Goal: Information Seeking & Learning: Find specific fact

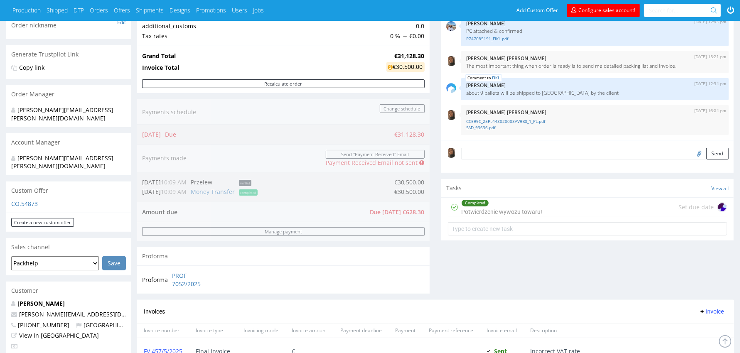
scroll to position [84, 0]
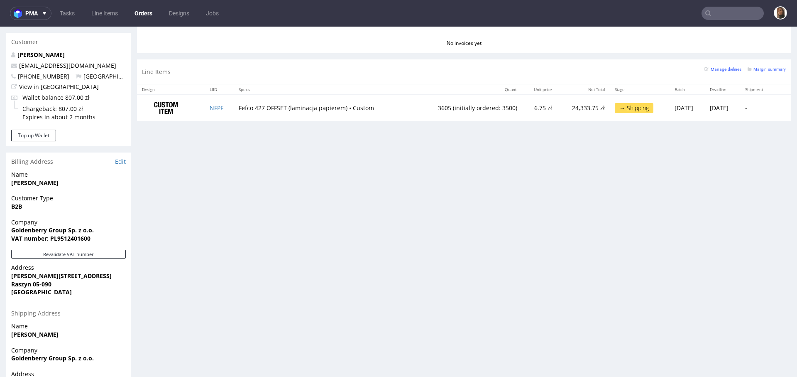
scroll to position [444, 0]
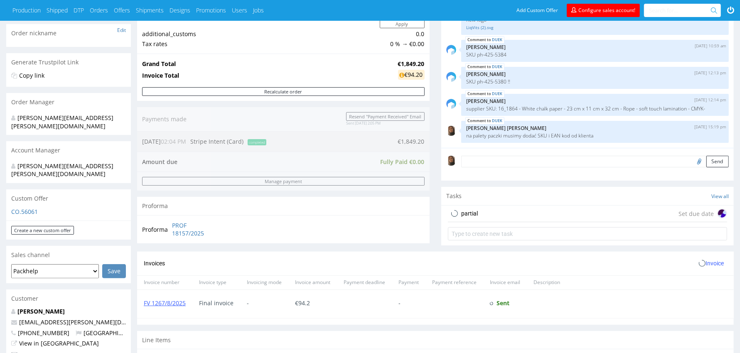
scroll to position [220, 0]
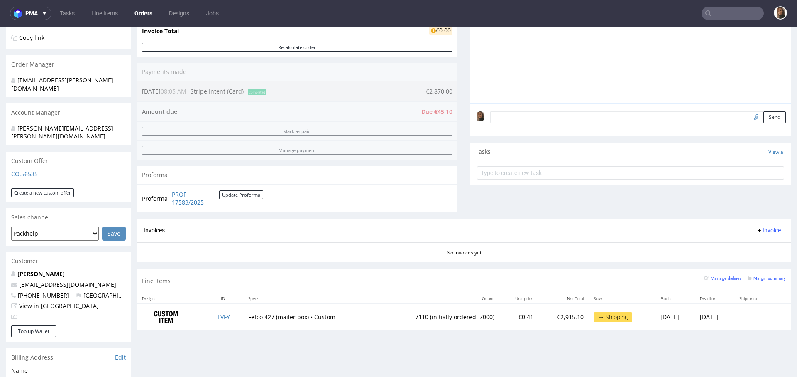
scroll to position [179, 0]
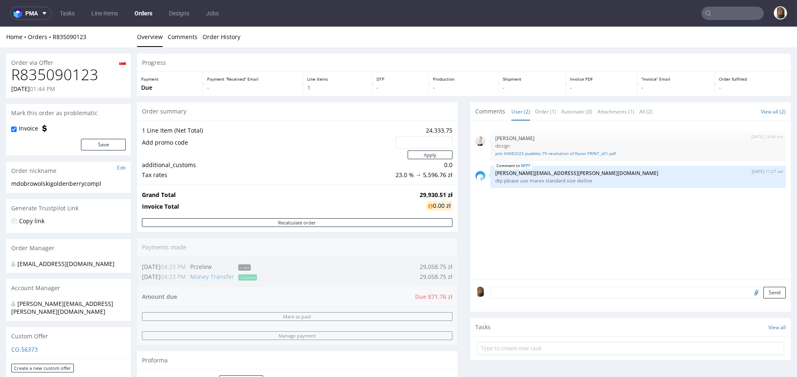
scroll to position [444, 0]
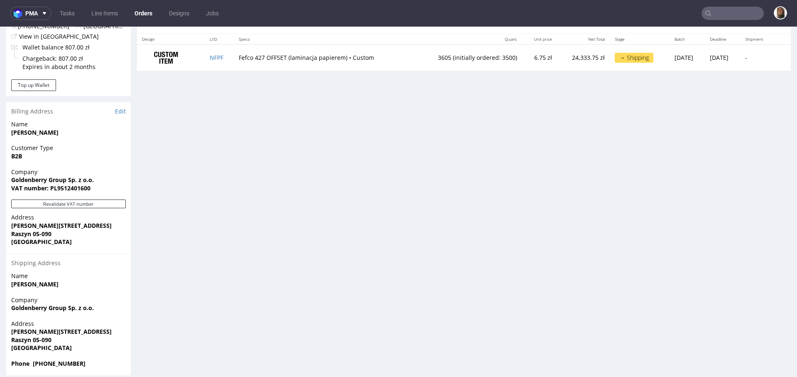
click at [716, 15] on input "text" at bounding box center [733, 13] width 62 height 13
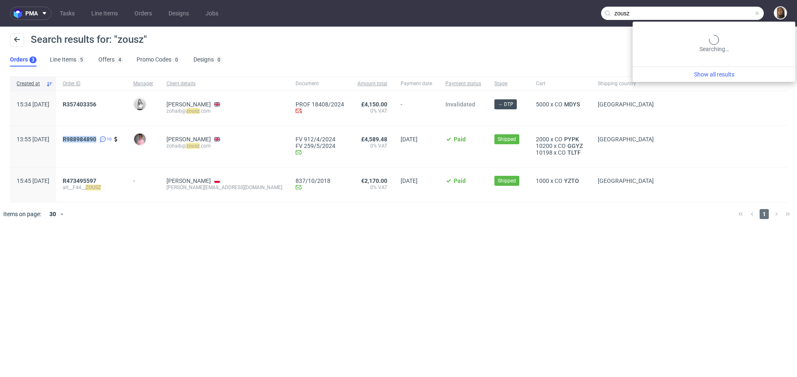
click at [740, 7] on input "zousz" at bounding box center [682, 13] width 163 height 13
click at [740, 9] on input "zousz" at bounding box center [682, 13] width 163 height 13
type input "duek"
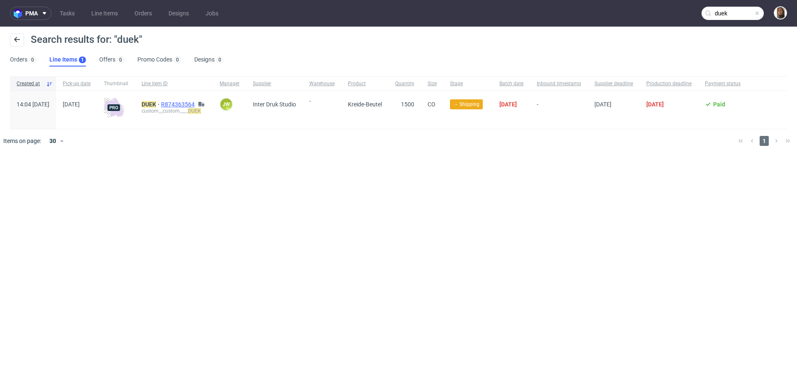
click at [196, 101] on span "R874363564" at bounding box center [178, 104] width 35 height 7
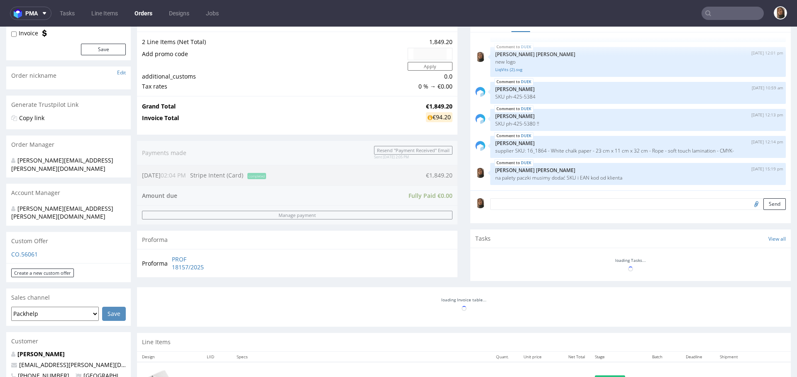
scroll to position [263, 0]
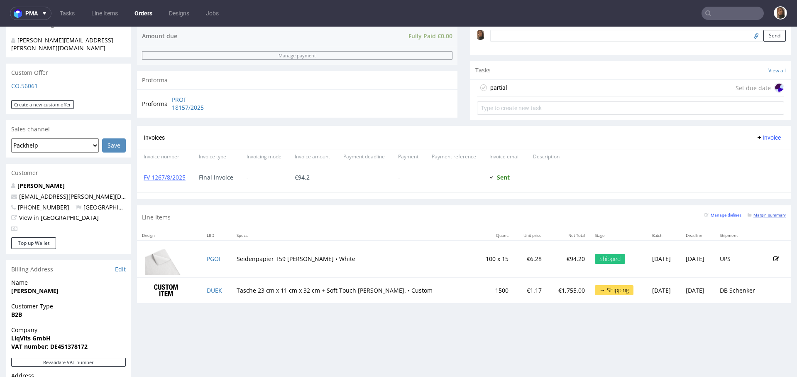
click at [755, 213] on small "Margin summary" at bounding box center [767, 215] width 38 height 5
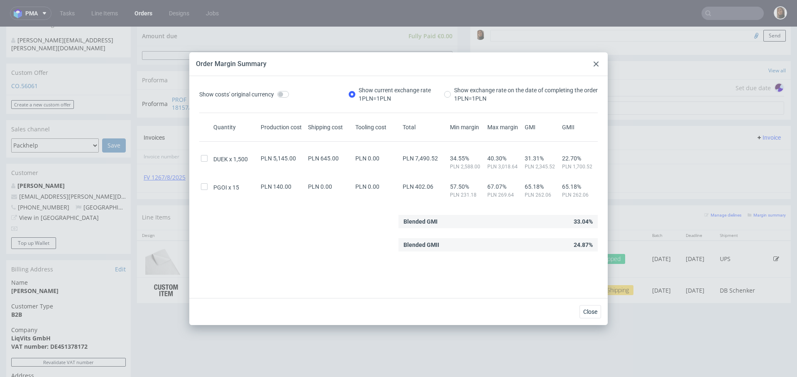
click at [599, 63] on div at bounding box center [596, 64] width 10 height 10
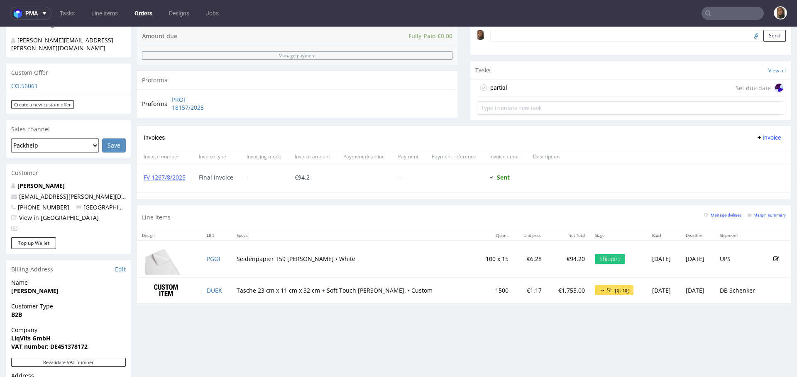
scroll to position [421, 0]
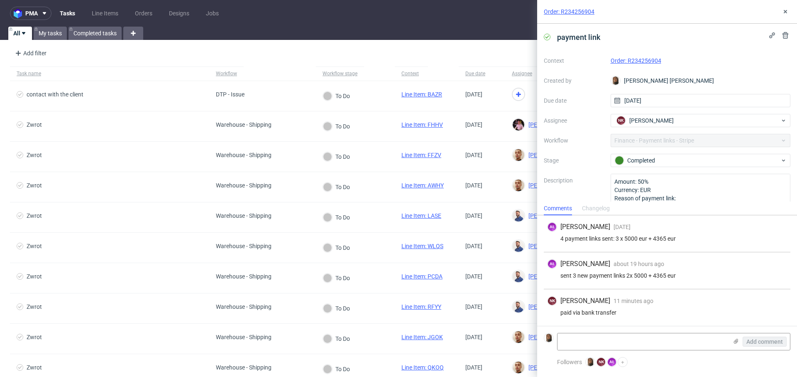
click at [620, 57] on link "Order: R234256904" at bounding box center [636, 60] width 51 height 7
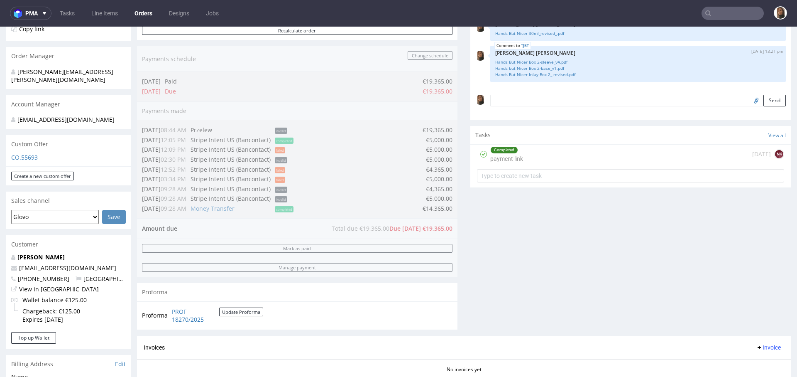
scroll to position [127, 0]
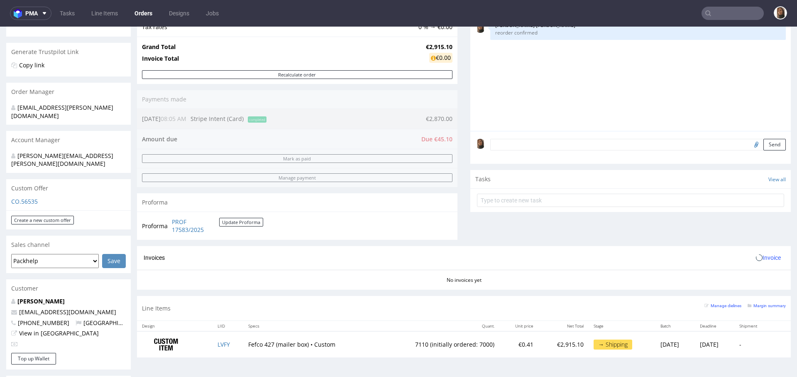
scroll to position [276, 0]
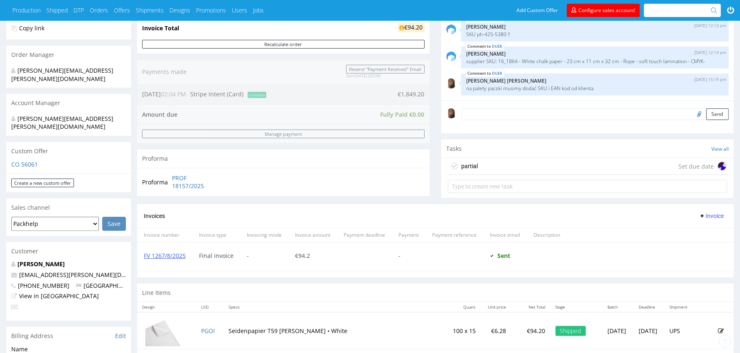
scroll to position [294, 0]
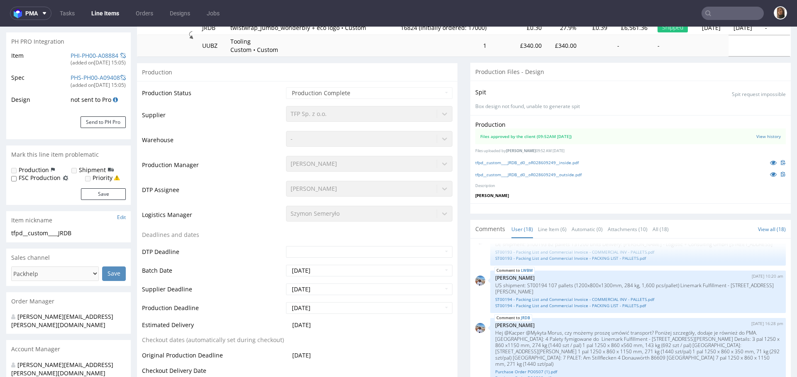
scroll to position [350, 0]
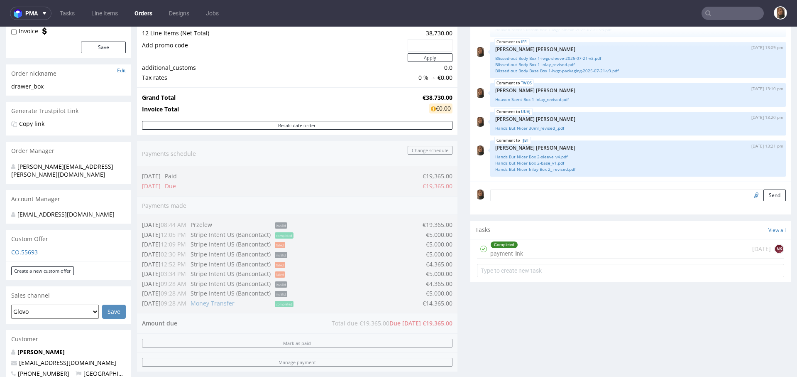
scroll to position [199, 0]
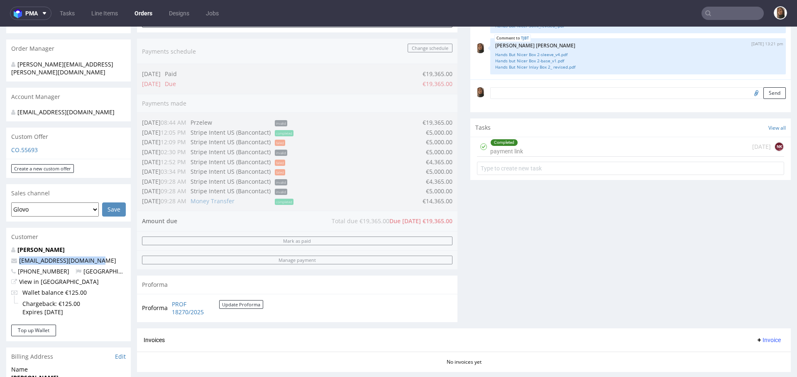
drag, startPoint x: 87, startPoint y: 259, endPoint x: 1, endPoint y: 260, distance: 86.0
click at [1, 260] on div "Order via Offer R234256904 18.07.2025 03:34 PM Mark this order as problematic I…" at bounding box center [398, 293] width 797 height 890
copy span "hello@dublinherbalists.ie"
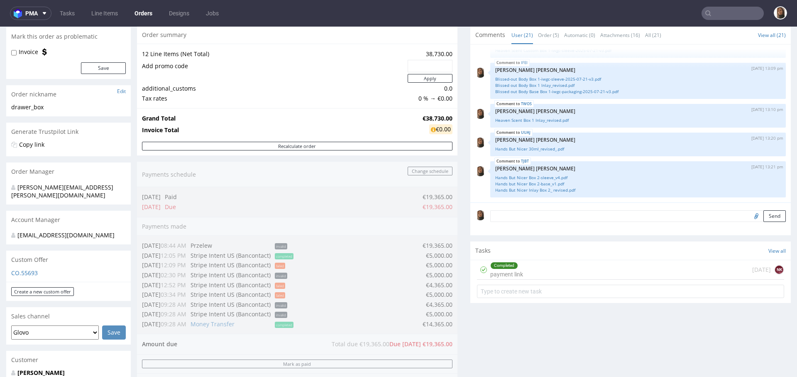
scroll to position [133, 0]
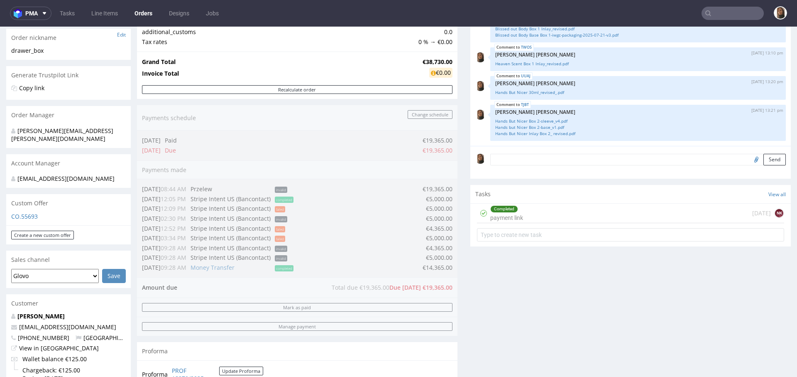
click at [510, 159] on textarea at bounding box center [638, 160] width 296 height 12
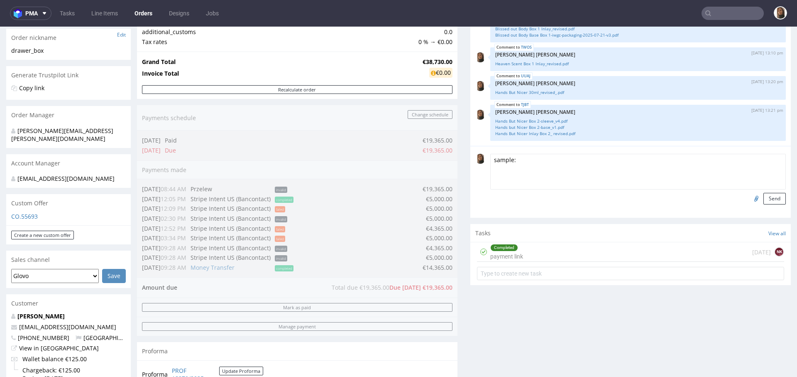
paste textarea "https://www.ups.com/track?tracknum=1Z5A2R626800773729&loc=en_IE&requester=QUIC/…"
type textarea "sample: https://www.ups.com/track?tracknum=1Z5A2R626800773729&loc=en_IE&request…"
click at [764, 198] on button "Send" at bounding box center [775, 199] width 22 height 12
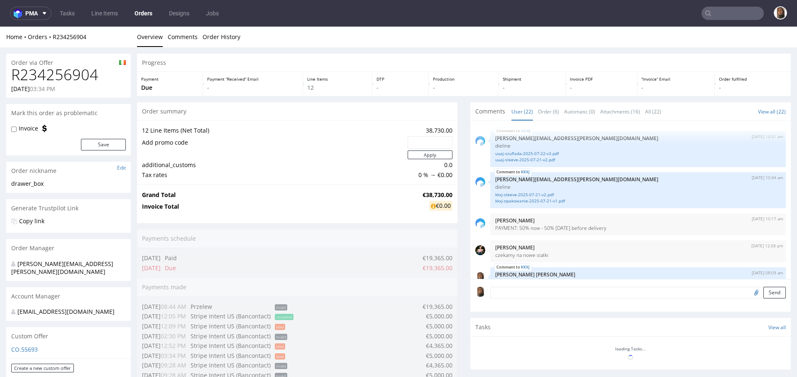
scroll to position [616, 0]
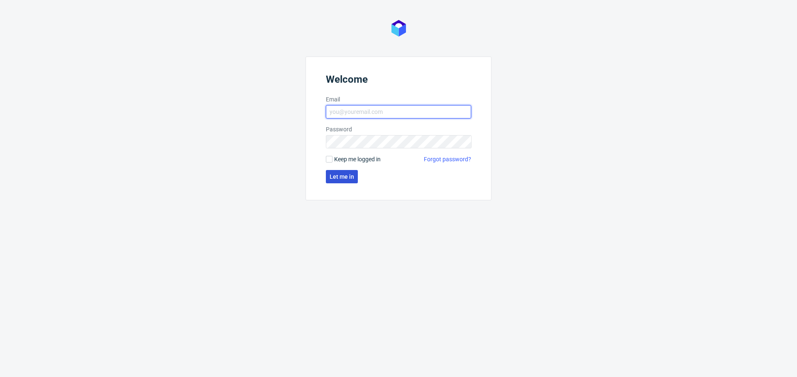
type input "[PERSON_NAME][EMAIL_ADDRESS][PERSON_NAME][DOMAIN_NAME]"
click at [339, 179] on span "Let me in" at bounding box center [342, 177] width 25 height 6
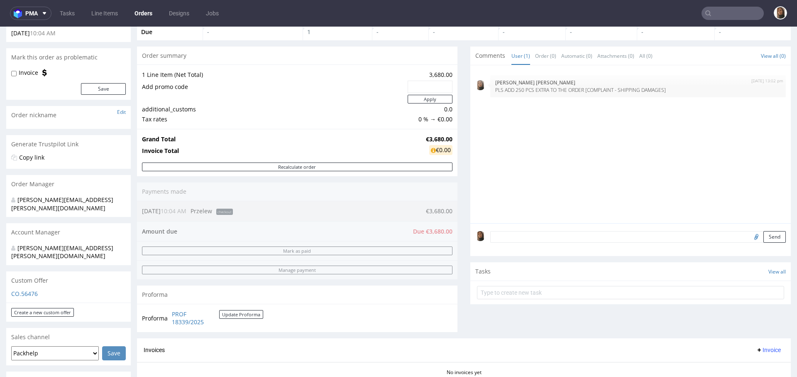
scroll to position [186, 0]
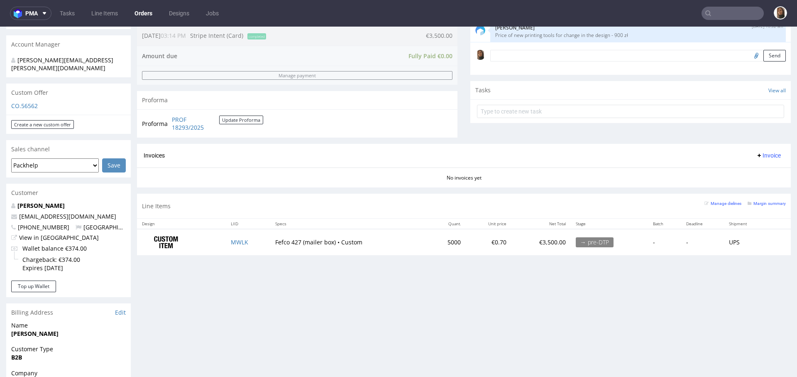
scroll to position [245, 0]
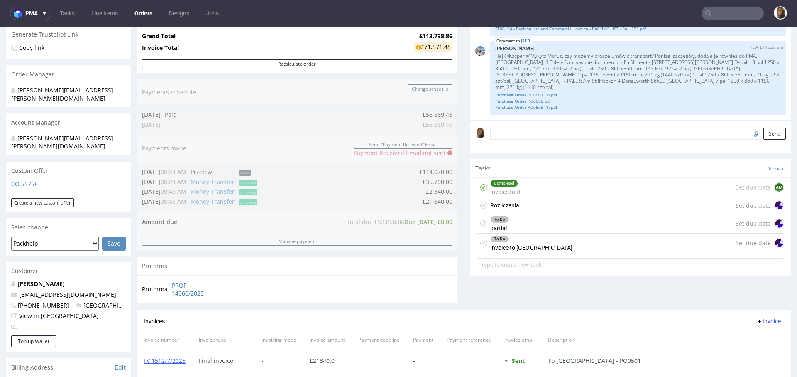
scroll to position [181, 0]
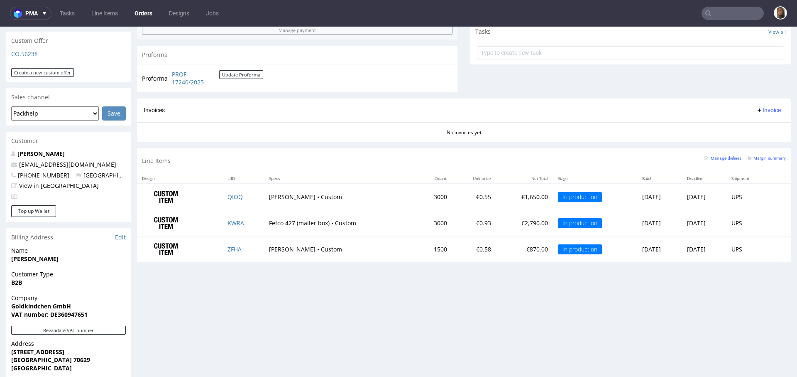
scroll to position [292, 0]
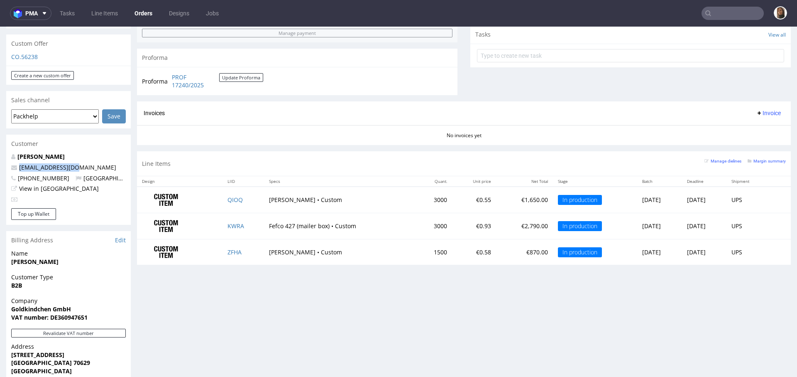
drag, startPoint x: 82, startPoint y: 148, endPoint x: 1, endPoint y: 151, distance: 81.0
click at [1, 151] on div "Order via Offer R671362240 25.07.2025 03:32 PM Mark this order as problematic I…" at bounding box center [398, 136] width 797 height 763
copy span "[EMAIL_ADDRESS][DOMAIN_NAME]"
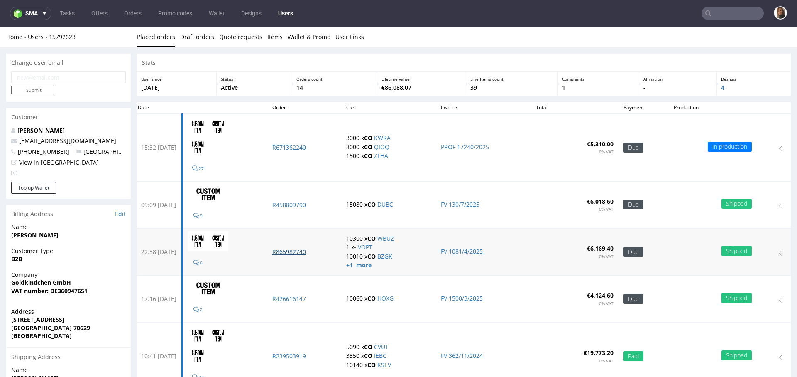
click at [315, 249] on p "R865982740" at bounding box center [304, 251] width 64 height 8
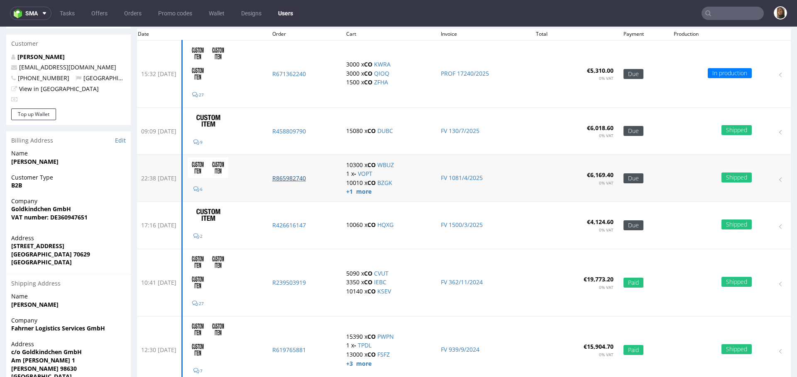
scroll to position [77, 0]
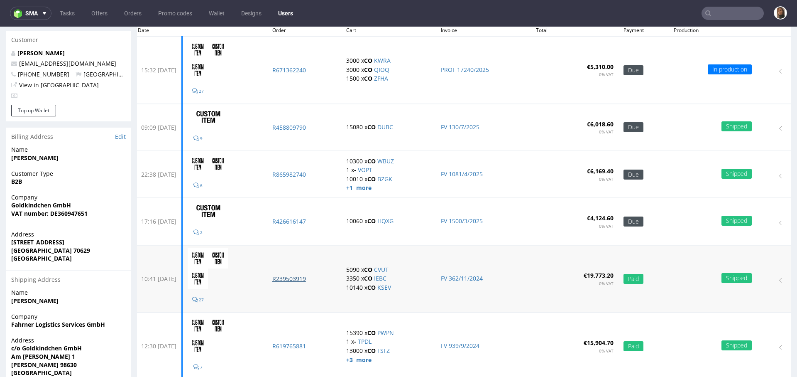
click at [310, 276] on p "R239503919" at bounding box center [304, 278] width 64 height 8
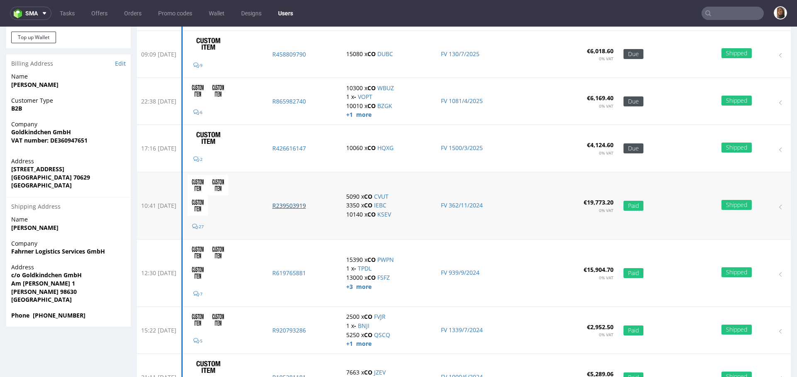
scroll to position [153, 0]
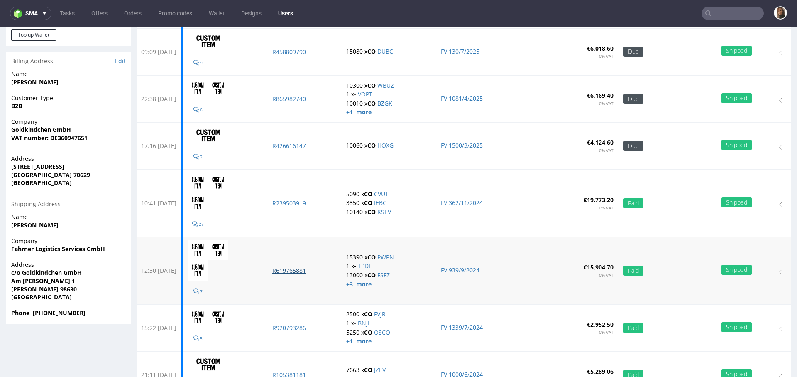
click at [314, 268] on p "R619765881" at bounding box center [304, 270] width 64 height 8
click at [312, 326] on p "R920793286" at bounding box center [304, 327] width 64 height 8
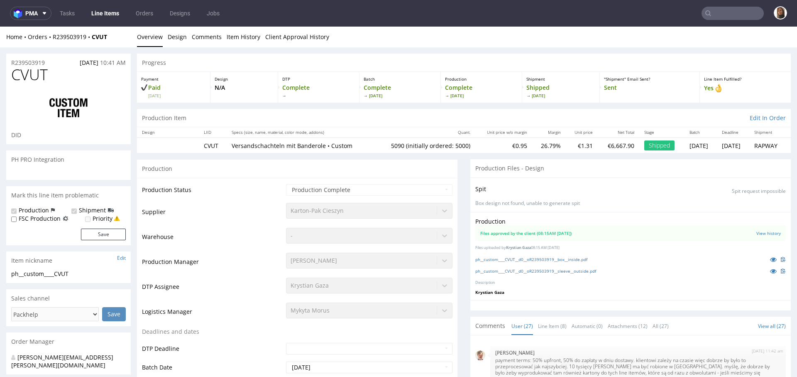
scroll to position [828, 0]
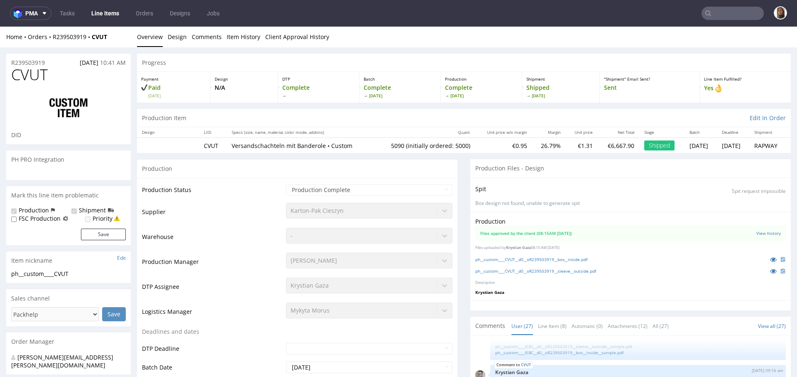
select select "in_progress"
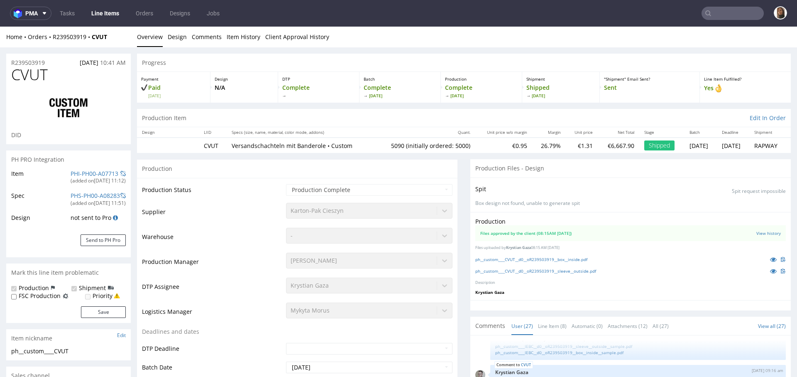
type input "5090"
click at [770, 270] on icon at bounding box center [773, 271] width 7 height 6
click at [770, 258] on icon at bounding box center [773, 259] width 7 height 6
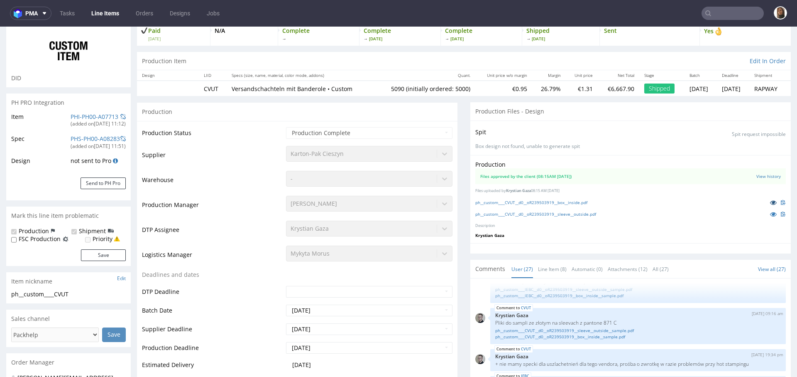
scroll to position [80, 0]
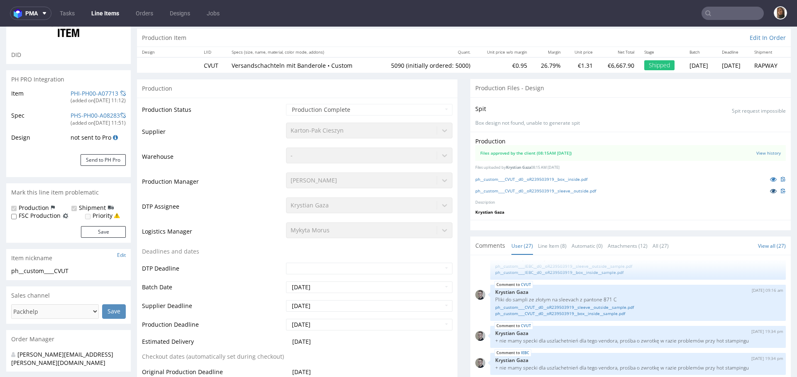
click at [766, 188] on link at bounding box center [773, 190] width 15 height 9
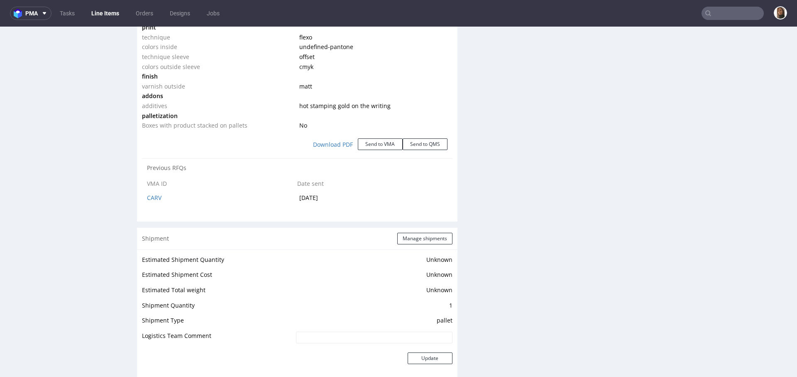
scroll to position [1336, 0]
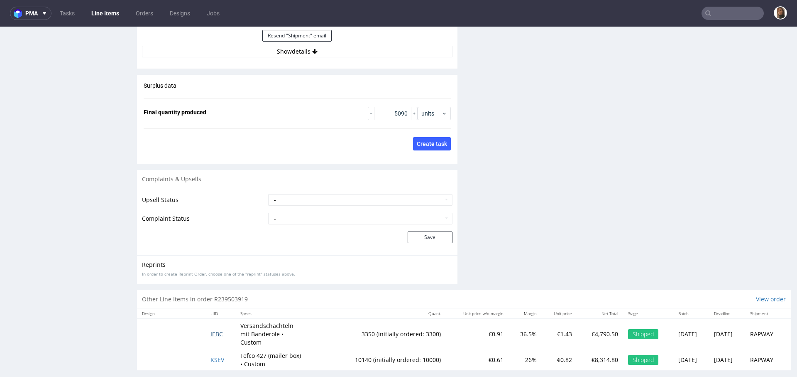
click at [211, 330] on span "IEBC" at bounding box center [217, 334] width 12 height 8
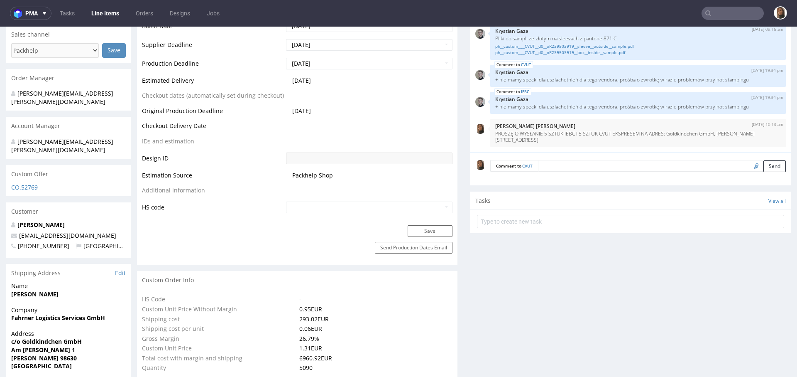
scroll to position [355, 0]
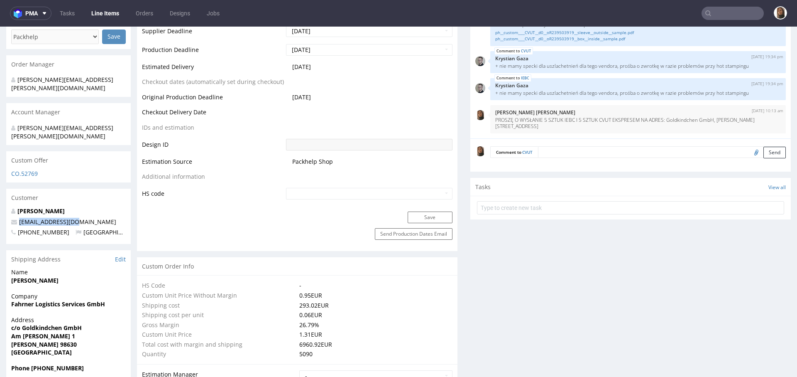
drag, startPoint x: 83, startPoint y: 208, endPoint x: 2, endPoint y: 206, distance: 80.6
copy span "ds@goldkindchen.de"
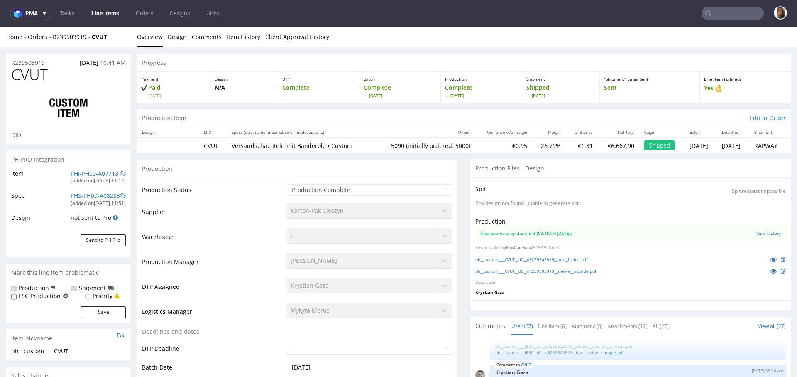
scroll to position [32, 0]
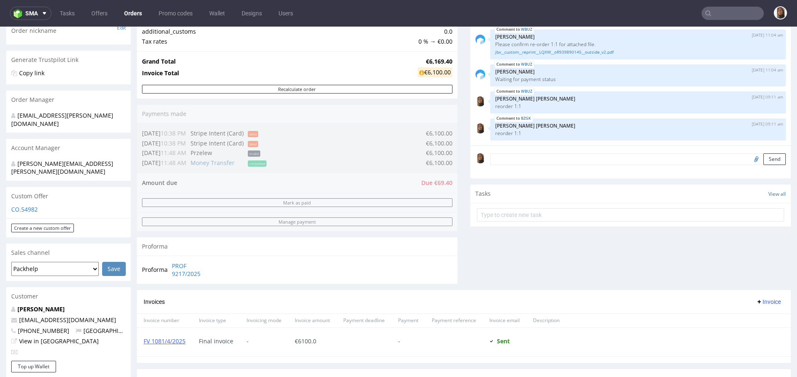
scroll to position [342, 0]
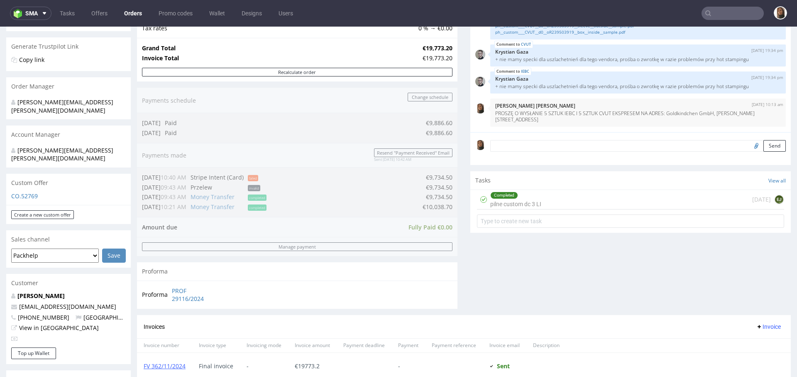
scroll to position [421, 0]
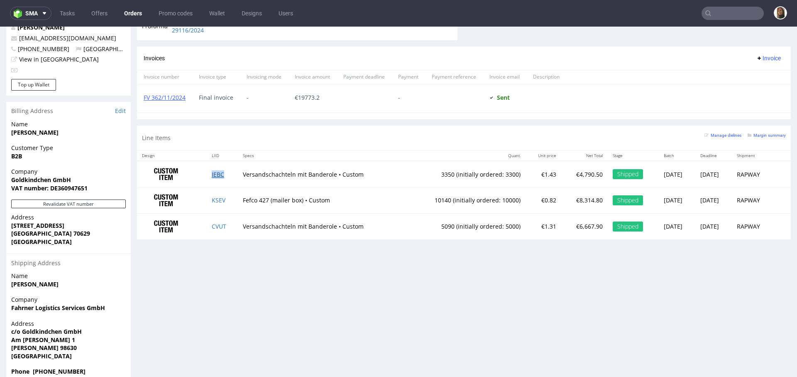
click at [212, 171] on link "IEBC" at bounding box center [218, 174] width 12 height 8
click at [212, 223] on link "CVUT" at bounding box center [219, 226] width 15 height 8
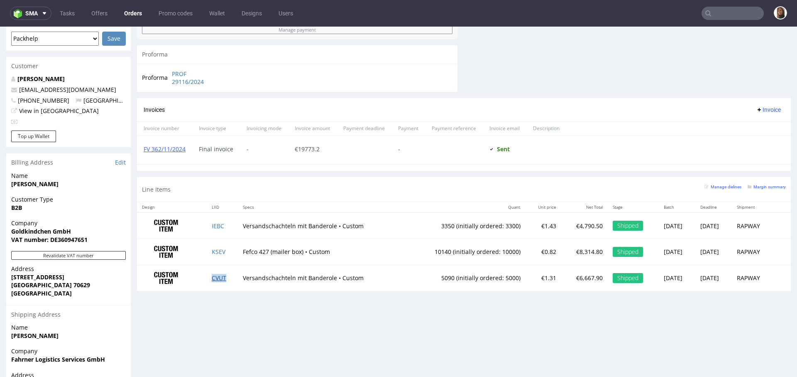
scroll to position [350, 0]
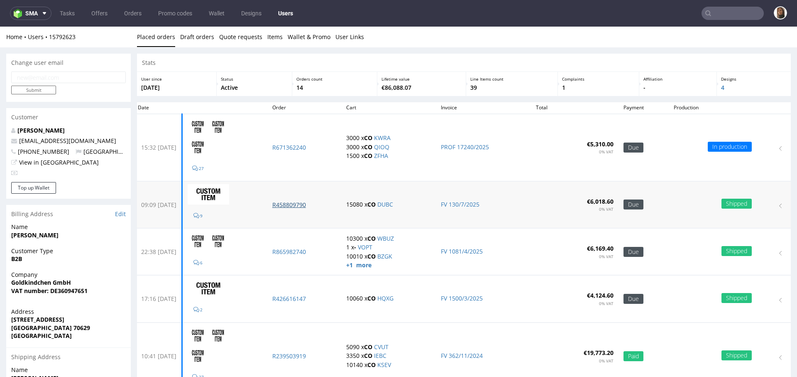
click at [315, 201] on p "R458809790" at bounding box center [304, 205] width 64 height 8
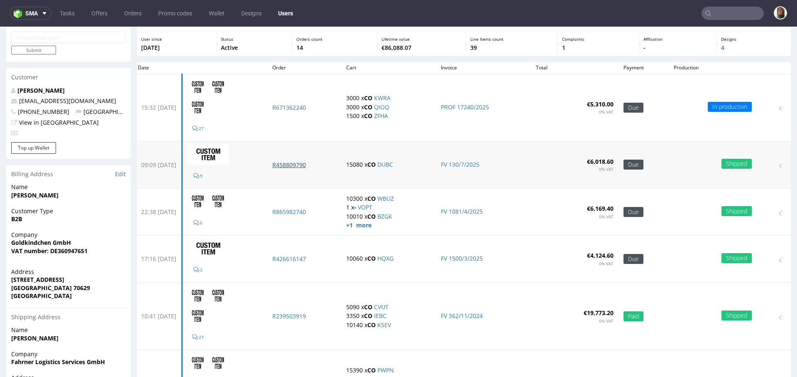
scroll to position [54, 0]
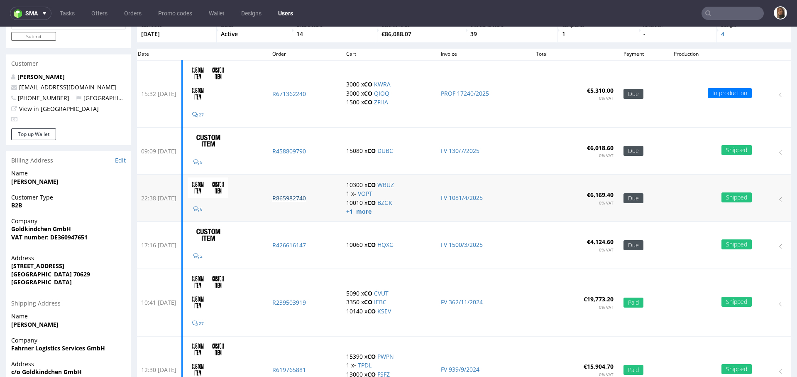
click at [316, 198] on p "R865982740" at bounding box center [304, 198] width 64 height 8
click at [316, 242] on p "R426616147" at bounding box center [304, 245] width 64 height 8
click at [316, 299] on p "R239503919" at bounding box center [304, 302] width 64 height 8
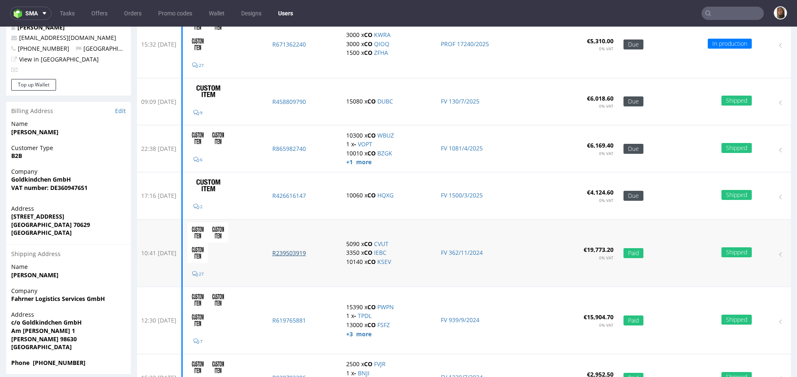
scroll to position [112, 0]
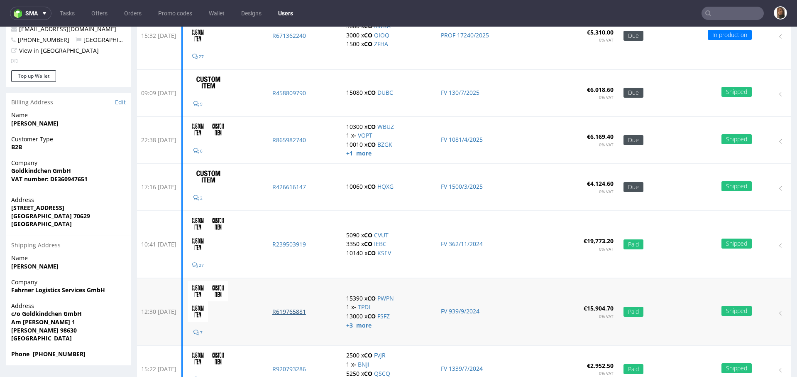
click at [316, 307] on p "R619765881" at bounding box center [304, 311] width 64 height 8
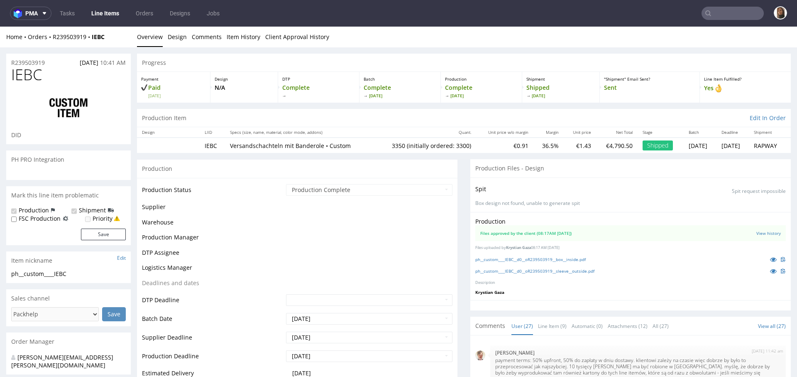
scroll to position [828, 0]
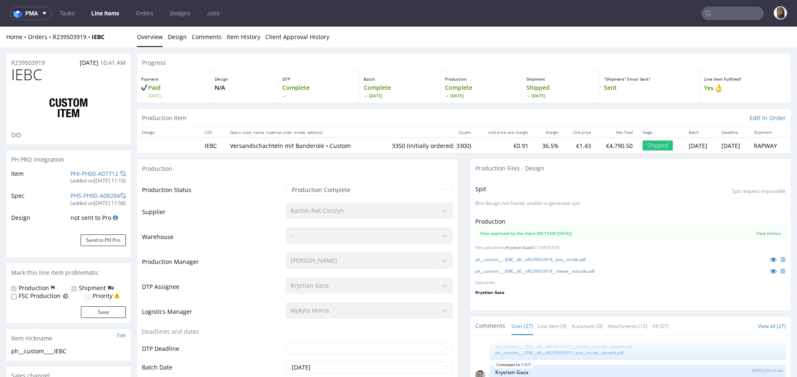
select select "in_progress"
click at [770, 272] on icon at bounding box center [773, 271] width 7 height 6
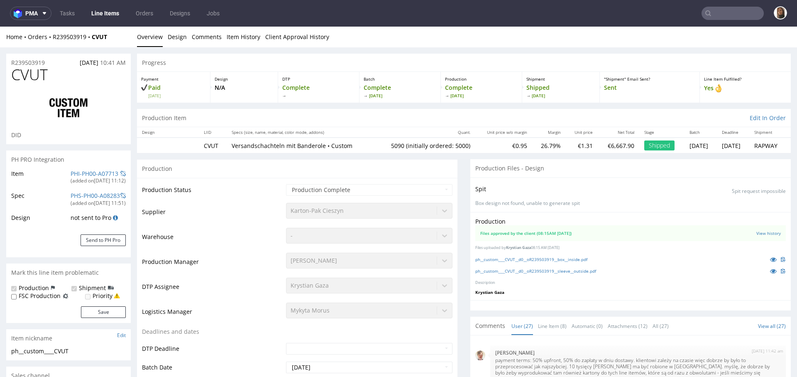
select select "in_progress"
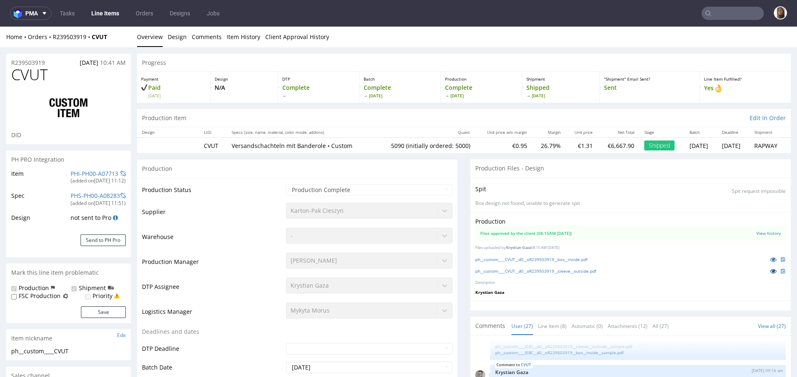
click at [766, 267] on link at bounding box center [773, 270] width 15 height 9
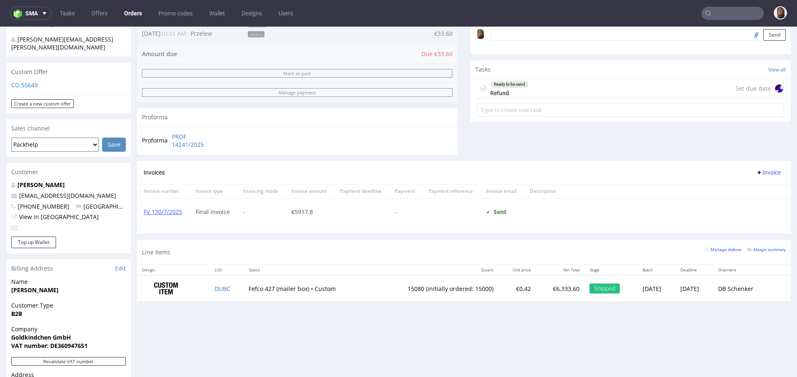
scroll to position [352, 0]
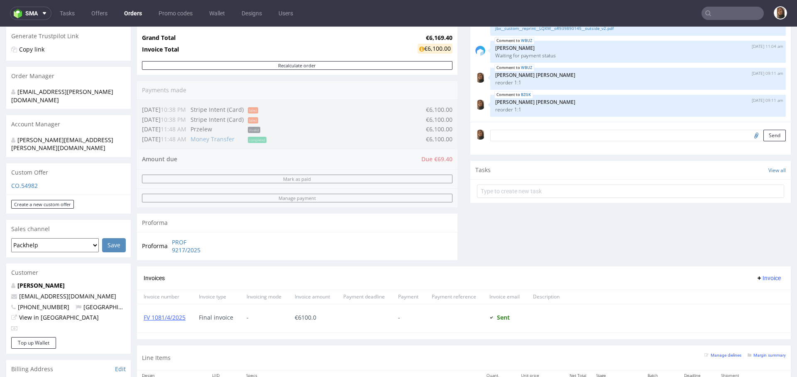
scroll to position [421, 0]
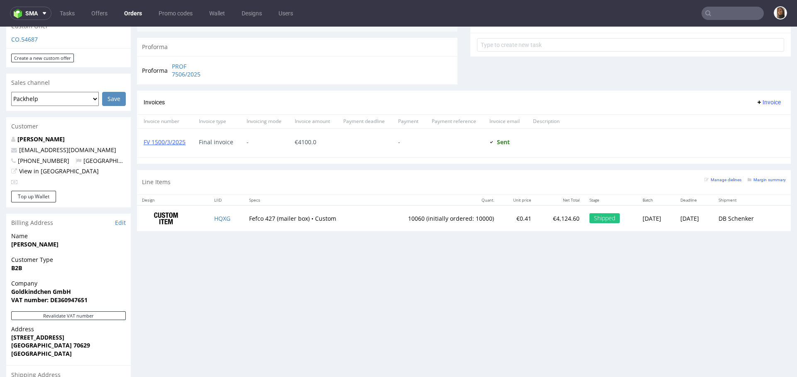
scroll to position [337, 0]
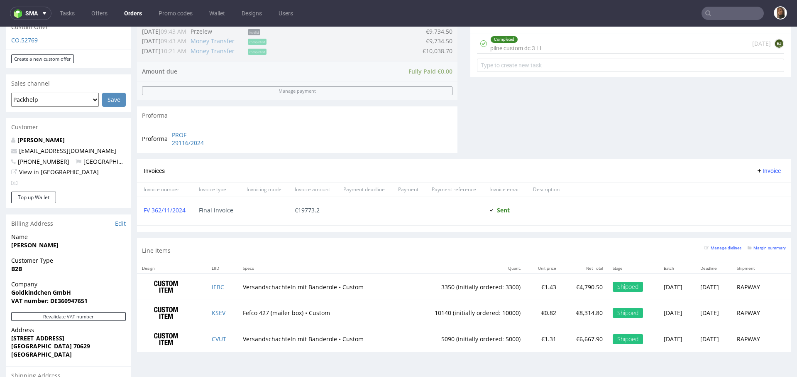
scroll to position [394, 0]
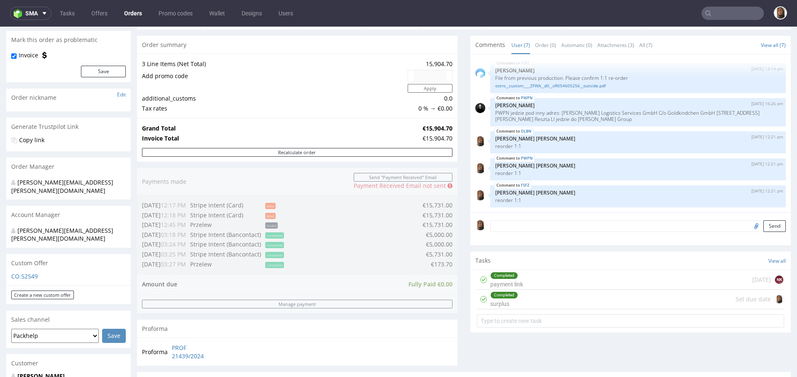
scroll to position [55, 0]
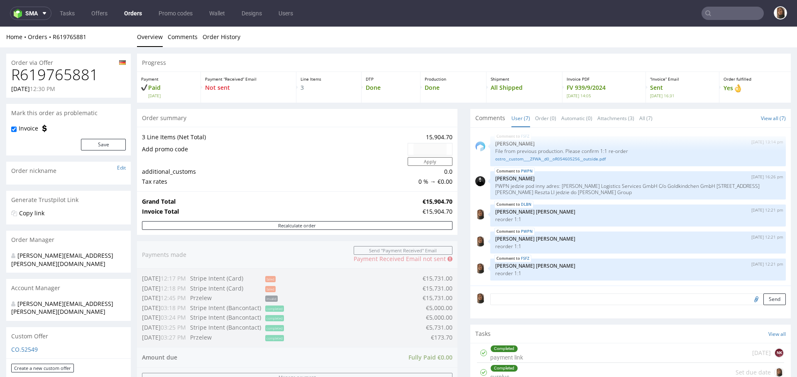
scroll to position [421, 0]
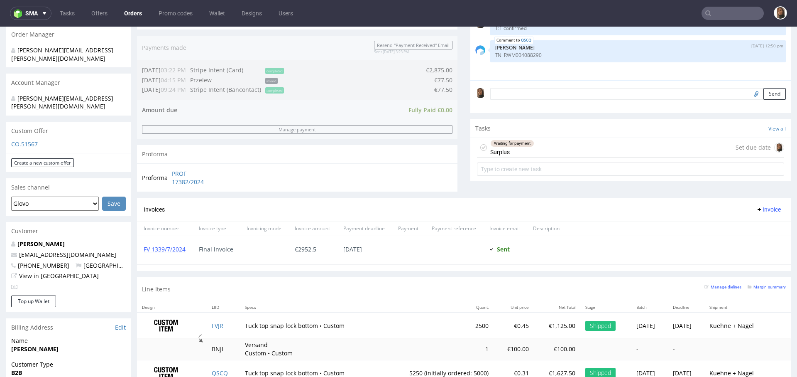
scroll to position [421, 0]
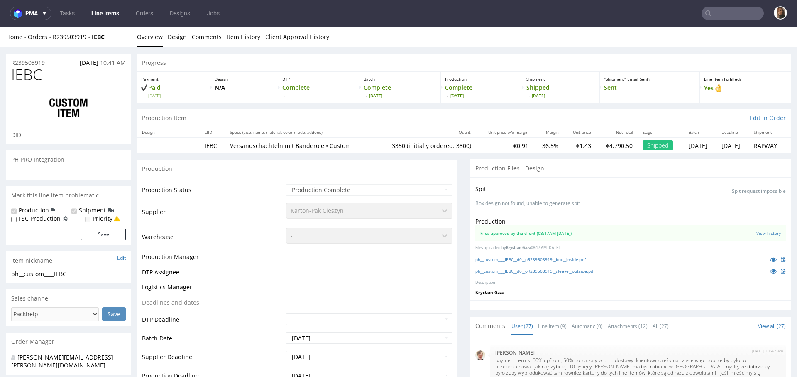
scroll to position [828, 0]
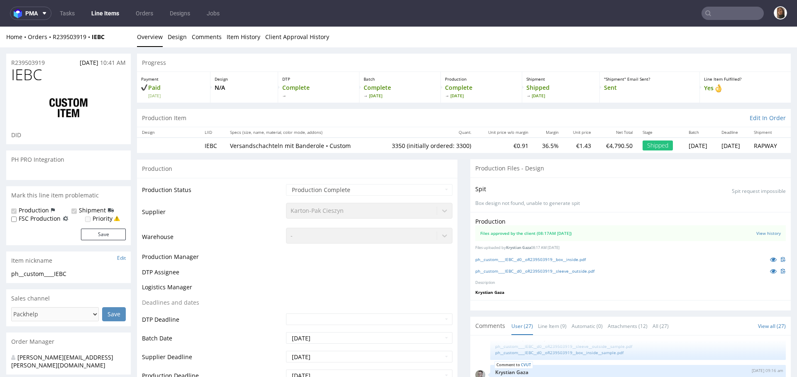
select select "in_progress"
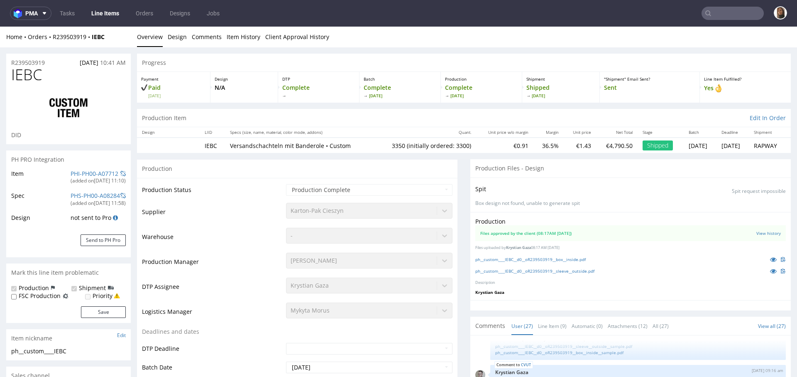
type input "3350"
click at [770, 270] on icon at bounding box center [773, 271] width 7 height 6
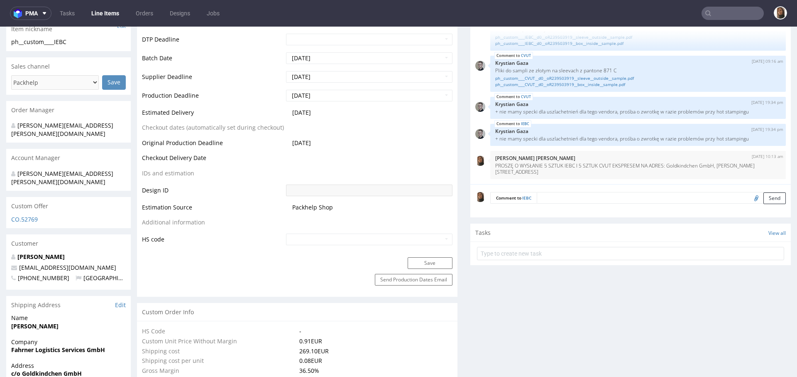
scroll to position [282, 0]
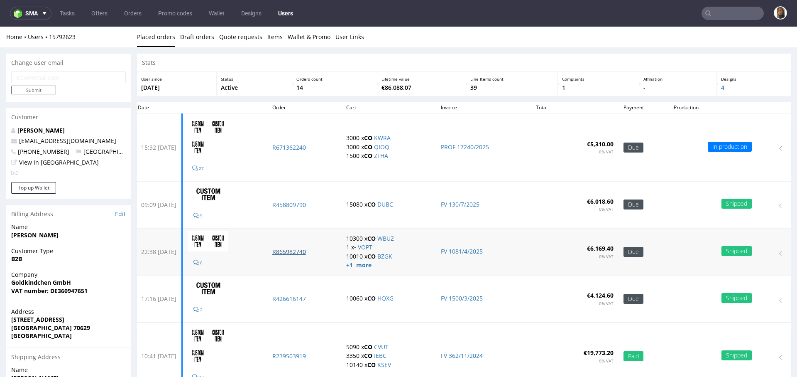
click at [307, 252] on p "R865982740" at bounding box center [304, 251] width 64 height 8
click at [312, 148] on p "R671362240" at bounding box center [304, 147] width 64 height 8
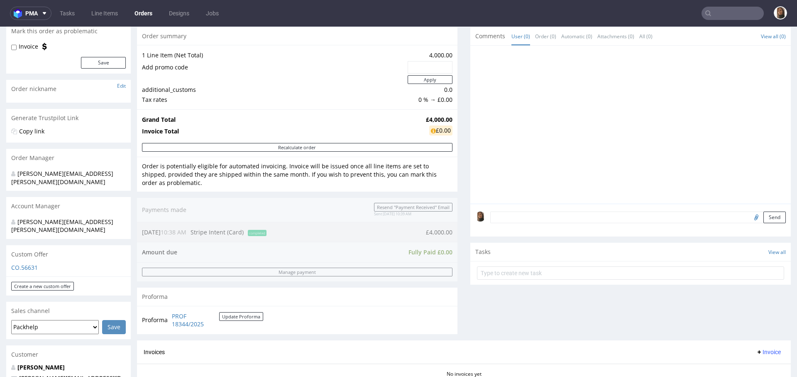
scroll to position [114, 0]
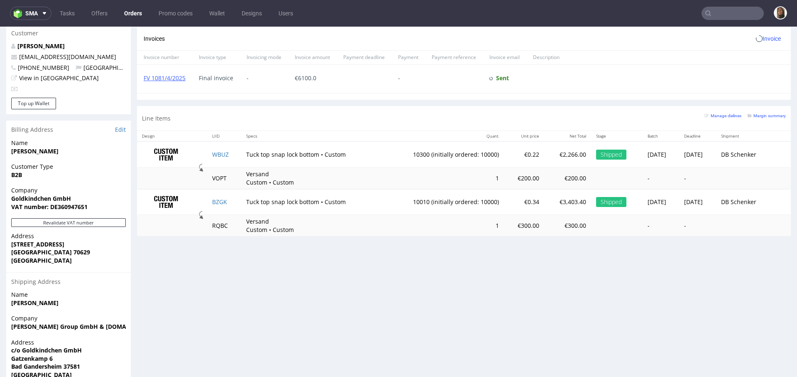
scroll to position [421, 0]
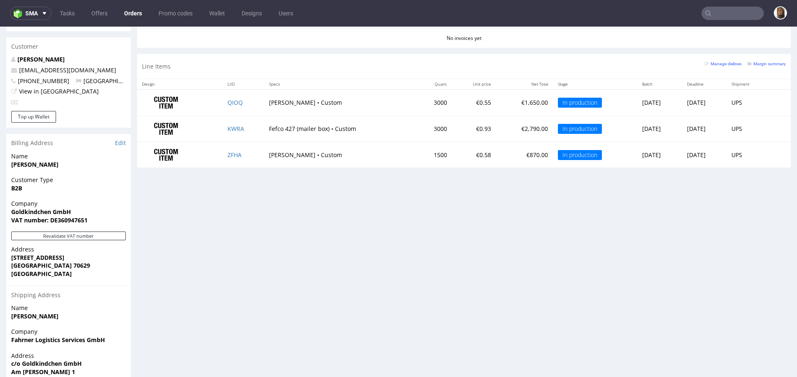
scroll to position [333, 0]
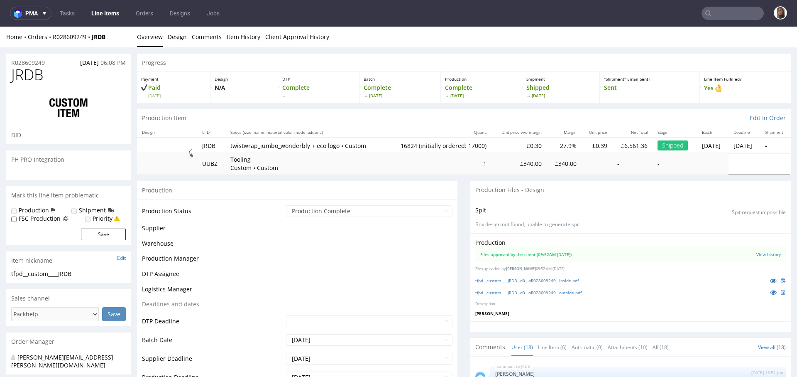
scroll to position [600, 0]
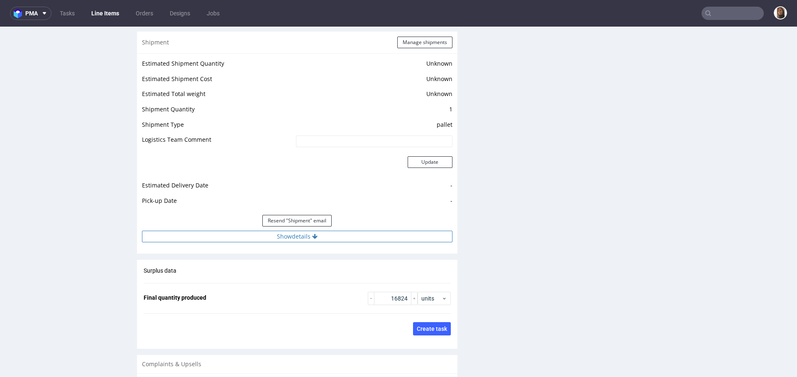
click at [312, 238] on icon at bounding box center [314, 236] width 5 height 6
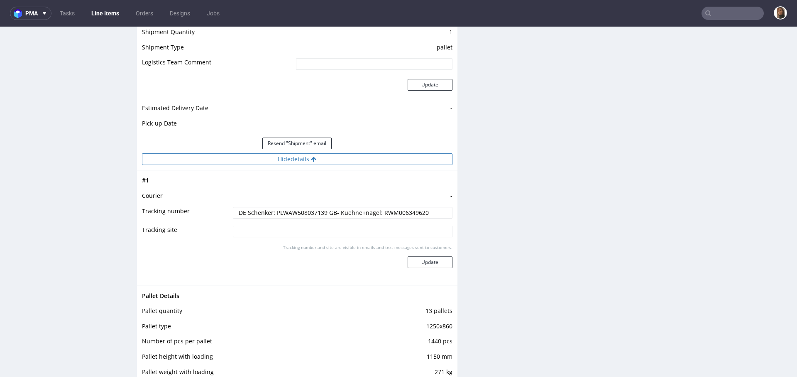
scroll to position [1188, 0]
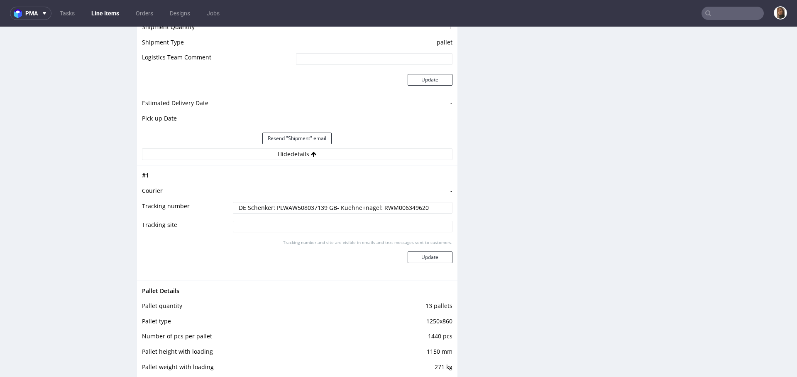
drag, startPoint x: 232, startPoint y: 203, endPoint x: 435, endPoint y: 204, distance: 203.5
click at [435, 204] on input "DE Schenker: PLWAW508037139 GB- Kuehne+nagel: RWM006349620" at bounding box center [343, 208] width 220 height 12
click at [315, 210] on input "DE Schenker: PLWAW508037139 GB- Kuehne+nagel: RWM006349620" at bounding box center [343, 208] width 220 height 12
drag, startPoint x: 321, startPoint y: 208, endPoint x: 270, endPoint y: 205, distance: 51.2
click at [270, 205] on input "DE Schenker: PLWAW508037139 GB- Kuehne+nagel: RWM006349620" at bounding box center [343, 208] width 220 height 12
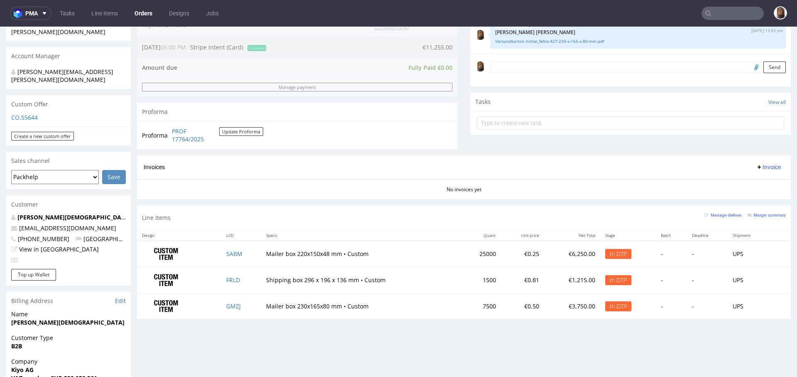
scroll to position [288, 0]
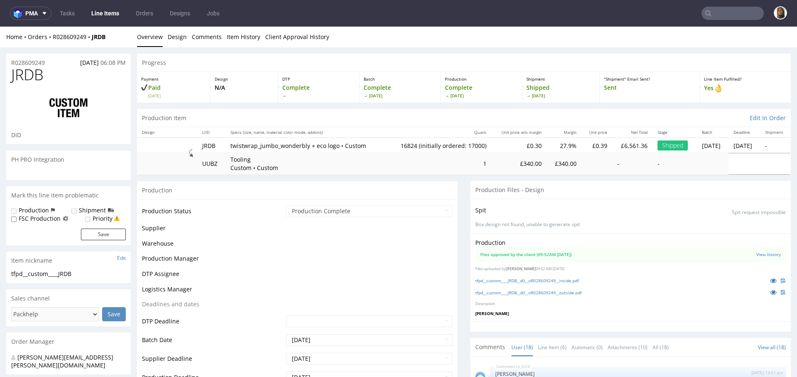
scroll to position [600, 0]
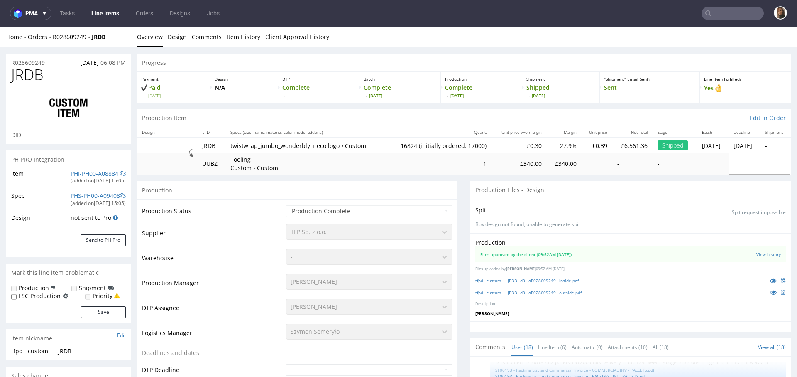
type input "16824"
click at [720, 7] on input "text" at bounding box center [733, 13] width 62 height 13
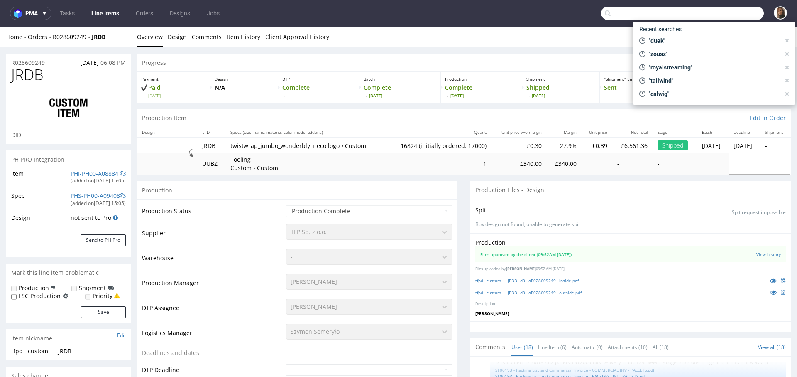
paste input "[DOMAIN_NAME]"
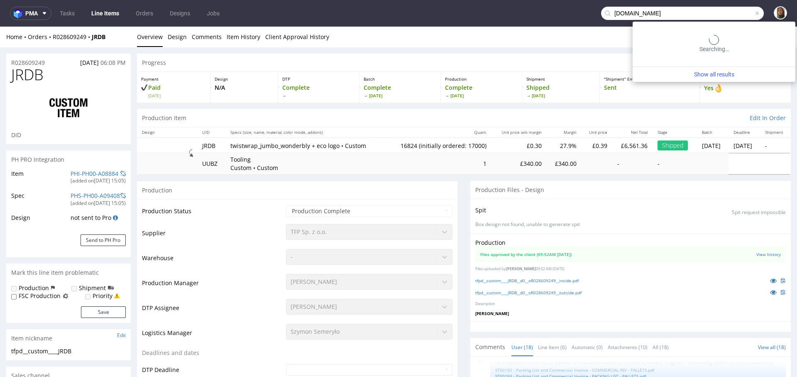
type input "[DOMAIN_NAME]"
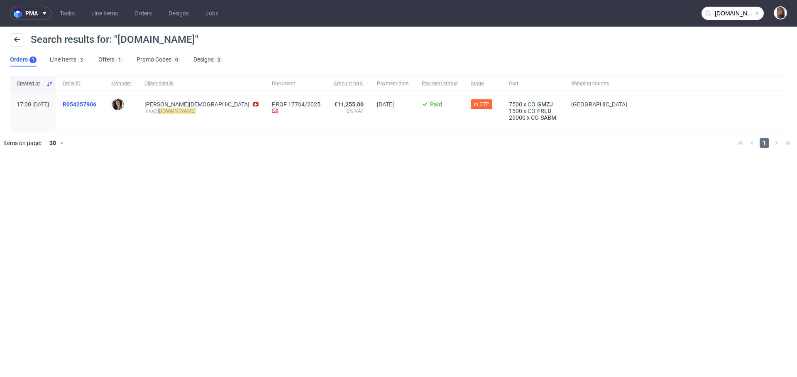
click at [96, 106] on span "R054257906" at bounding box center [80, 104] width 34 height 7
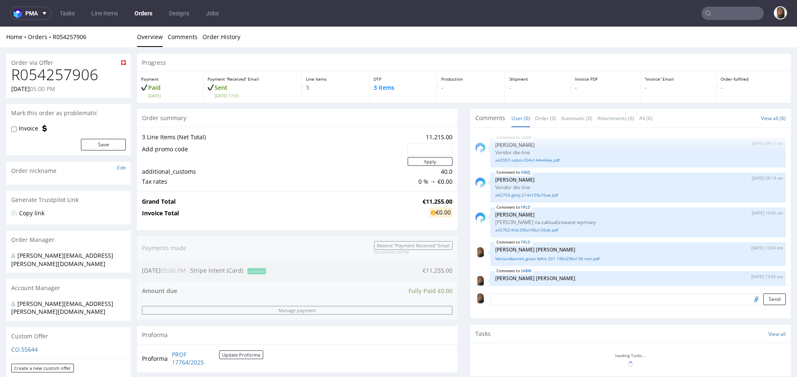
scroll to position [49, 0]
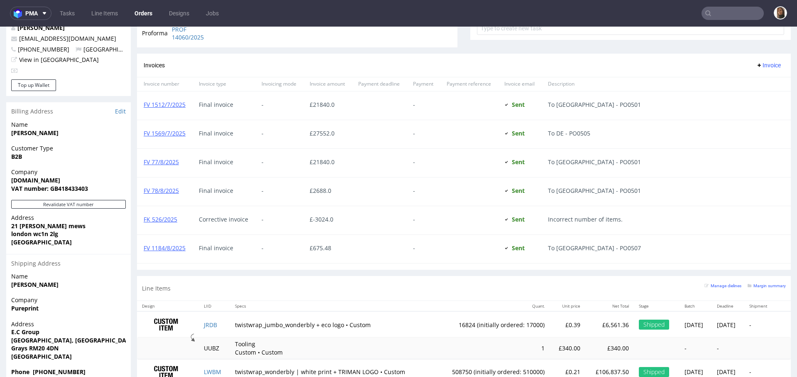
scroll to position [443, 0]
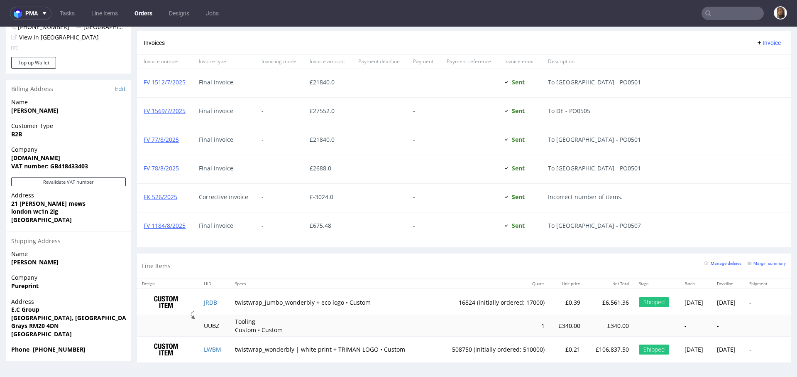
click at [157, 228] on div "FV 1184/8/2025" at bounding box center [164, 226] width 55 height 28
click at [157, 226] on link "FV 1184/8/2025" at bounding box center [165, 225] width 42 height 8
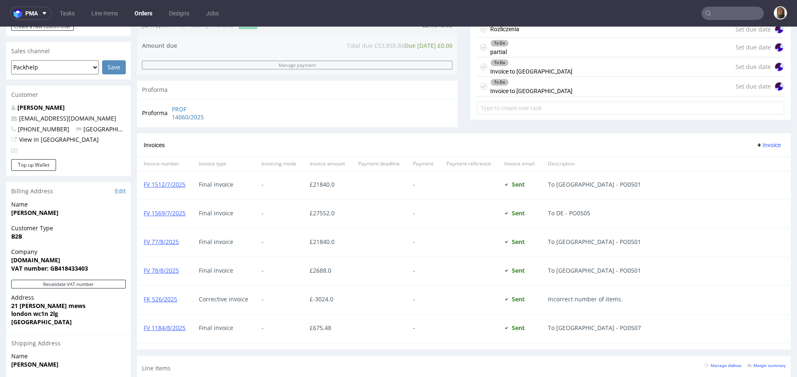
scroll to position [443, 0]
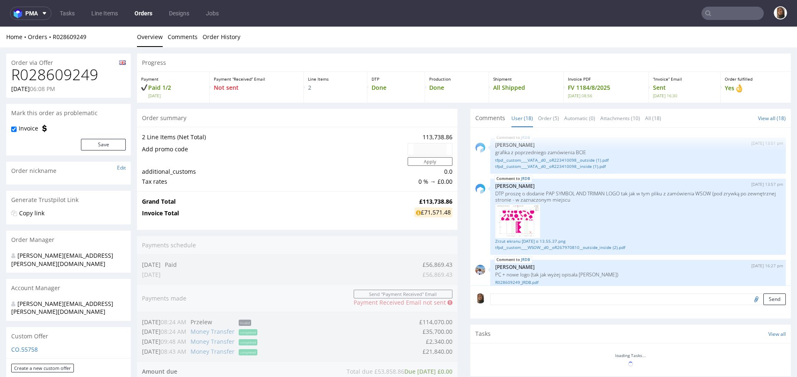
scroll to position [600, 0]
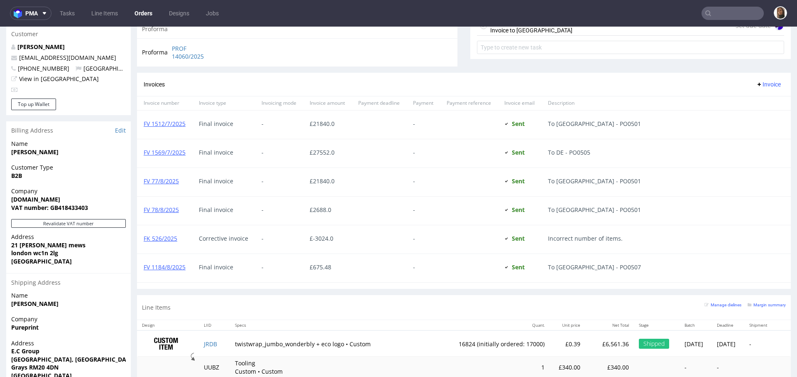
scroll to position [318, 0]
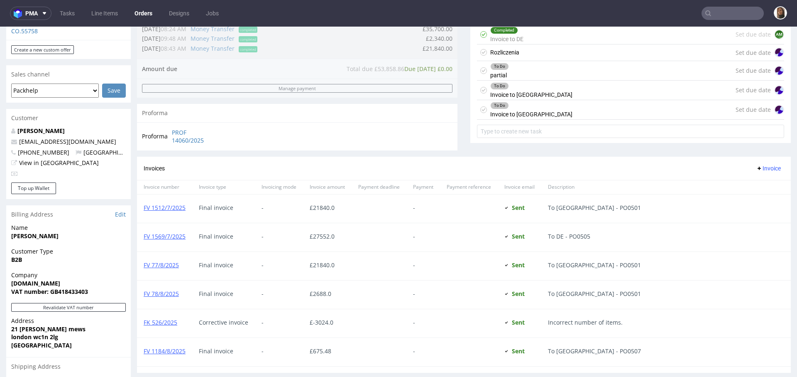
click at [37, 127] on p "[PERSON_NAME]" at bounding box center [68, 131] width 115 height 8
click at [37, 127] on link "[PERSON_NAME]" at bounding box center [40, 131] width 47 height 8
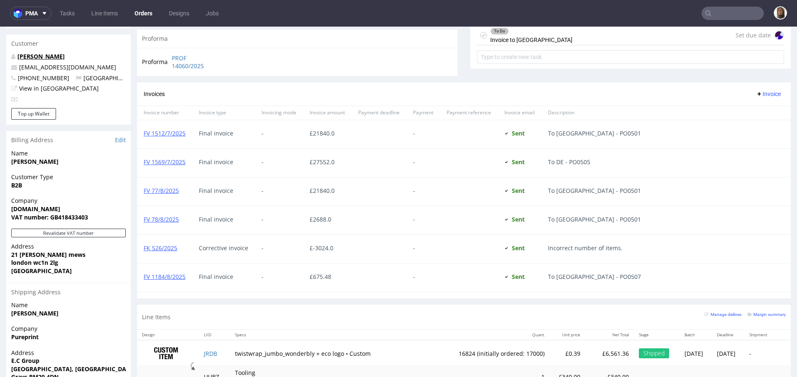
scroll to position [443, 0]
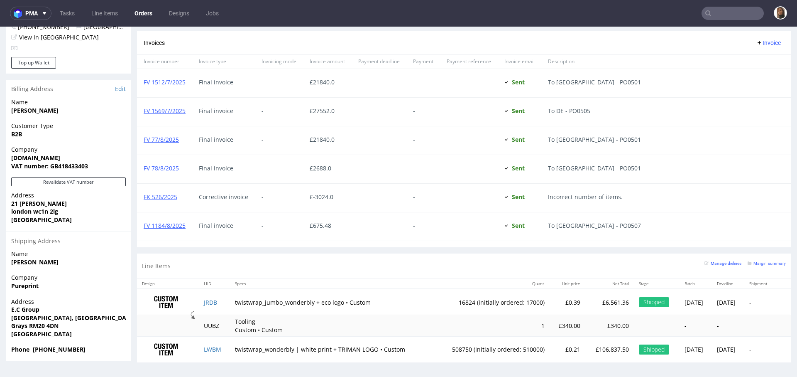
scroll to position [2, 0]
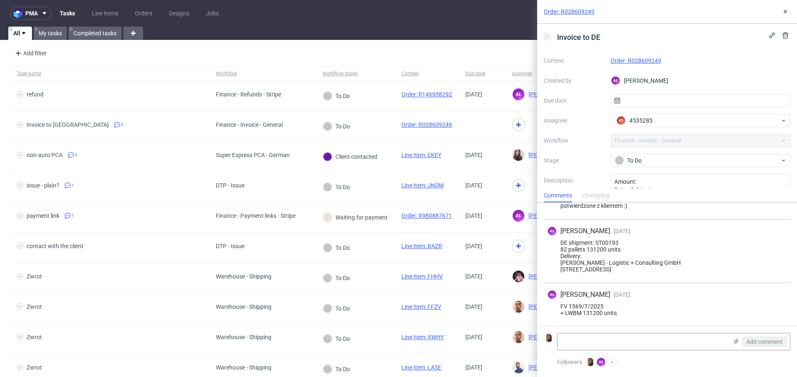
scroll to position [199, 0]
click at [789, 10] on button at bounding box center [786, 12] width 10 height 10
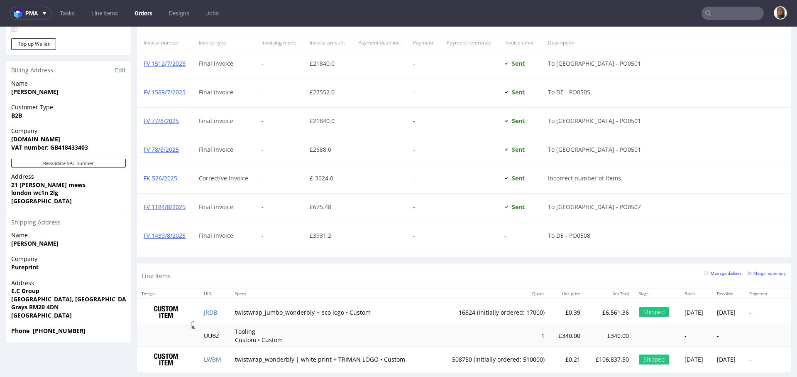
scroll to position [472, 0]
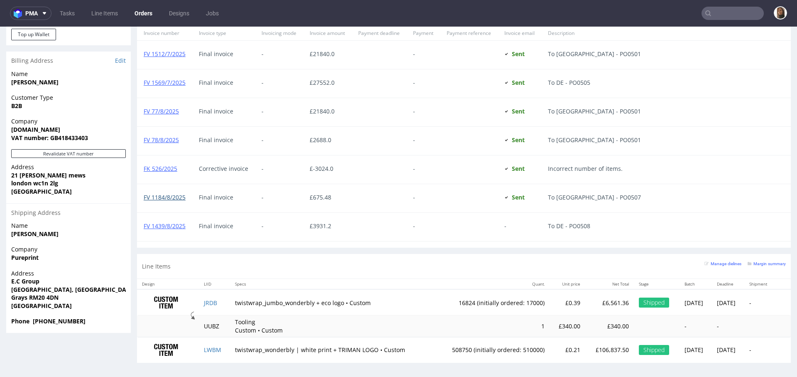
click at [173, 197] on link "FV 1184/8/2025" at bounding box center [165, 197] width 42 height 8
click at [160, 222] on link "FV 1439/8/2025" at bounding box center [165, 226] width 42 height 8
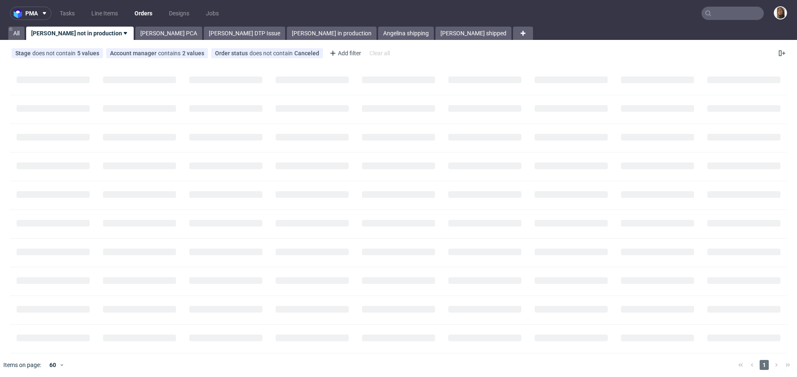
click at [727, 12] on input "text" at bounding box center [733, 13] width 62 height 13
paste input "[EMAIL_ADDRESS][DOMAIN_NAME]"
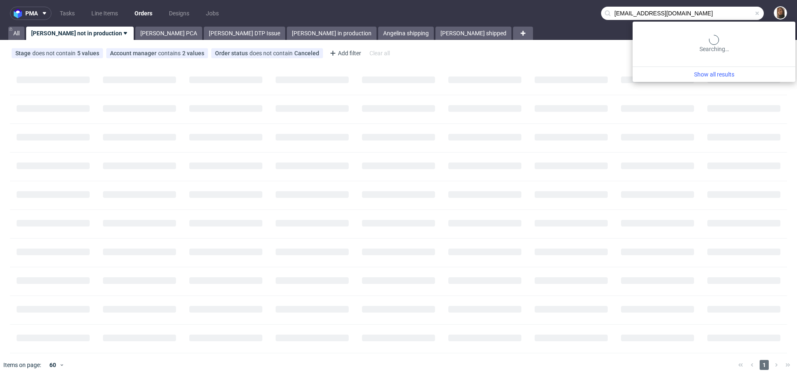
type input "[EMAIL_ADDRESS][DOMAIN_NAME]"
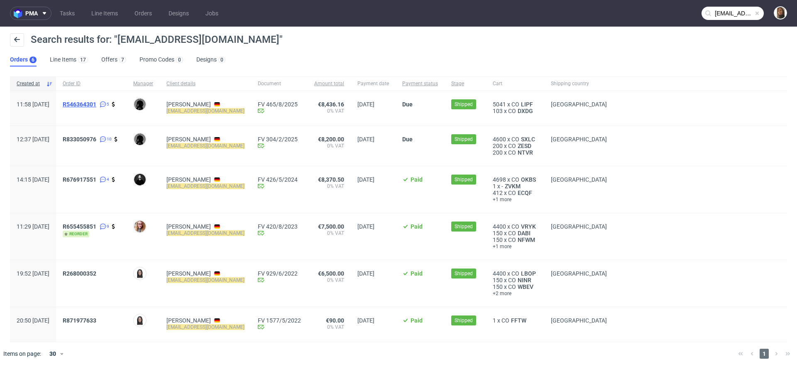
click at [96, 104] on span "R546364301" at bounding box center [80, 104] width 34 height 7
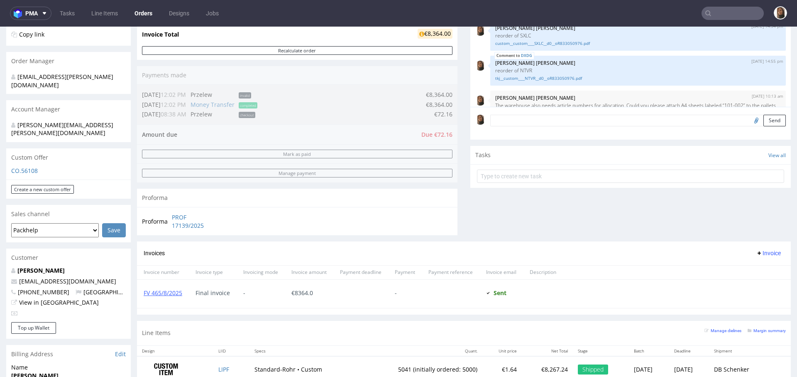
scroll to position [421, 0]
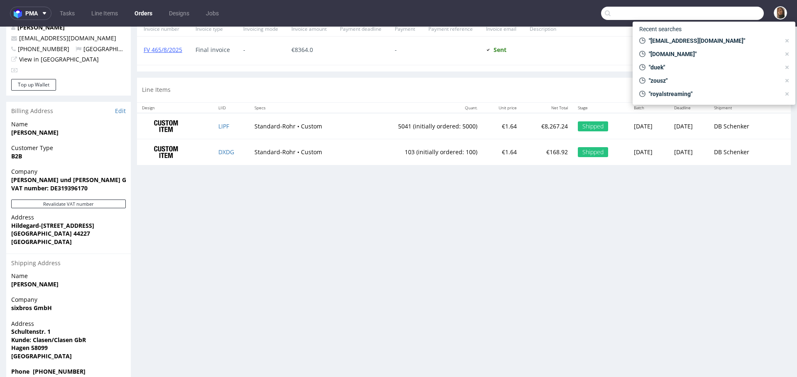
click at [740, 13] on input "text" at bounding box center [682, 13] width 163 height 13
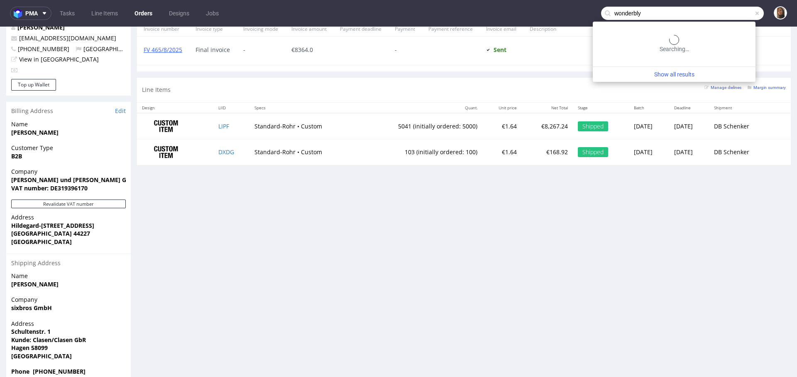
type input "wonderbly"
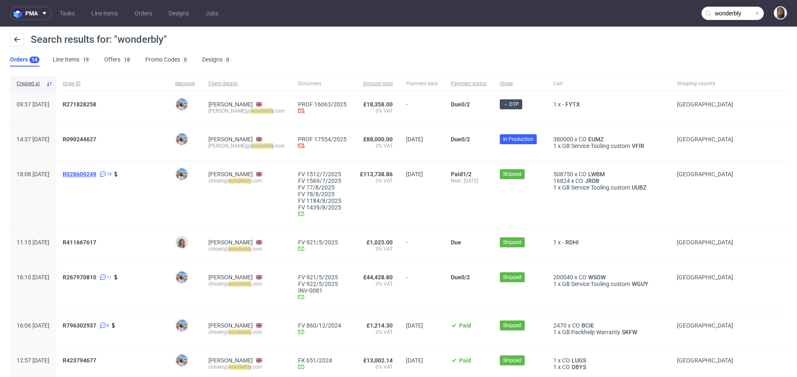
click at [96, 172] on span "R028609249" at bounding box center [80, 174] width 34 height 7
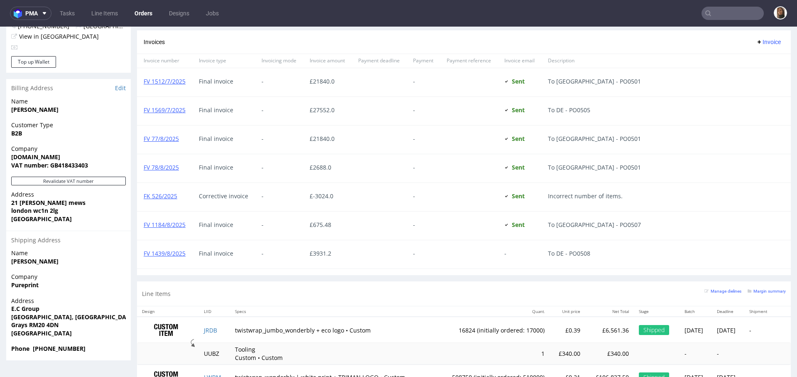
scroll to position [472, 0]
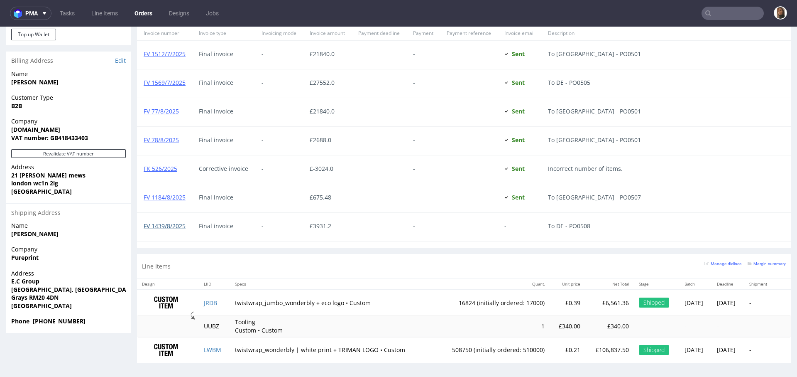
click at [174, 224] on link "FV 1439/8/2025" at bounding box center [165, 226] width 42 height 8
click at [166, 226] on link "FV 1439/8/2025" at bounding box center [165, 226] width 42 height 8
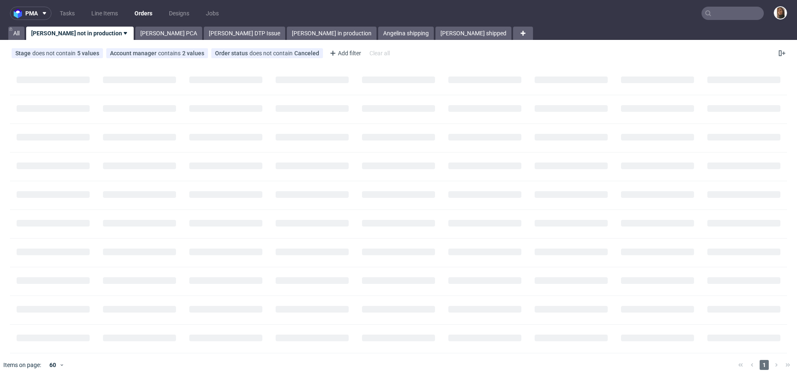
click at [712, 13] on input "text" at bounding box center [733, 13] width 62 height 13
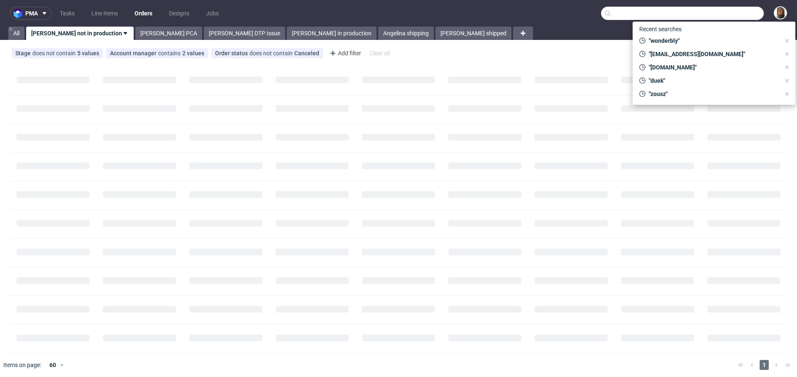
paste input "R688994881"
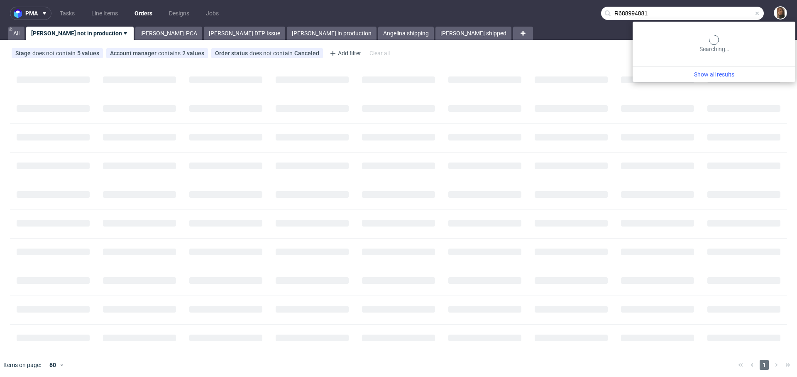
type input "R688994881"
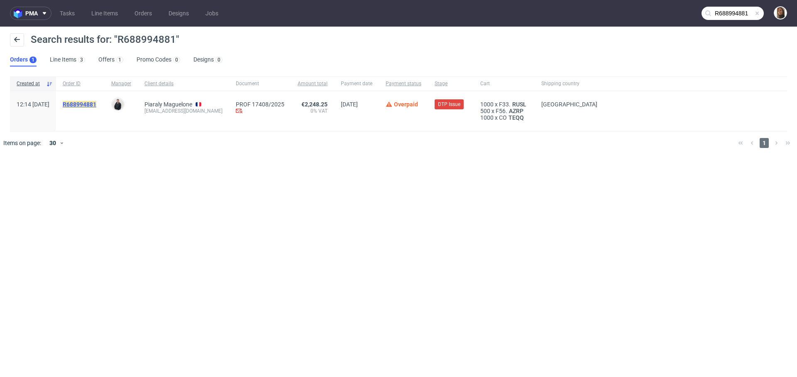
click at [96, 101] on mark "R688994881" at bounding box center [80, 104] width 34 height 7
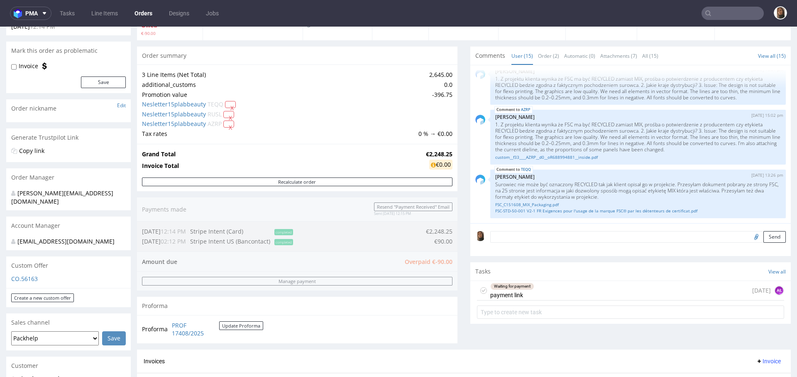
scroll to position [158, 0]
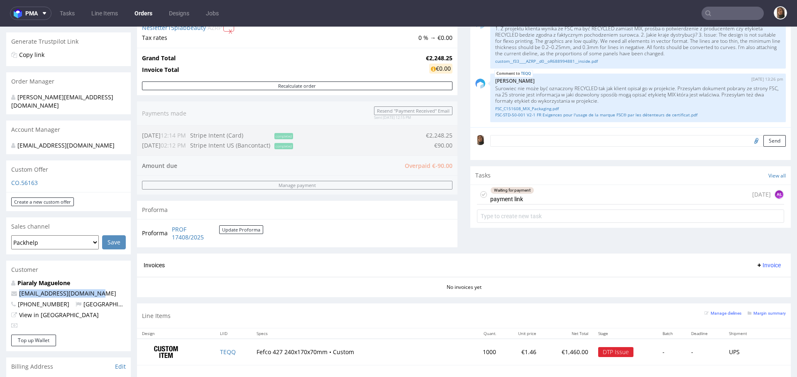
drag, startPoint x: 105, startPoint y: 293, endPoint x: 17, endPoint y: 294, distance: 88.5
click at [17, 294] on p "maguelone@plab-beauty.com" at bounding box center [68, 293] width 115 height 8
copy span "maguelone@plab-beauty.com"
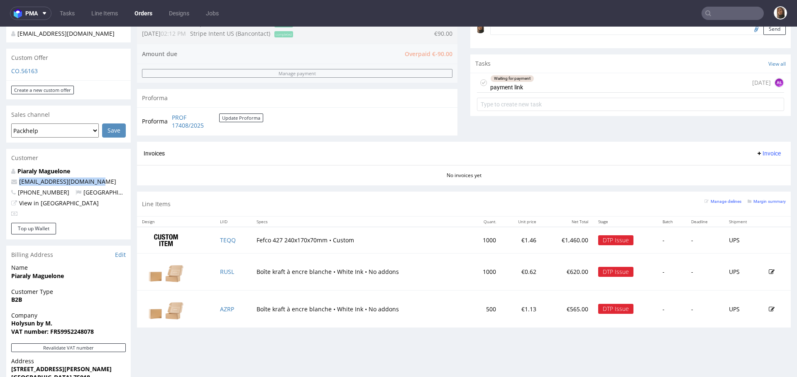
scroll to position [278, 0]
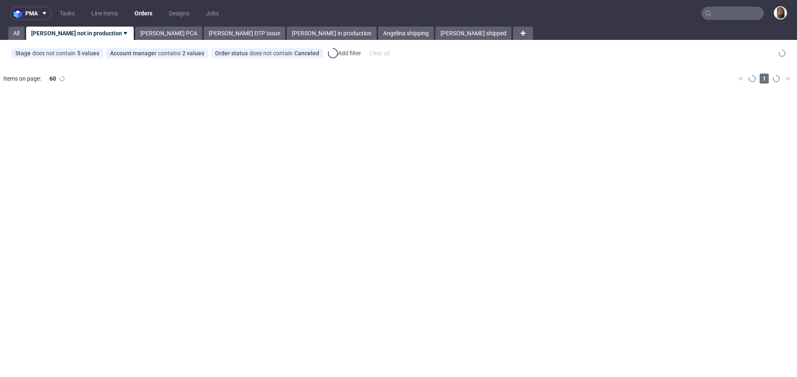
click at [729, 12] on input "text" at bounding box center [733, 13] width 62 height 13
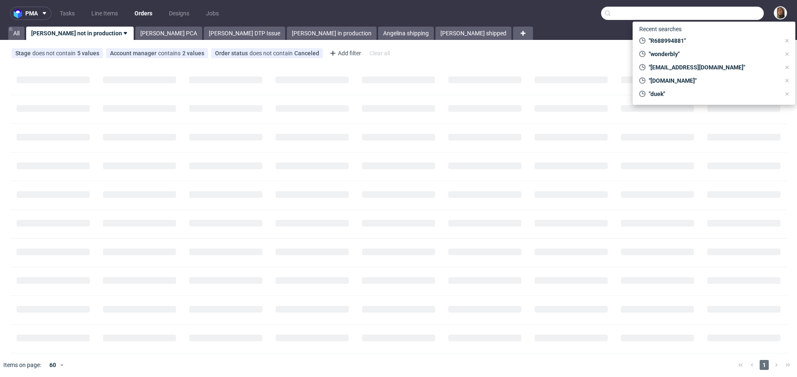
paste input "[EMAIL_ADDRESS][DOMAIN_NAME]"
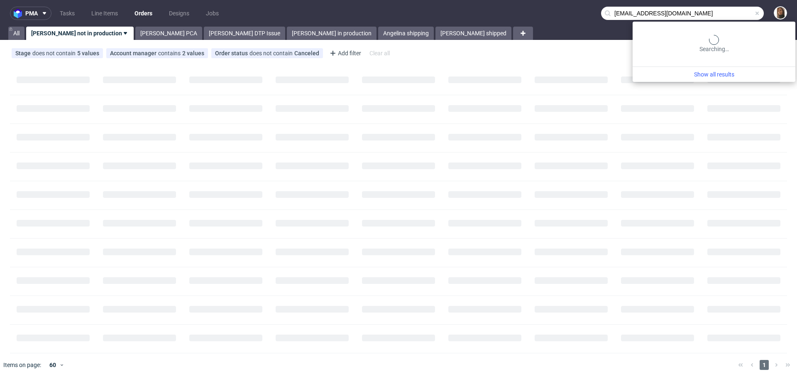
type input "[EMAIL_ADDRESS][DOMAIN_NAME]"
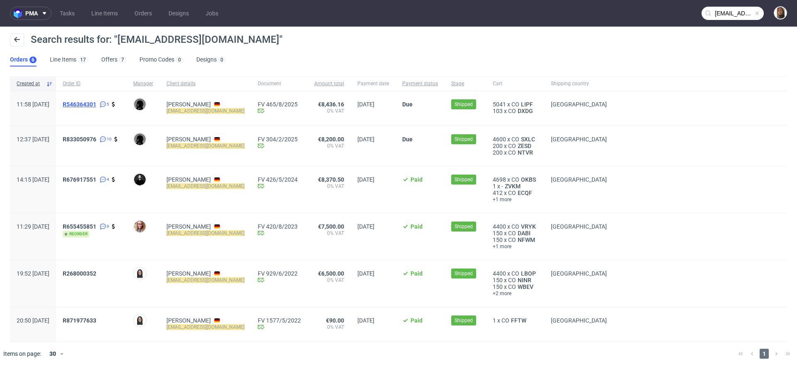
click at [96, 103] on span "R546364301" at bounding box center [80, 104] width 34 height 7
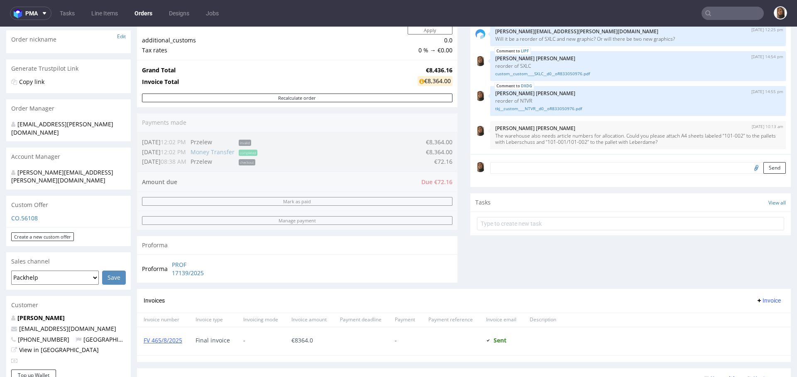
scroll to position [309, 0]
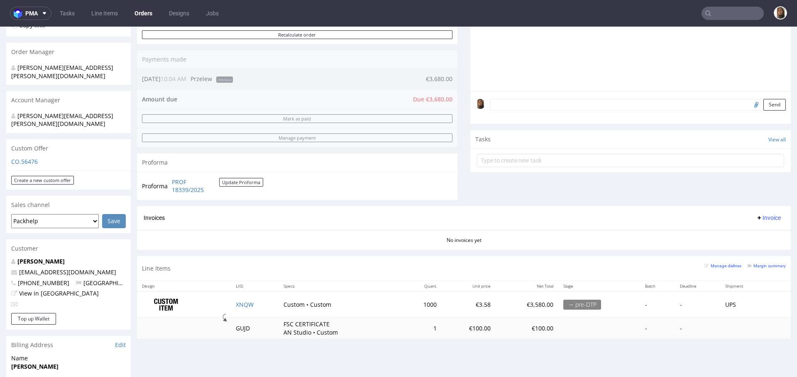
scroll to position [289, 0]
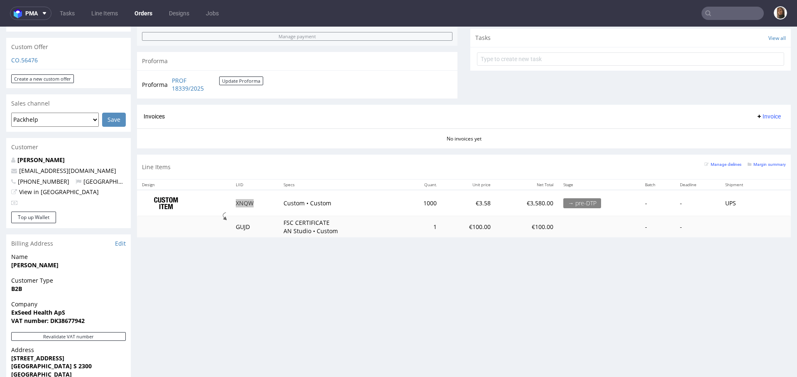
click at [722, 12] on input "text" at bounding box center [733, 13] width 62 height 13
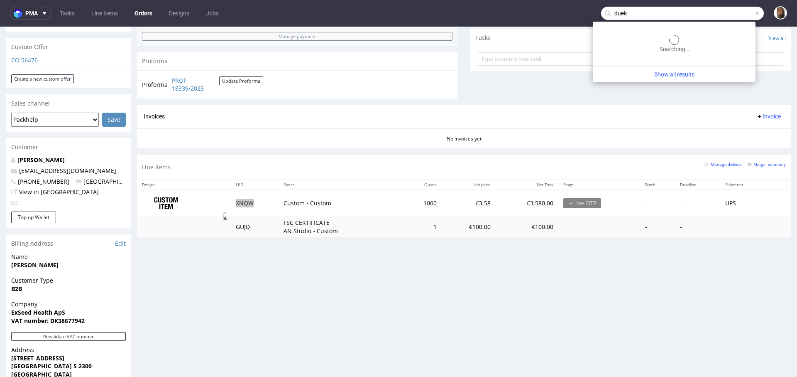
type input "duek"
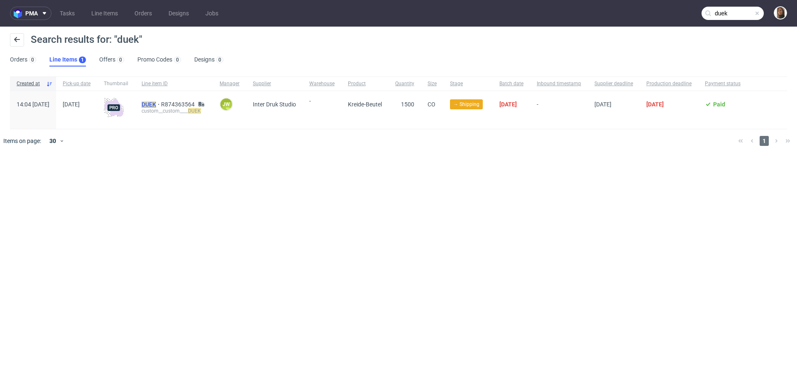
click at [156, 104] on mark "DUEK" at bounding box center [149, 104] width 15 height 7
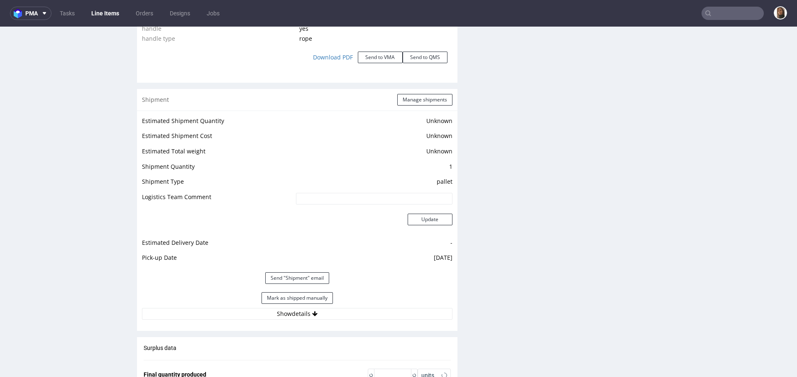
scroll to position [1014, 0]
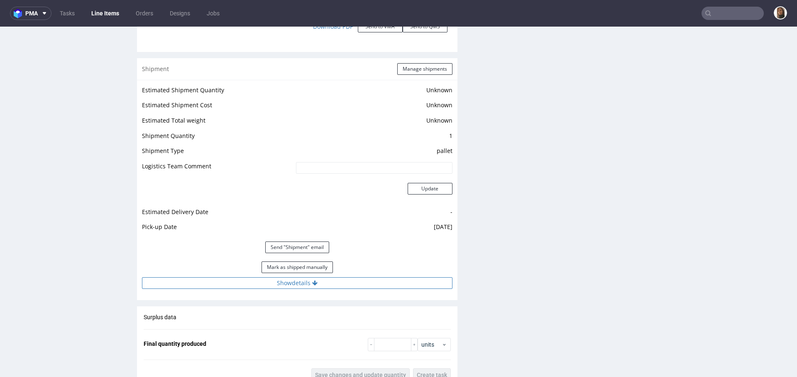
click at [284, 284] on button "Show details" at bounding box center [297, 283] width 311 height 12
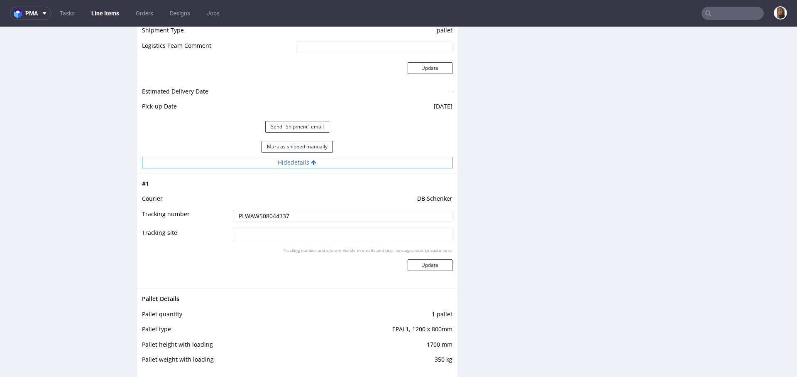
scroll to position [1176, 0]
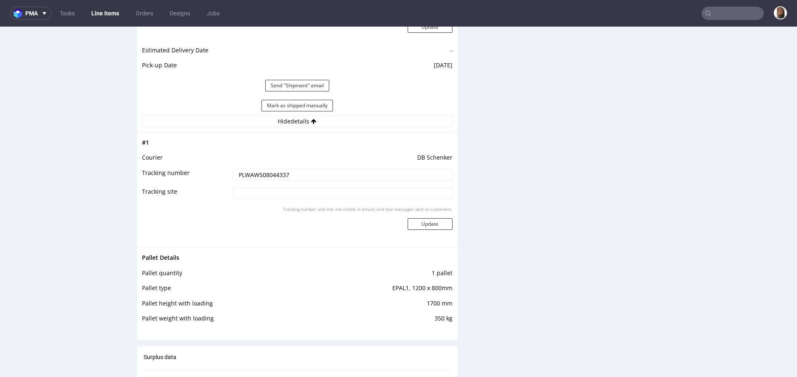
drag, startPoint x: 289, startPoint y: 171, endPoint x: 206, endPoint y: 171, distance: 83.5
click at [206, 171] on tr "Tracking number PLWAW508044337" at bounding box center [297, 177] width 311 height 19
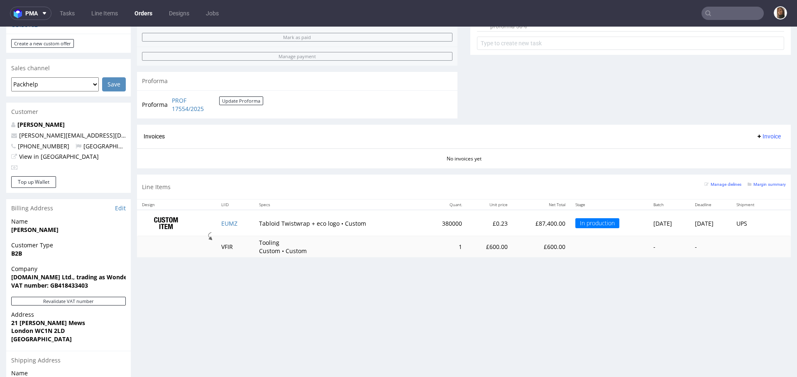
scroll to position [414, 0]
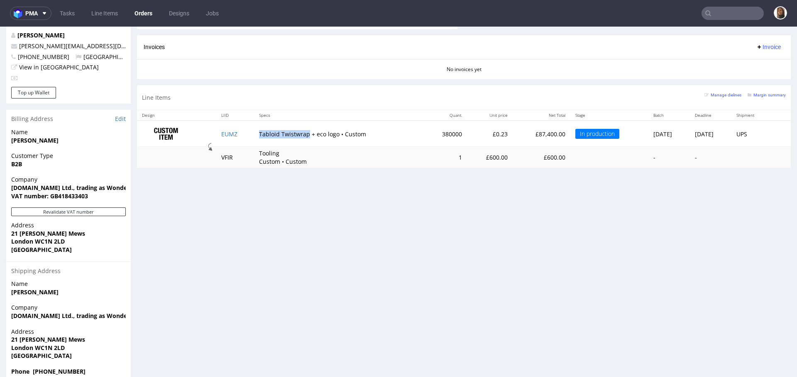
drag, startPoint x: 299, startPoint y: 132, endPoint x: 250, endPoint y: 132, distance: 49.0
click at [254, 132] on td "Tabloid Twistwrap + eco logo • Custom" at bounding box center [338, 133] width 169 height 26
copy td "Tabloid Twistwrap"
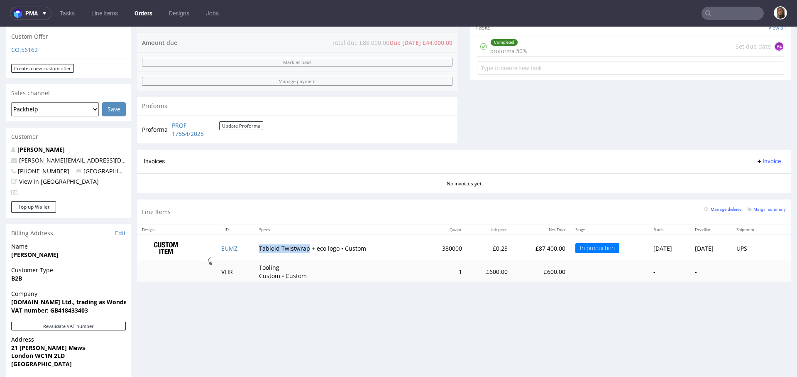
scroll to position [256, 0]
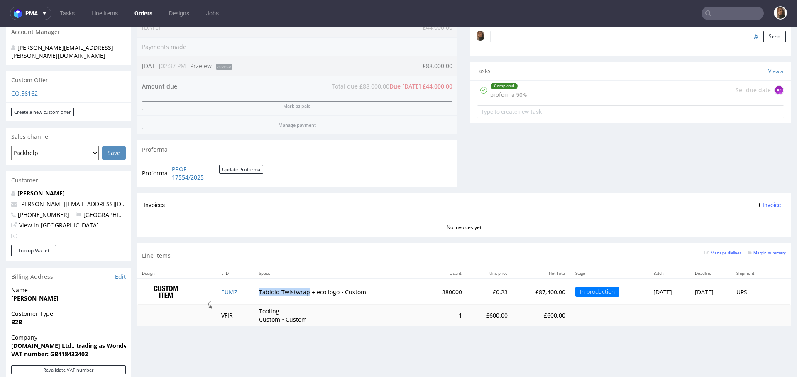
copy td "Tabloid Twistwrap"
click at [191, 169] on link "PROF 17554/2025" at bounding box center [195, 173] width 47 height 16
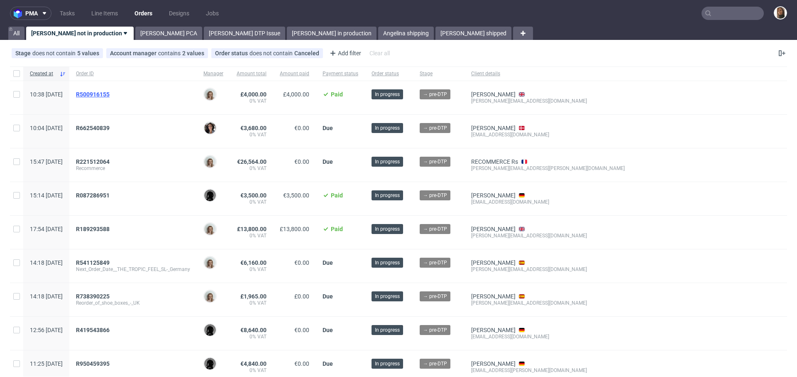
click at [110, 94] on span "R500916155" at bounding box center [93, 94] width 34 height 7
click at [110, 227] on span "R189293588" at bounding box center [93, 228] width 34 height 7
click at [511, 130] on link "Lukas Tietz" at bounding box center [493, 128] width 44 height 7
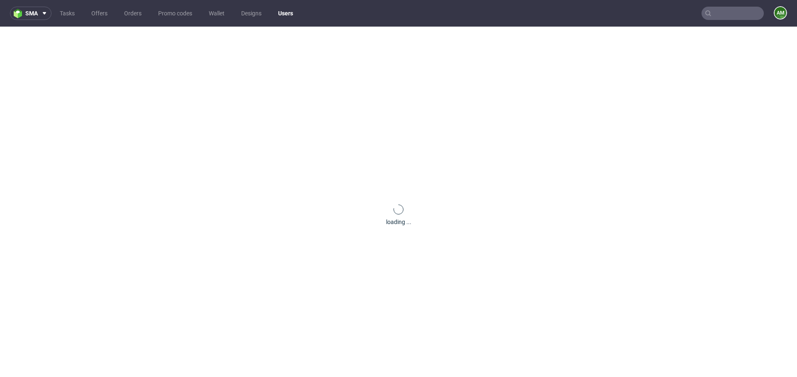
click at [511, 130] on div "loading ..." at bounding box center [398, 215] width 797 height 377
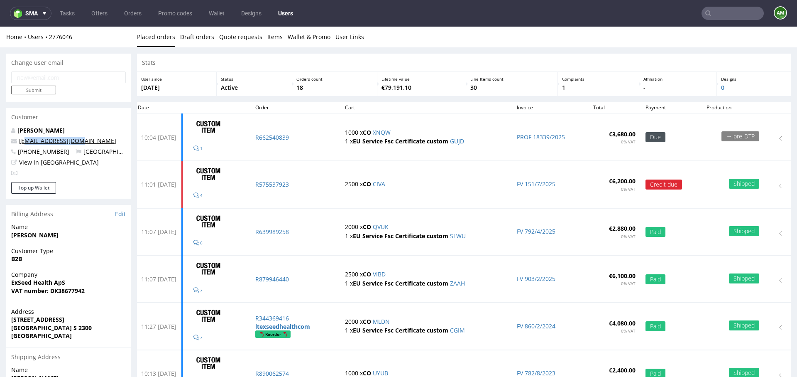
drag, startPoint x: 88, startPoint y: 144, endPoint x: 24, endPoint y: 144, distance: 64.4
click at [24, 144] on p "lt@exseedhealth.com" at bounding box center [68, 141] width 115 height 8
copy link "@exseedhealth.com"
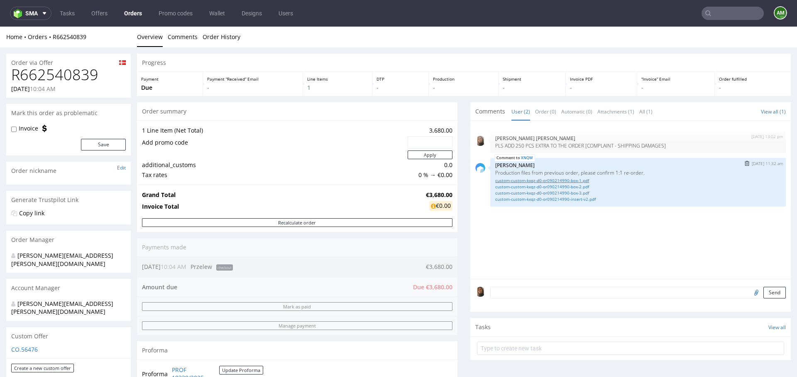
click at [576, 180] on link "custom-custom-kxqz-d0-or090214990-box-1.pdf" at bounding box center [638, 180] width 286 height 6
click at [578, 187] on link "custom-custom-kxqz-d0-or090214990-box-2.pdf" at bounding box center [638, 187] width 286 height 6
click at [578, 193] on link "custom-custom-kxqz-d0-or090214990-box-3.pdf" at bounding box center [638, 193] width 286 height 6
click at [579, 199] on link "custom-custom-kxqz-d0-or090214990-insert-v2.pdf" at bounding box center [638, 199] width 286 height 6
drag, startPoint x: 99, startPoint y: 76, endPoint x: 8, endPoint y: 77, distance: 90.9
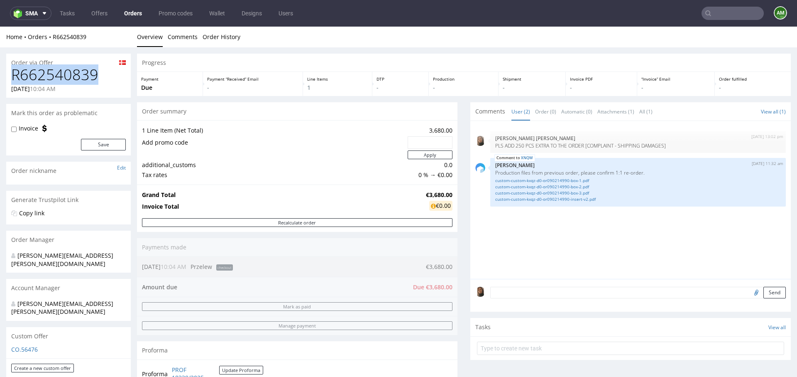
click at [8, 77] on div "R662540839 29.08.2025 10:04 AM" at bounding box center [68, 81] width 125 height 31
copy h1 "R662540839"
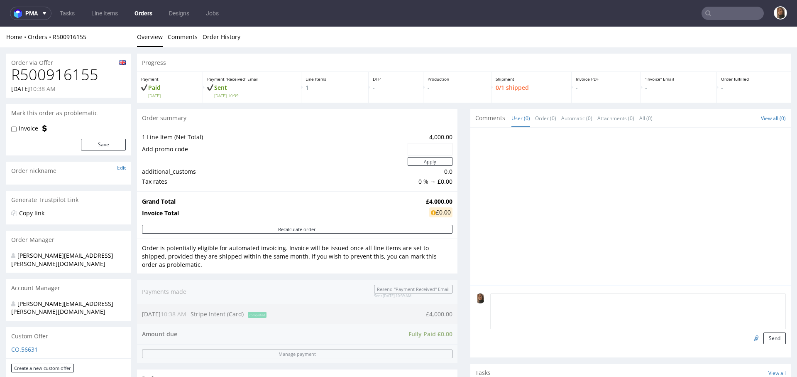
click at [511, 299] on textarea at bounding box center [638, 311] width 296 height 36
paste textarea "Delivery window is 9am–4pm."
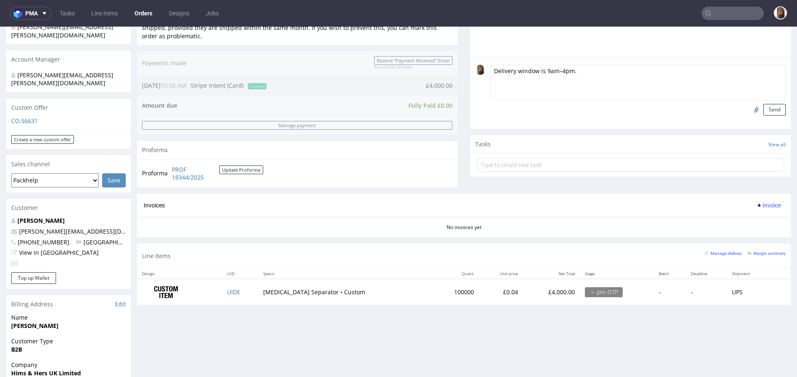
scroll to position [280, 0]
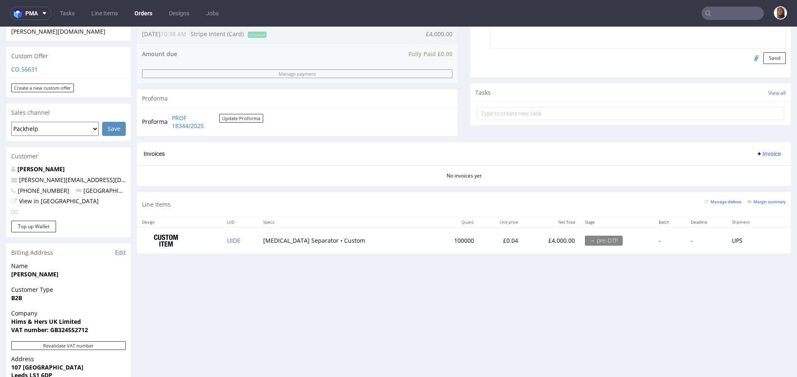
type textarea "Delivery window is 9am–4pm."
click at [237, 233] on td "UIDE" at bounding box center [240, 240] width 36 height 26
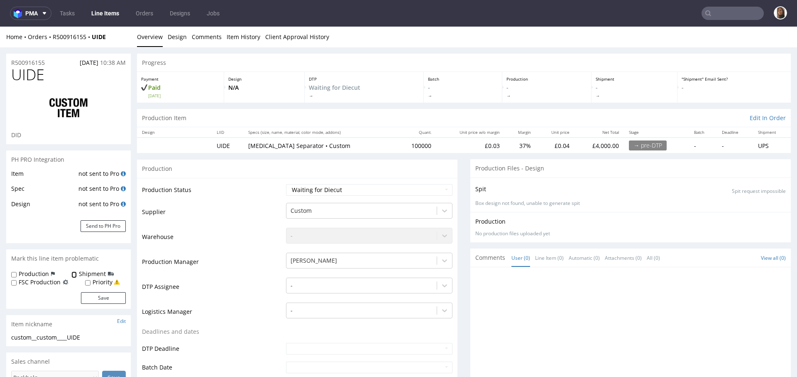
click at [74, 276] on input "Shipment" at bounding box center [73, 274] width 5 height 7
checkbox input "true"
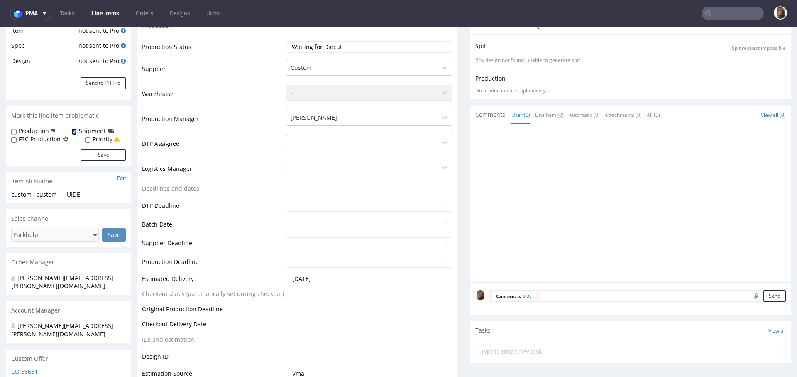
scroll to position [188, 0]
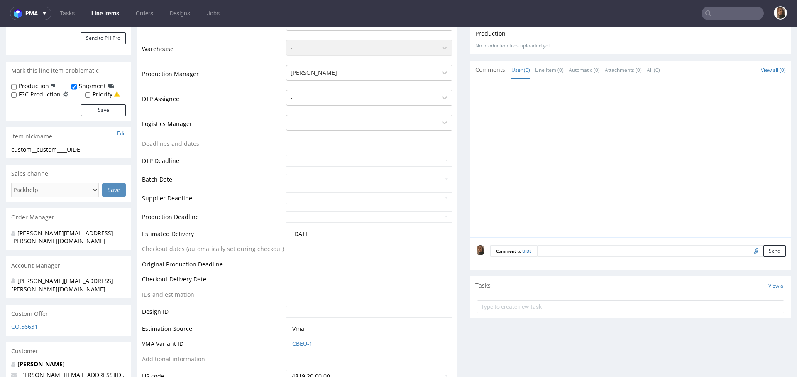
click at [551, 256] on div "Comment to UIDE Send" at bounding box center [630, 253] width 321 height 33
click at [549, 251] on textarea at bounding box center [661, 251] width 249 height 12
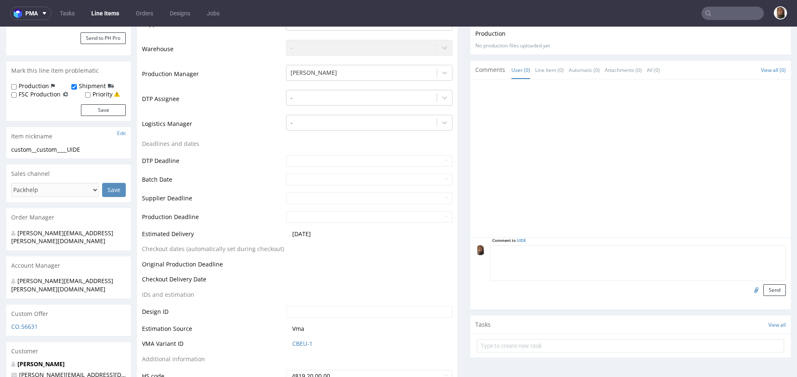
paste textarea "Delivery window is 9am–4pm."
type textarea "Delivery window is 9am–4pm."
click at [764, 292] on button "Send" at bounding box center [775, 290] width 22 height 12
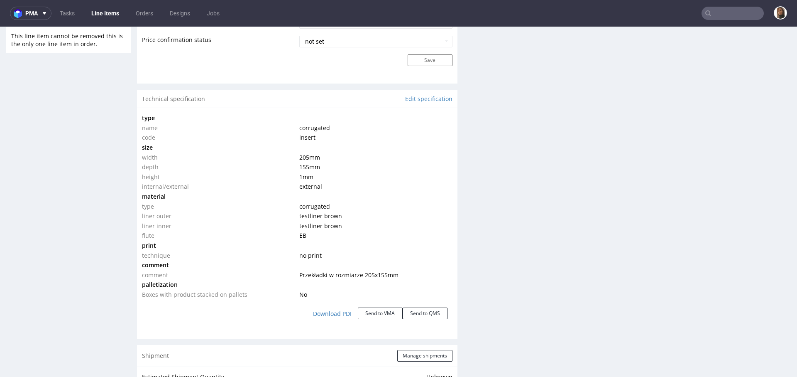
scroll to position [747, 0]
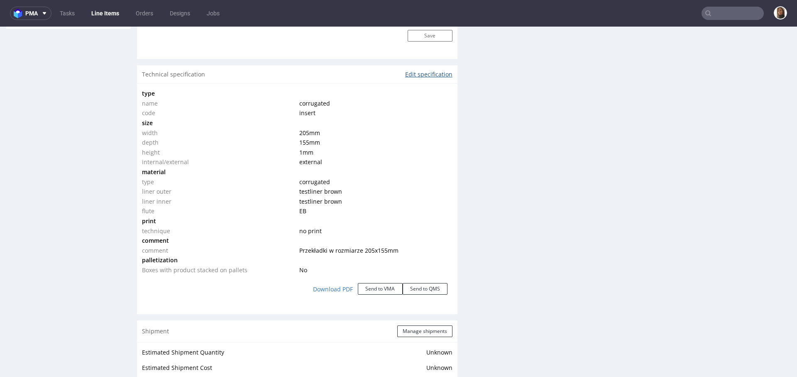
click at [412, 76] on link "Edit specification" at bounding box center [428, 74] width 47 height 8
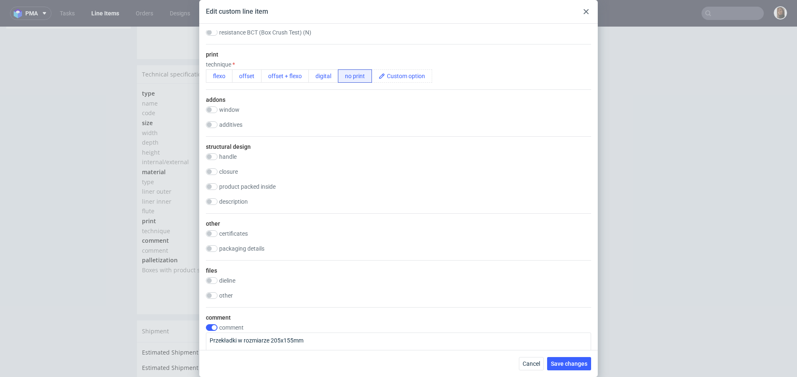
scroll to position [464, 0]
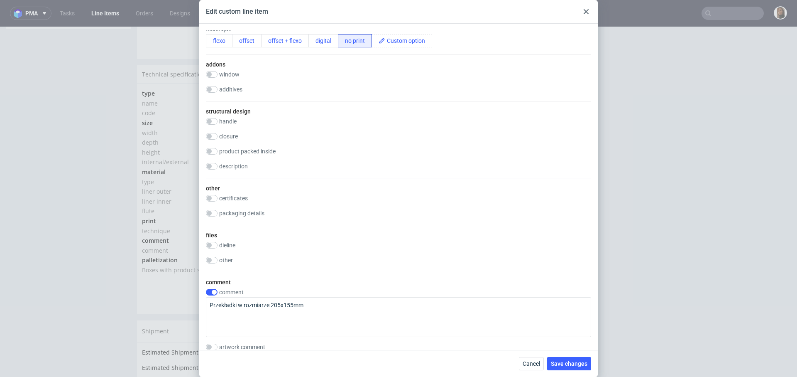
click at [240, 216] on label "packaging details" at bounding box center [241, 213] width 45 height 7
checkbox input "true"
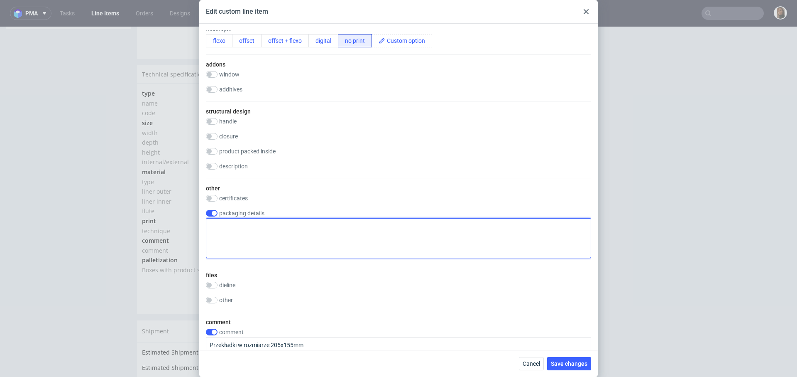
click at [457, 258] on textarea at bounding box center [398, 238] width 385 height 40
paste textarea "Delivery window is 9am–4pm."
type textarea "Delivery window is 9am–4pm."
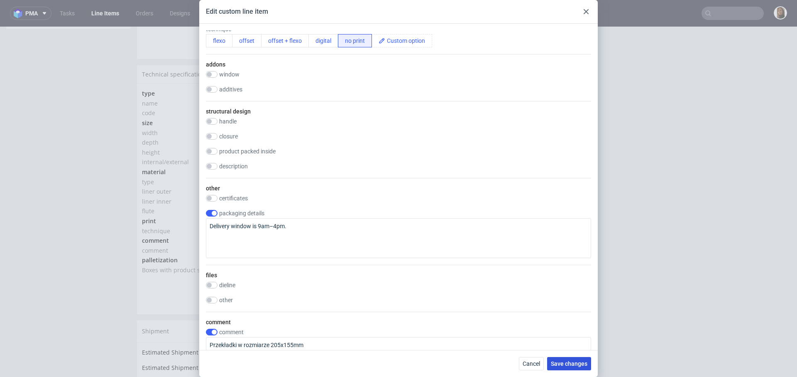
click at [568, 361] on span "Save changes" at bounding box center [569, 363] width 37 height 6
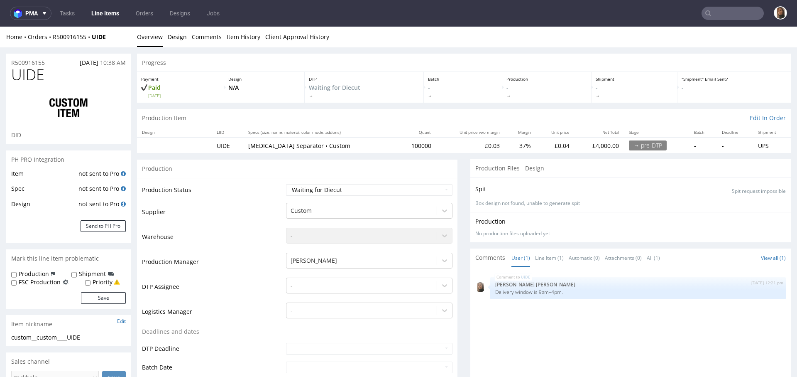
scroll to position [0, 0]
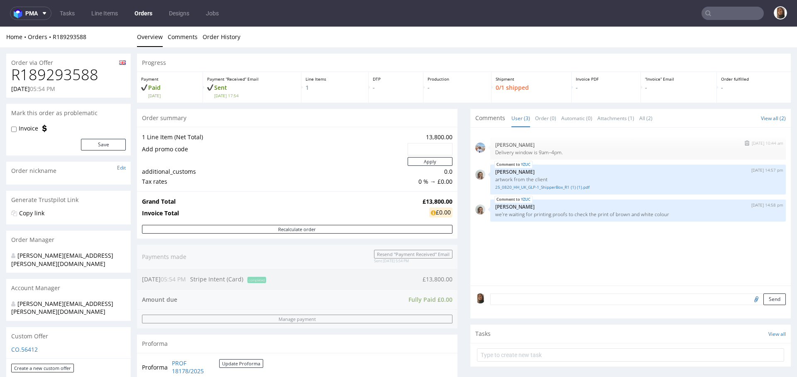
drag, startPoint x: 556, startPoint y: 151, endPoint x: 486, endPoint y: 152, distance: 70.6
click at [490, 152] on div "20th Aug 25 | 10:44 am Marta Kozłowska Delivery window is 9am–4pm." at bounding box center [638, 148] width 296 height 22
copy p "Delivery window is 9am–4pm."
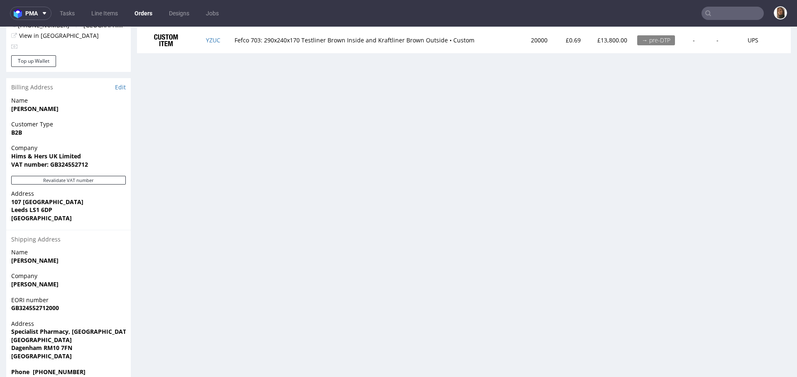
scroll to position [294, 0]
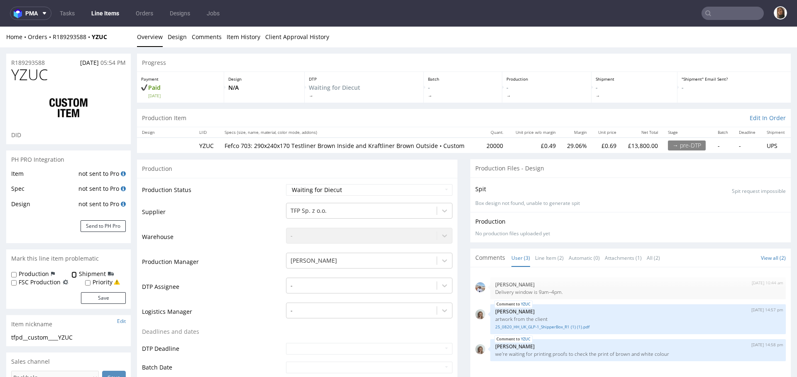
click at [74, 277] on input "Shipment" at bounding box center [73, 274] width 5 height 7
checkbox input "true"
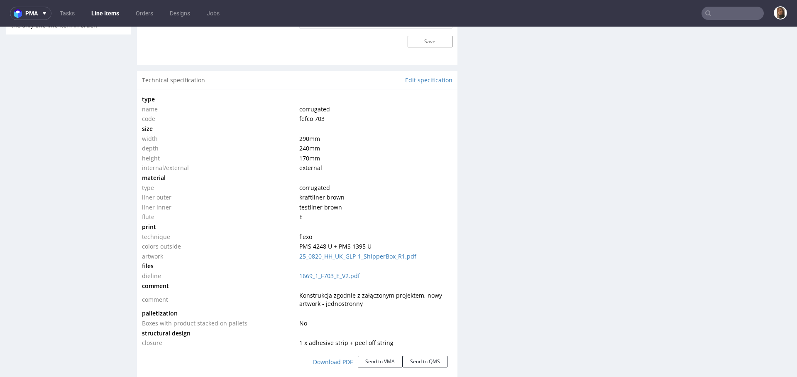
scroll to position [737, 0]
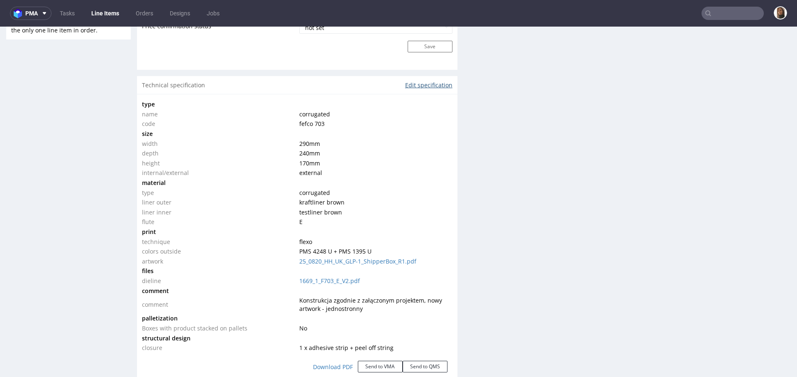
click link "Edit specification"
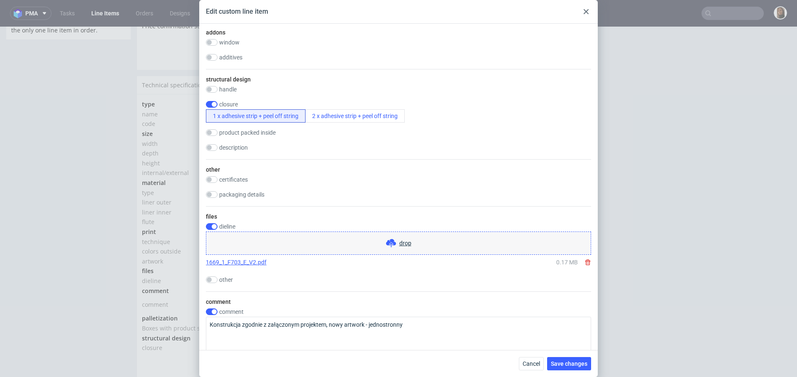
scroll to position [747, 0]
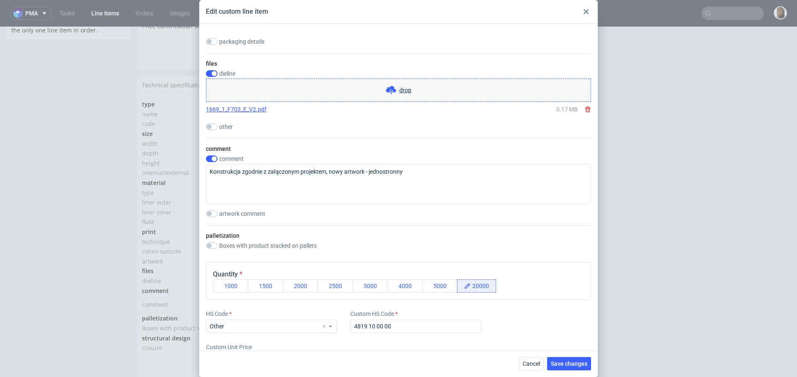
click at [248, 47] on div "packaging details" at bounding box center [398, 42] width 385 height 8
click at [247, 45] on label "packaging details" at bounding box center [241, 41] width 45 height 7
checkbox input "true"
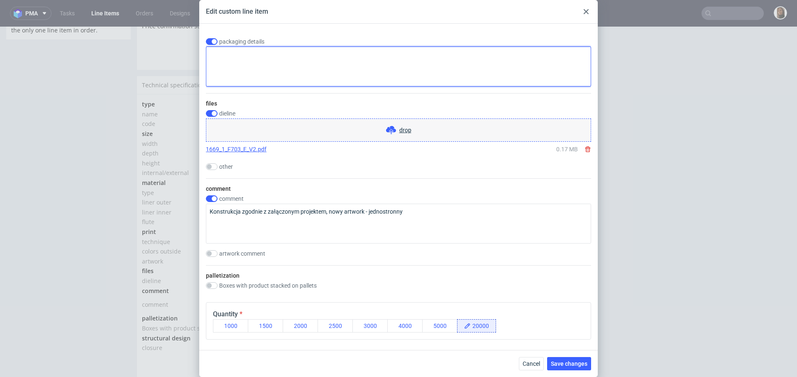
click at [311, 86] on textarea at bounding box center [398, 67] width 385 height 40
paste textarea "Delivery window is 9am–4pm."
type textarea "Delivery window is 9am–4pm."
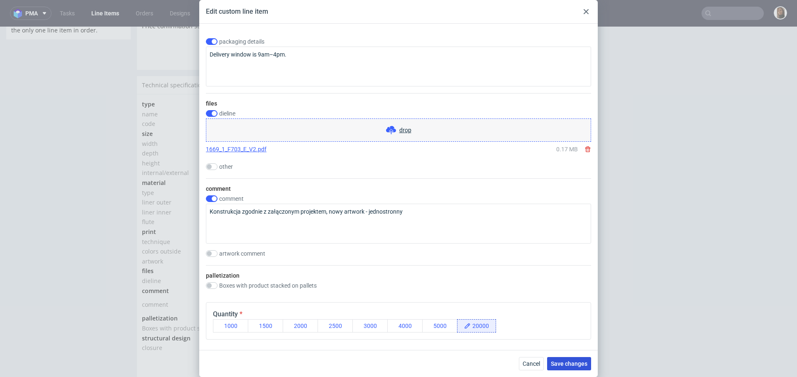
click at [576, 362] on span "Save changes" at bounding box center [569, 363] width 37 height 6
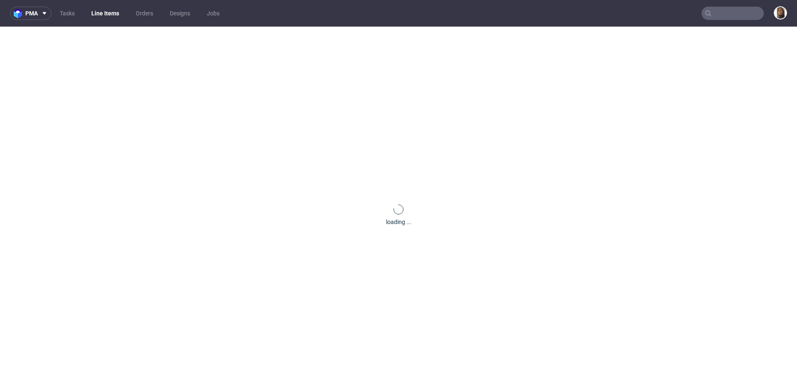
scroll to position [0, 0]
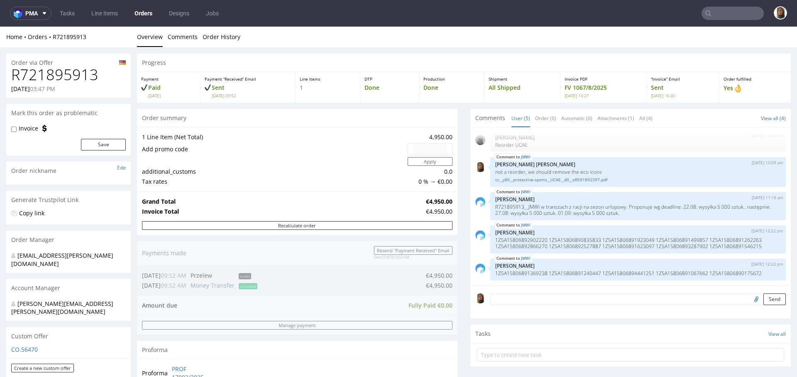
click at [83, 79] on h1 "R721895913" at bounding box center [68, 74] width 115 height 17
copy h1 "R721895913"
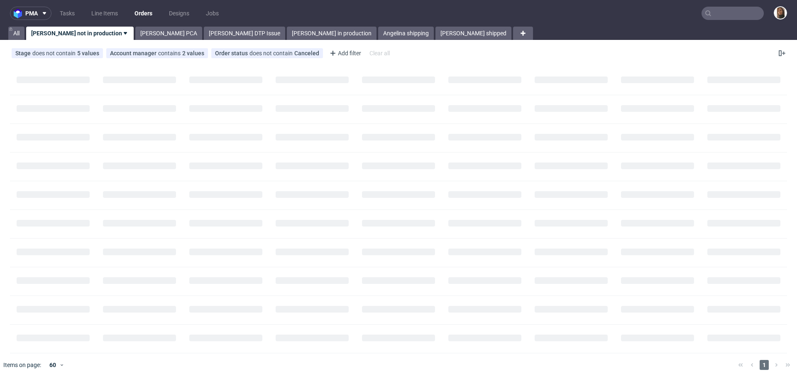
click at [708, 10] on input "text" at bounding box center [733, 13] width 62 height 13
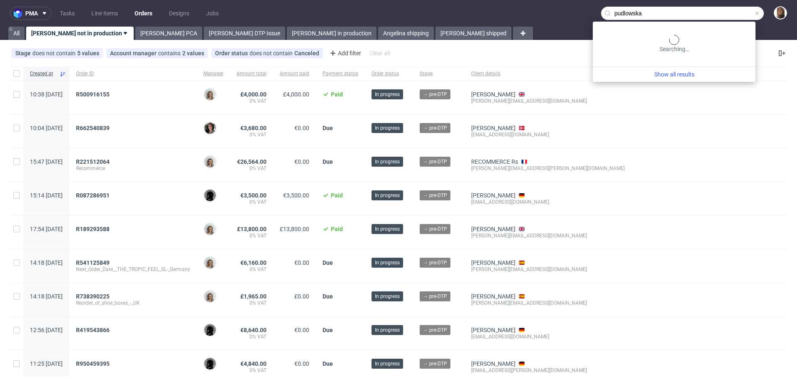
type input "pudlowska"
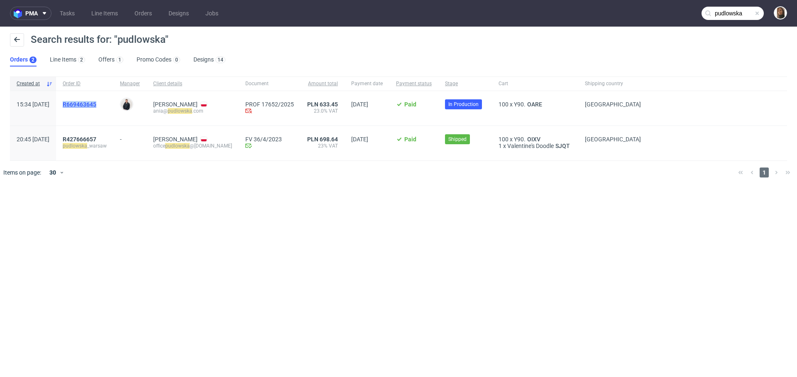
click at [96, 103] on span "R669463645" at bounding box center [80, 104] width 34 height 7
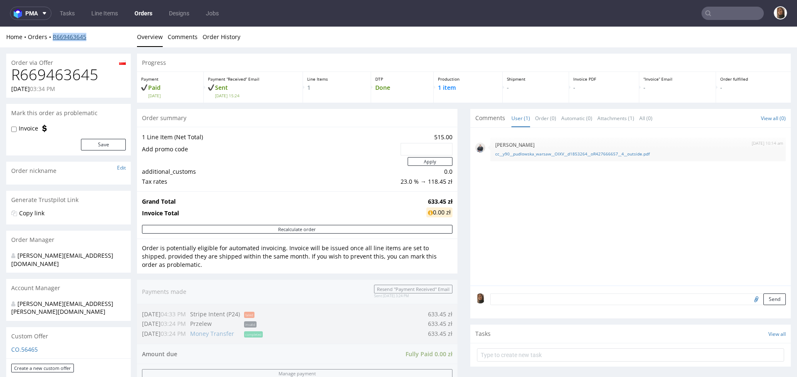
copy link "R669463645"
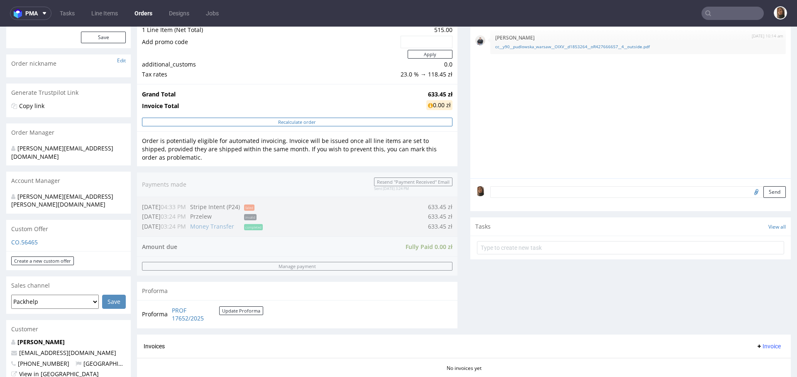
scroll to position [153, 0]
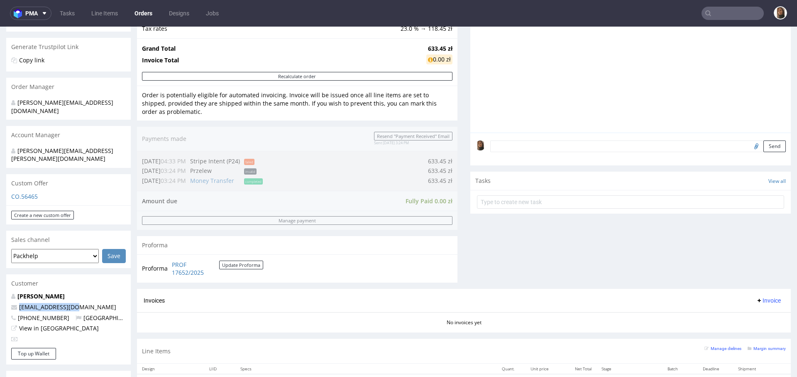
drag, startPoint x: 86, startPoint y: 293, endPoint x: 10, endPoint y: 293, distance: 76.0
click at [10, 293] on div "Anna Szylejko ania@pudlowska.com +48577245754 Poland View in Hubspot" at bounding box center [68, 320] width 125 height 56
copy span "ania@pudlowska.com"
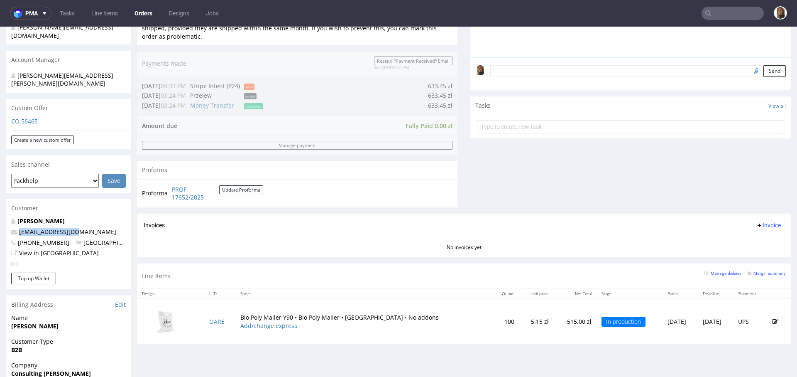
scroll to position [363, 0]
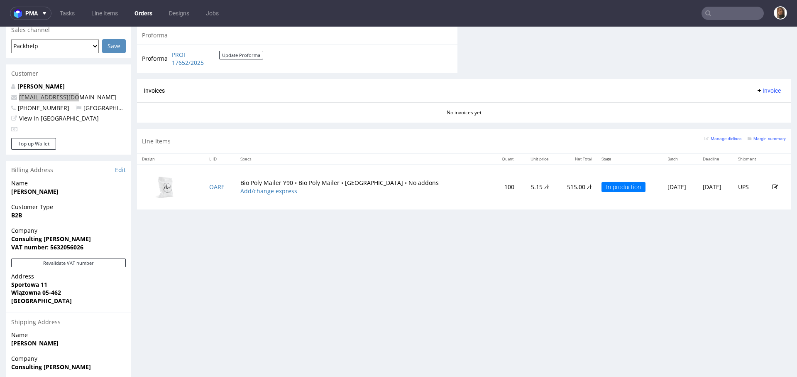
click at [732, 15] on input "text" at bounding box center [733, 13] width 62 height 13
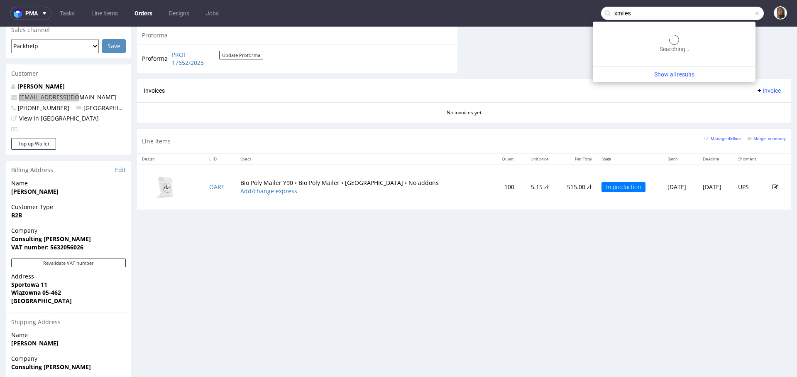
type input "xmiles"
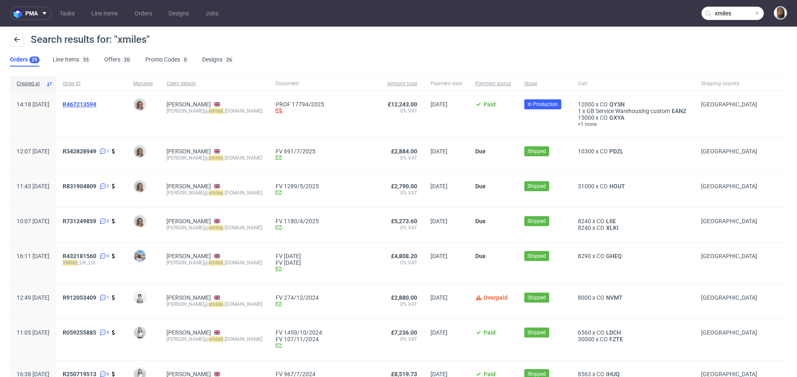
click at [96, 105] on span "R467213594" at bounding box center [80, 104] width 34 height 7
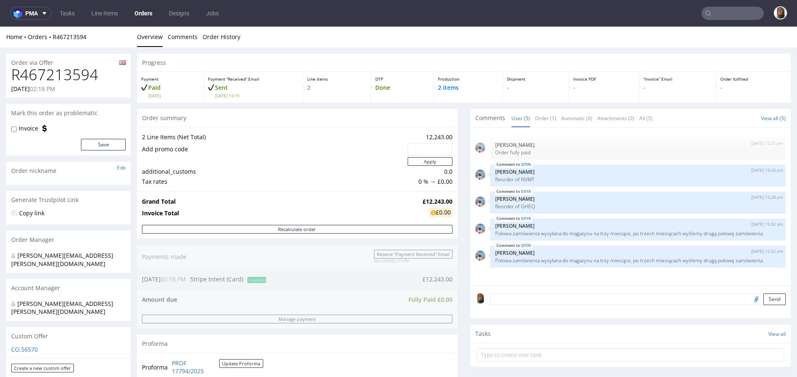
click at [56, 74] on h1 "R467213594" at bounding box center [68, 74] width 115 height 17
copy h1 "R467213594"
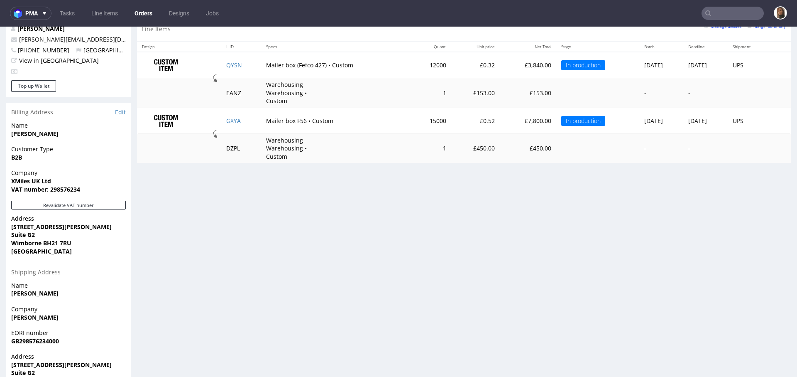
scroll to position [409, 0]
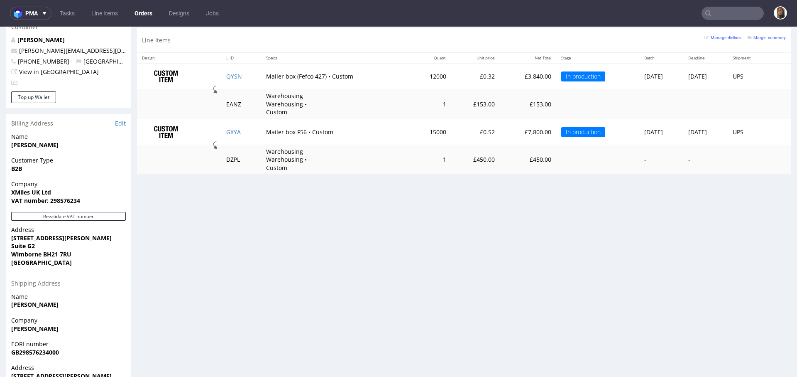
click at [735, 18] on input "text" at bounding box center [733, 13] width 62 height 13
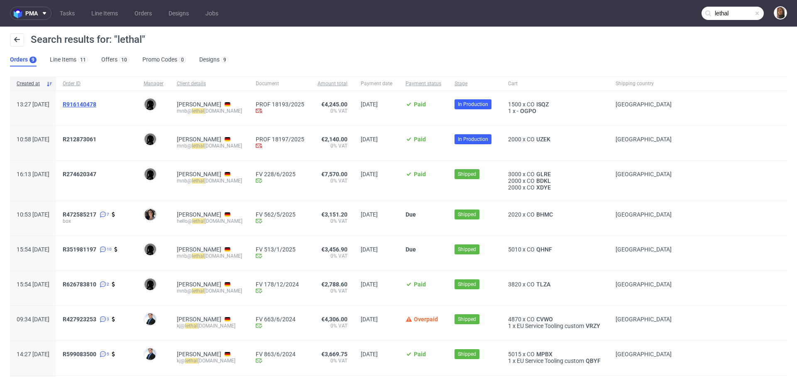
click at [96, 103] on span "R916140478" at bounding box center [80, 104] width 34 height 7
click at [96, 137] on span "R212873061" at bounding box center [80, 139] width 34 height 7
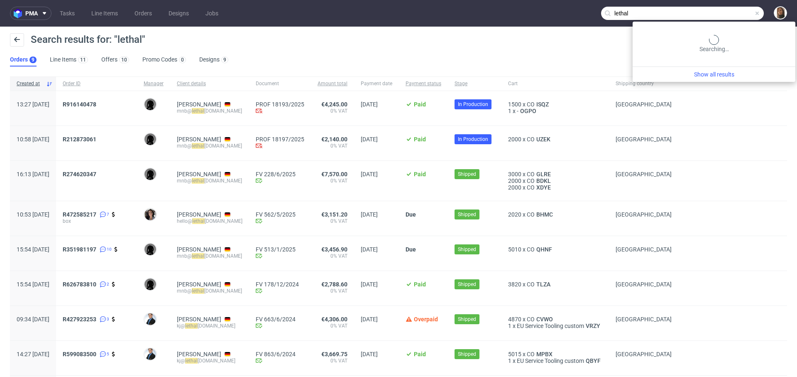
click at [737, 8] on input "lethal" at bounding box center [682, 13] width 163 height 13
paste input "theswallowco.com"
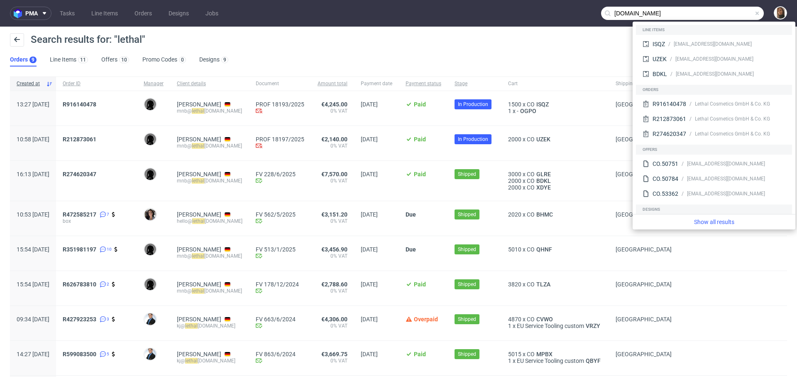
type input "theswallowco.com"
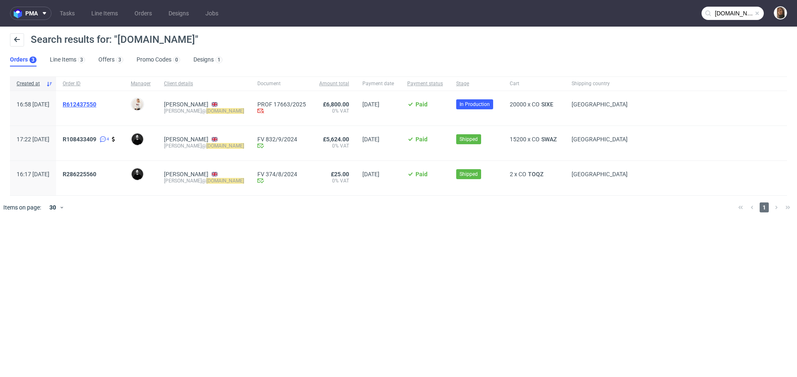
click at [96, 104] on span "R612437550" at bounding box center [80, 104] width 34 height 7
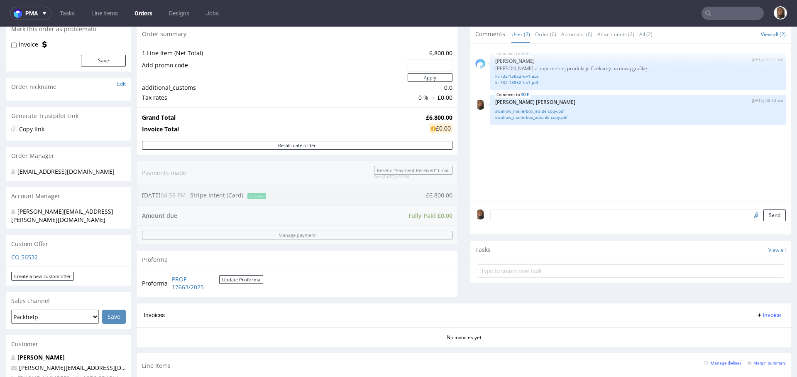
scroll to position [321, 0]
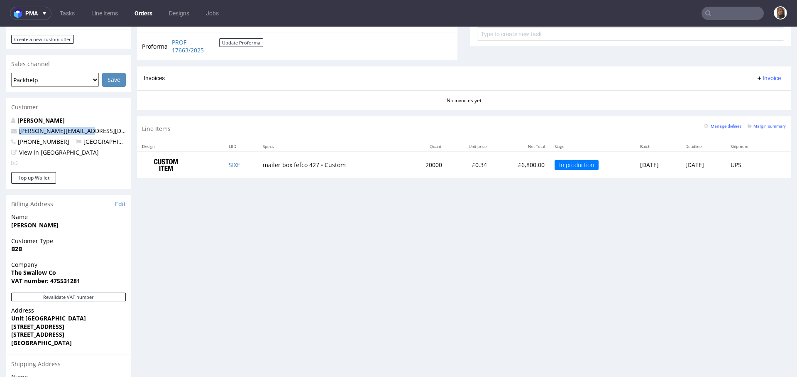
drag, startPoint x: 99, startPoint y: 119, endPoint x: 10, endPoint y: 122, distance: 88.5
click at [10, 122] on div "Jason Grima jason@theswallowco.com +447850355303 United Kingdom View in Hubspot" at bounding box center [68, 144] width 125 height 56
copy span "jason@theswallowco.com"
click at [740, 20] on input "text" at bounding box center [733, 13] width 62 height 13
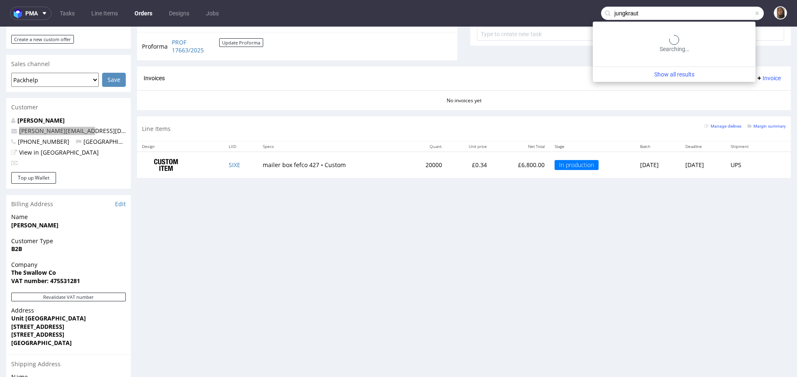
type input "jungkraut"
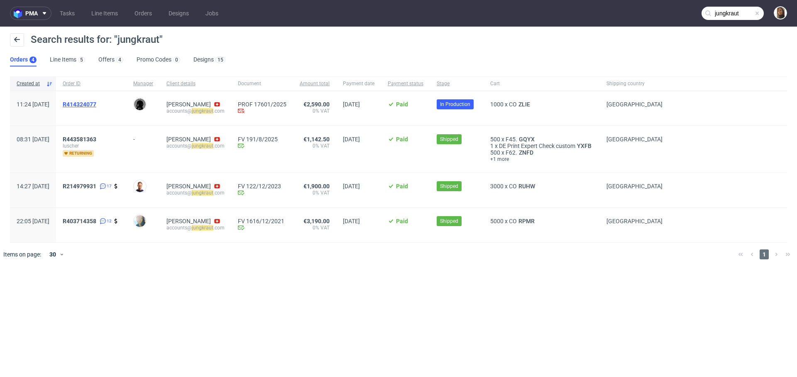
click at [96, 103] on span "R414324077" at bounding box center [80, 104] width 34 height 7
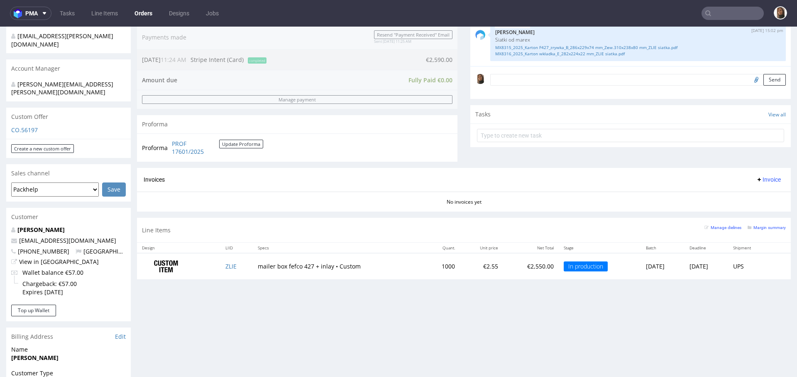
scroll to position [181, 0]
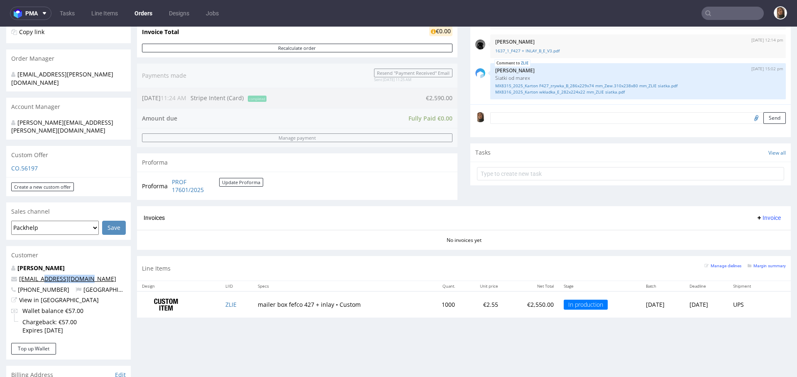
drag, startPoint x: 98, startPoint y: 261, endPoint x: 43, endPoint y: 262, distance: 55.2
click at [43, 274] on p "accounts@jungkraut.com" at bounding box center [68, 278] width 115 height 8
copy link "@jungkraut.com"
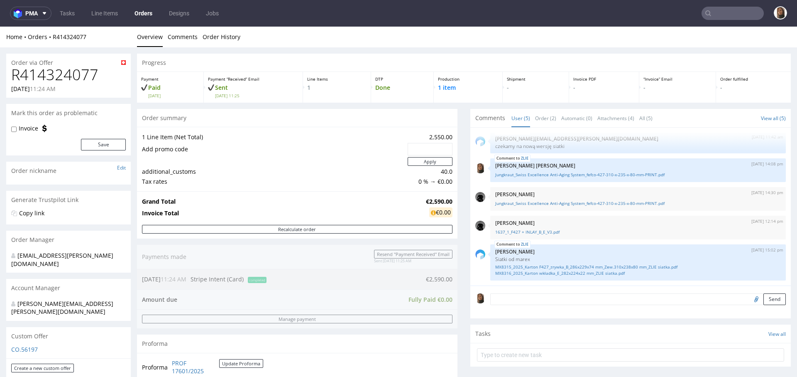
scroll to position [363, 0]
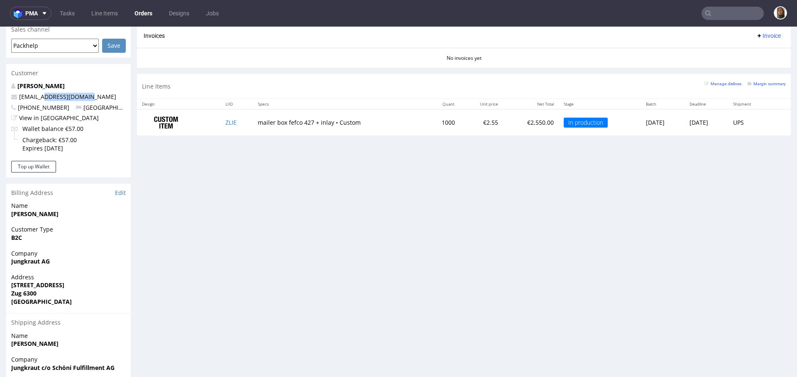
type input "jungkraut"
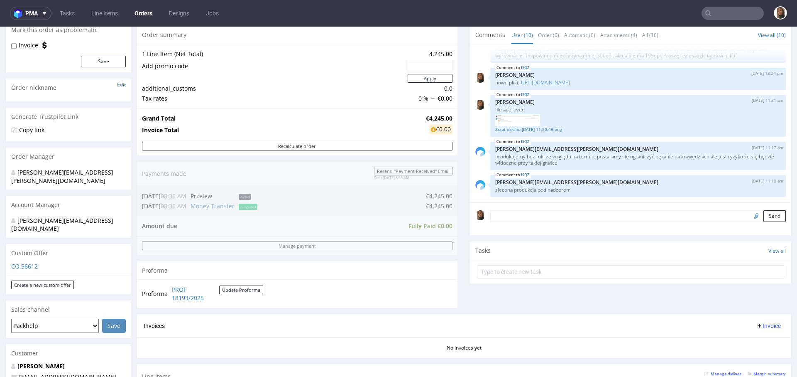
scroll to position [243, 0]
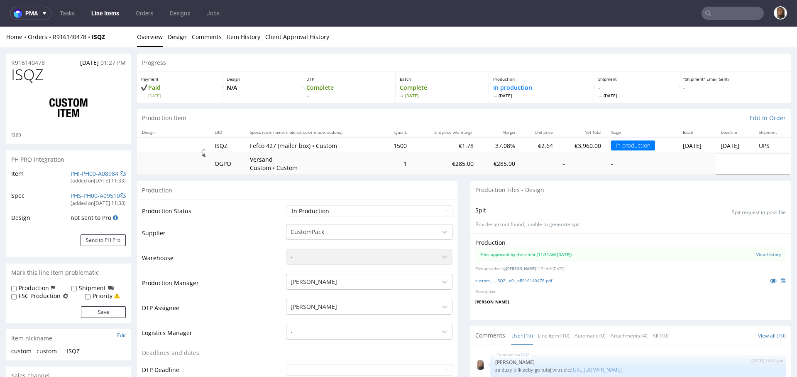
scroll to position [203, 0]
click at [770, 279] on icon at bounding box center [773, 280] width 7 height 6
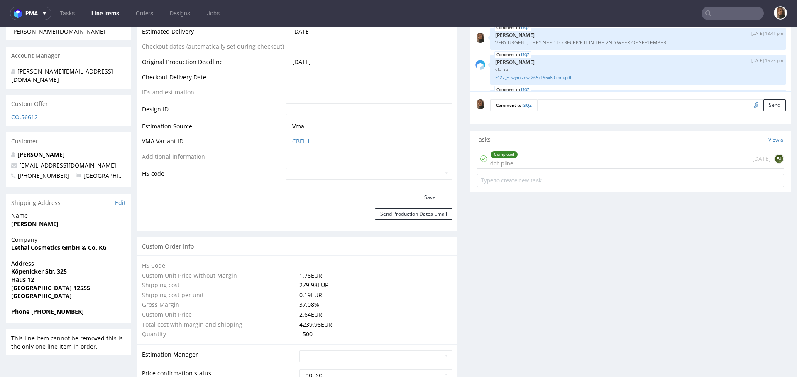
scroll to position [204, 0]
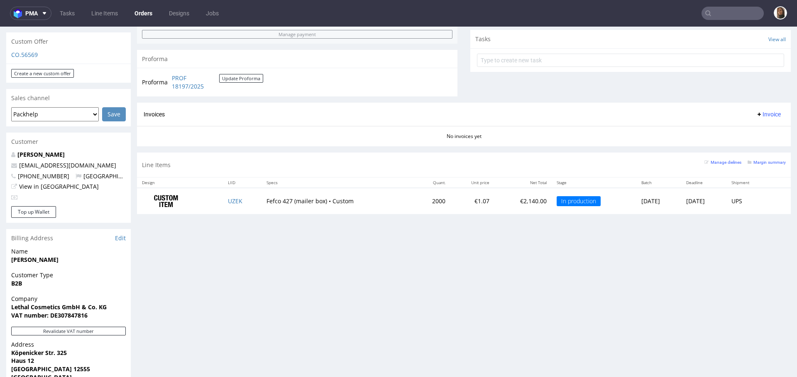
scroll to position [338, 0]
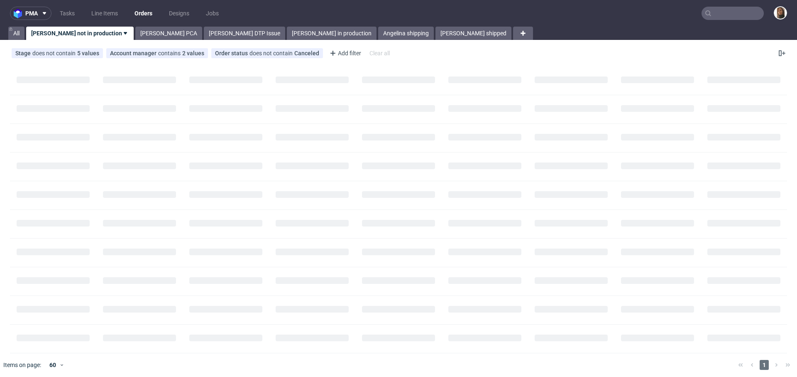
click at [735, 9] on input "text" at bounding box center [733, 13] width 62 height 13
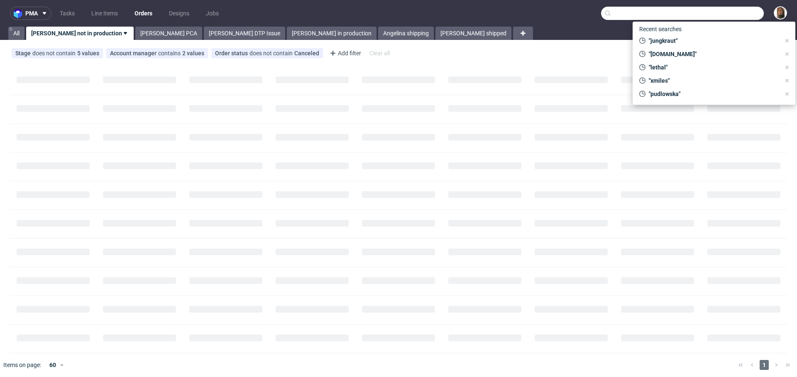
paste input "eoin@heytipple.com"
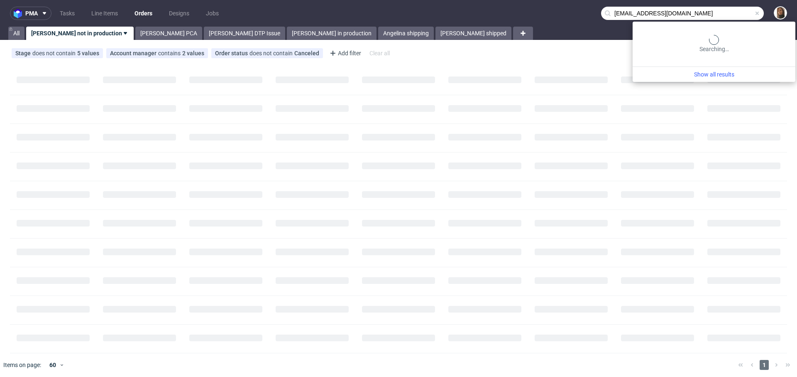
type input "eoin@heytipple.com"
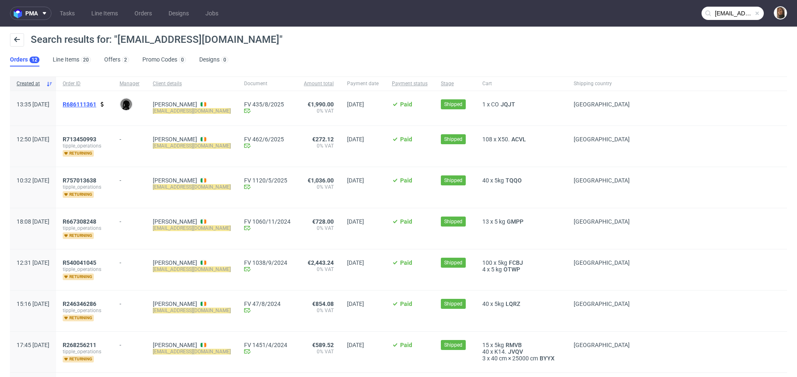
click at [96, 103] on span "R686111361" at bounding box center [80, 104] width 34 height 7
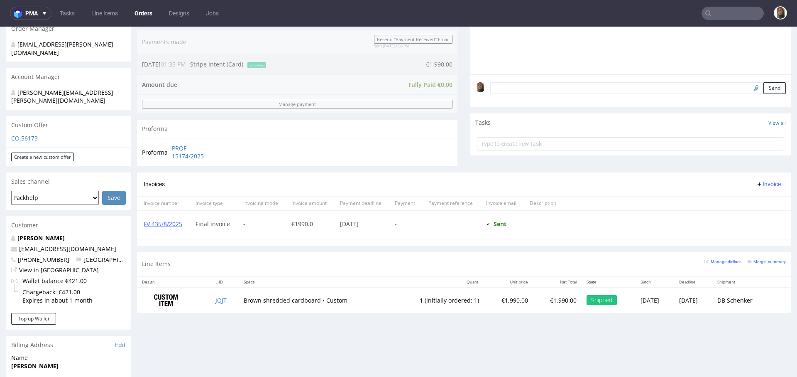
scroll to position [226, 0]
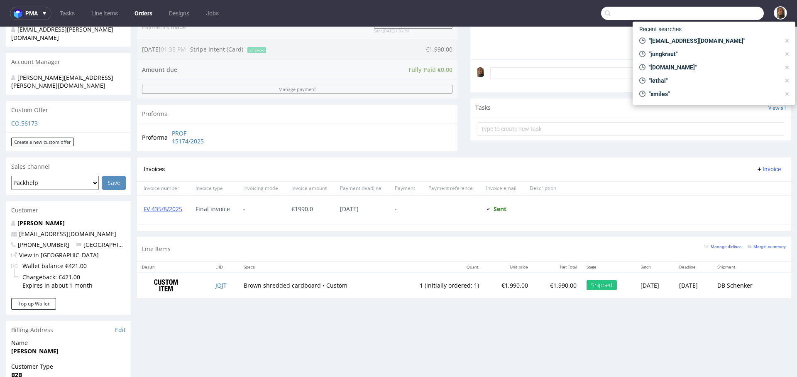
click at [718, 8] on input "text" at bounding box center [682, 13] width 163 height 13
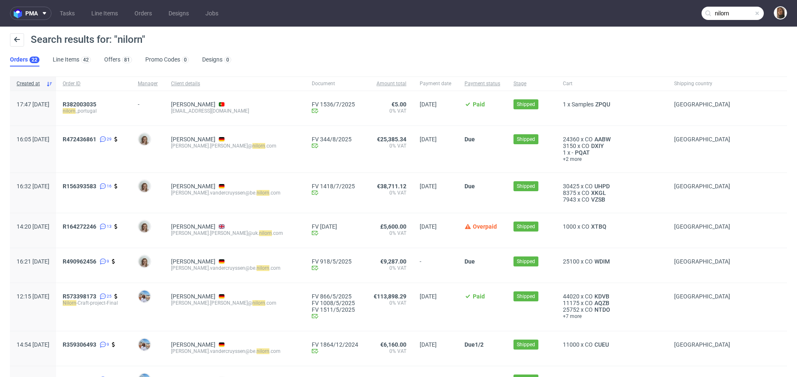
click at [730, 12] on input "nilorn" at bounding box center [733, 13] width 62 height 13
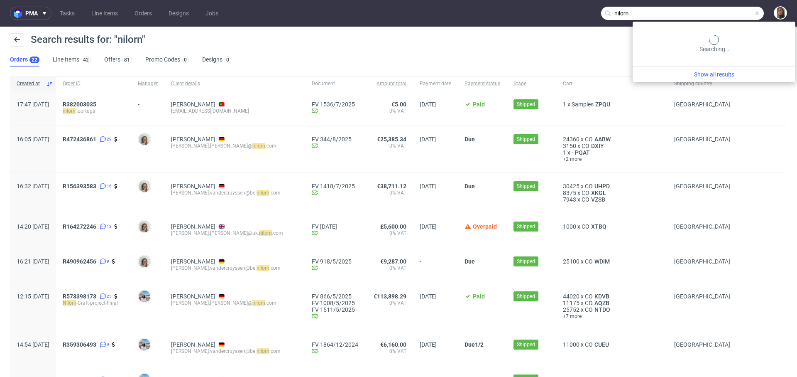
click at [730, 12] on input "nilorn" at bounding box center [682, 13] width 163 height 13
paste input "Jason Grima"
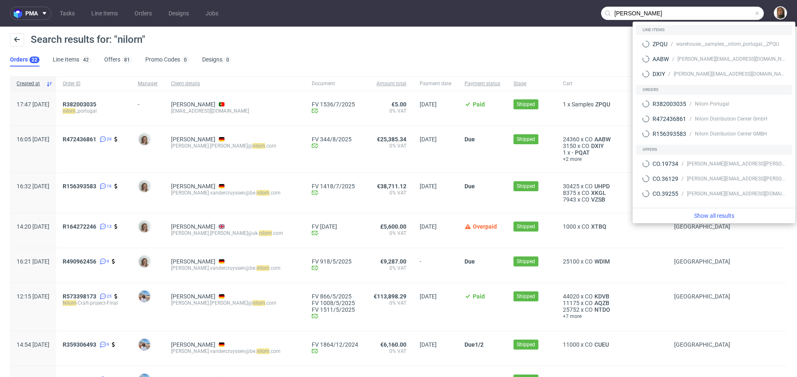
type input "Jason Grima"
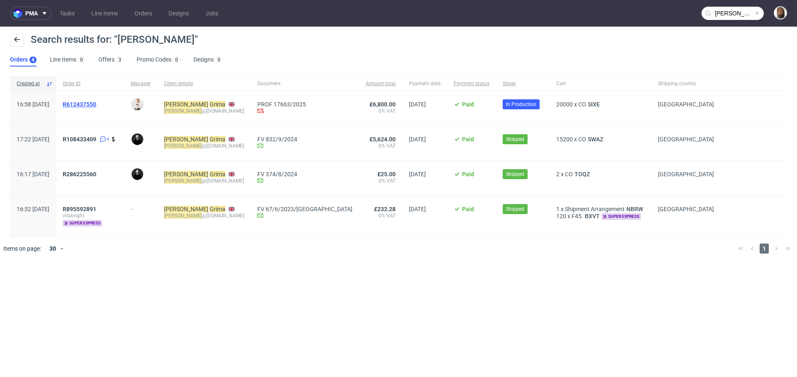
click at [93, 105] on span "R612437550" at bounding box center [80, 104] width 34 height 7
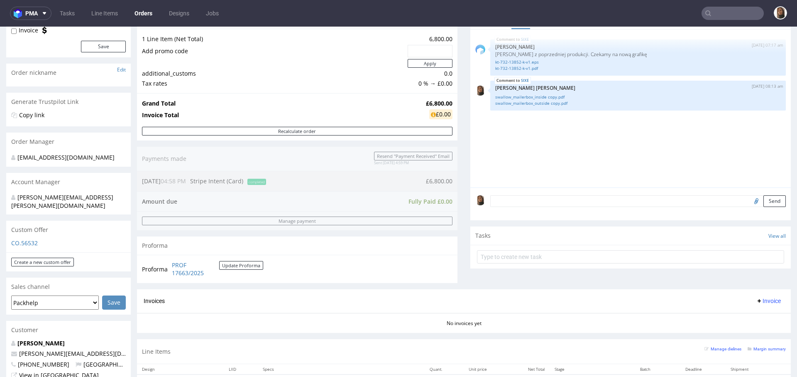
scroll to position [220, 0]
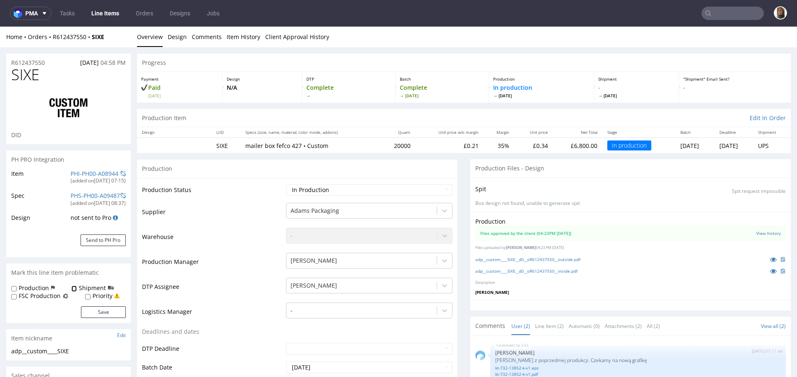
click at [73, 289] on input "Shipment" at bounding box center [73, 288] width 5 height 7
checkbox input "true"
click at [110, 309] on button "Save" at bounding box center [103, 312] width 45 height 12
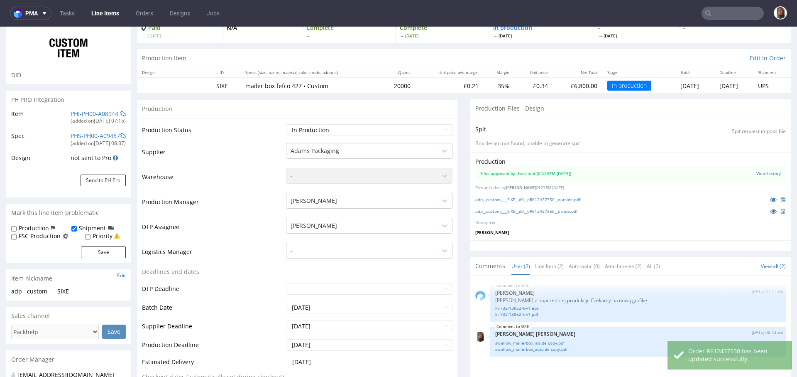
scroll to position [164, 0]
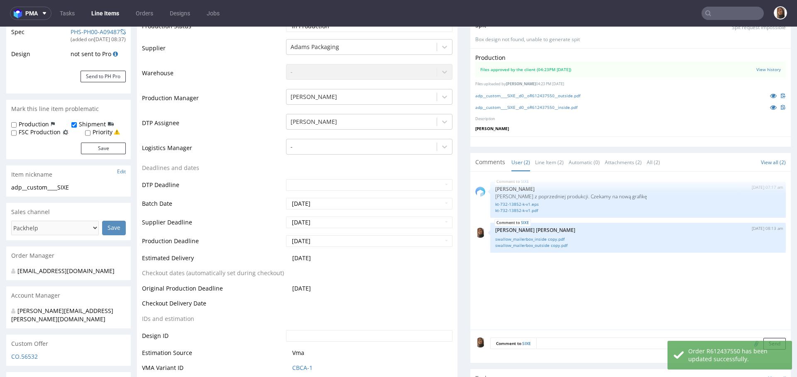
click at [553, 345] on textarea at bounding box center [662, 343] width 250 height 12
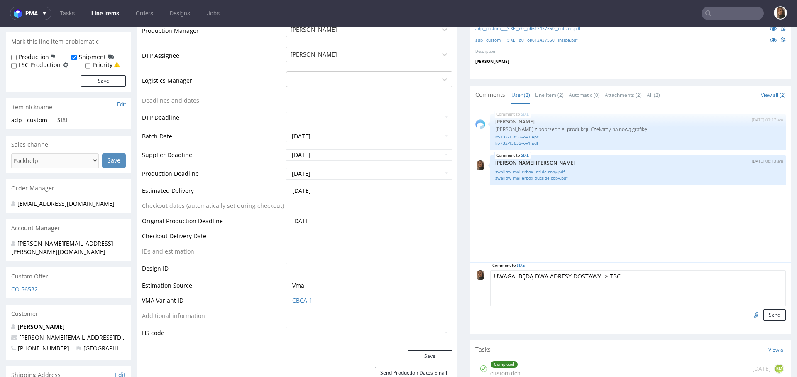
scroll to position [274, 0]
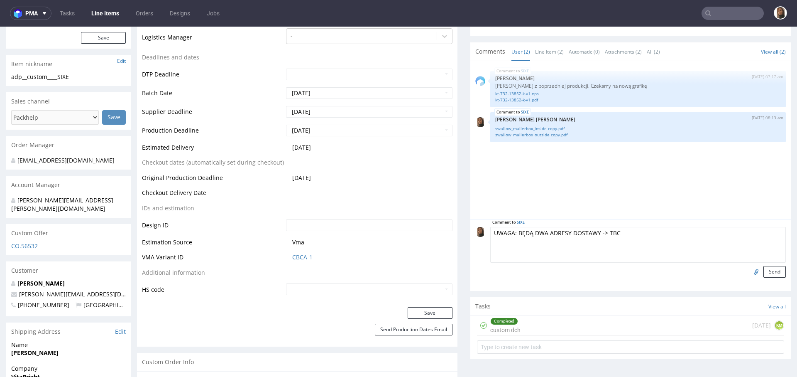
drag, startPoint x: 633, startPoint y: 228, endPoint x: 604, endPoint y: 229, distance: 29.1
click at [604, 229] on textarea "UWAGA: BĘDĄ DWA ADRESY DOSTAWY -> TBC" at bounding box center [638, 245] width 296 height 36
type textarea "UWAGA: BĘDĄ DWA ADRESY DOSTAWY -> CZEKAMY NA INFO"
click at [764, 273] on button "Send" at bounding box center [775, 272] width 22 height 12
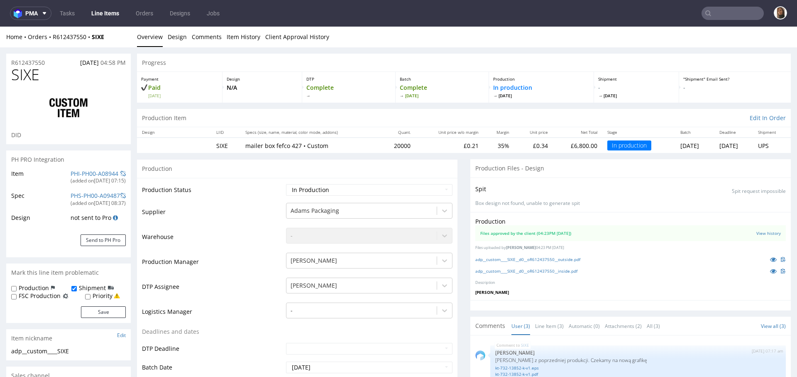
scroll to position [272, 0]
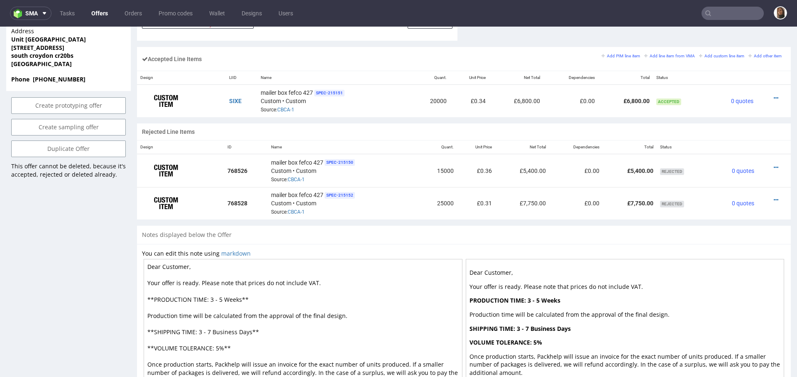
scroll to position [421, 0]
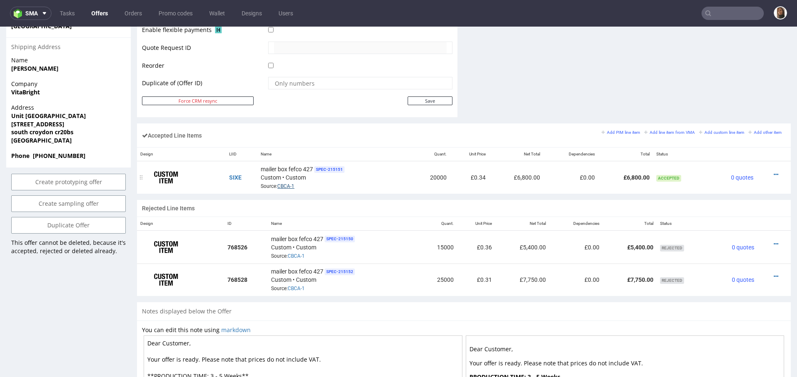
click at [285, 186] on link "CBCA-1" at bounding box center [285, 186] width 17 height 6
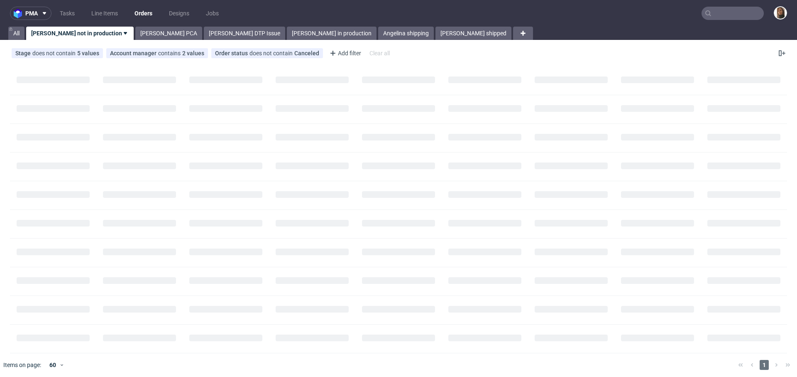
click at [716, 18] on input "text" at bounding box center [733, 13] width 62 height 13
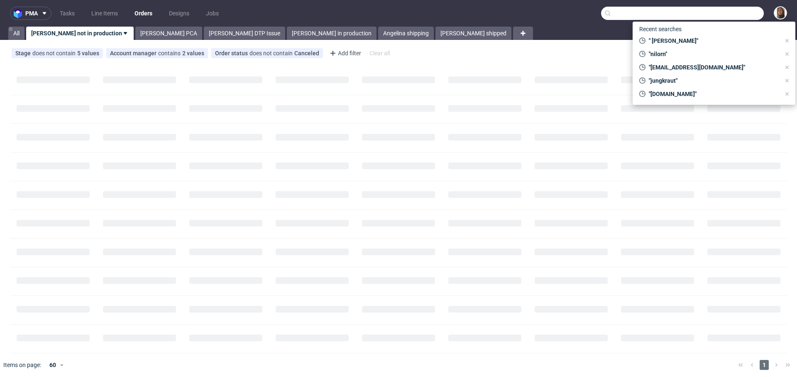
paste input "roman@protective-sports.com"
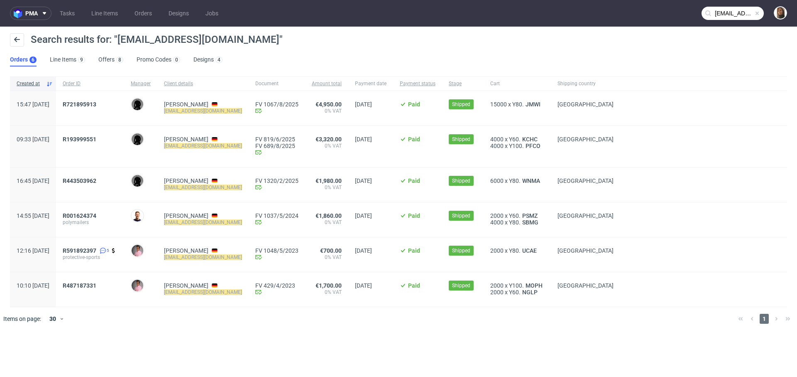
click at [734, 14] on input "roman@protective-sports.com" at bounding box center [733, 13] width 62 height 13
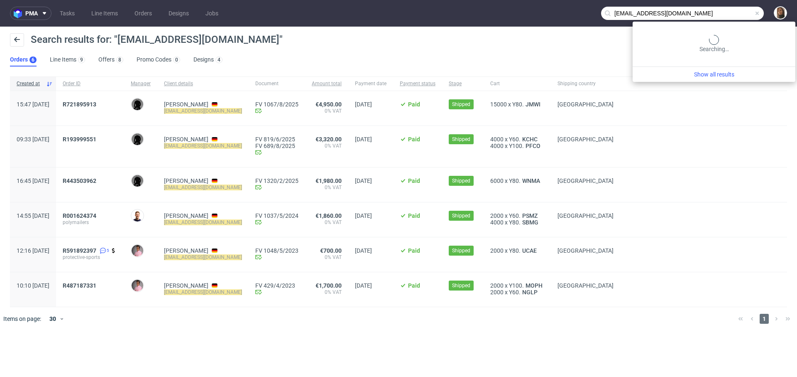
click at [734, 14] on input "roman@protective-sports.com" at bounding box center [682, 13] width 163 height 13
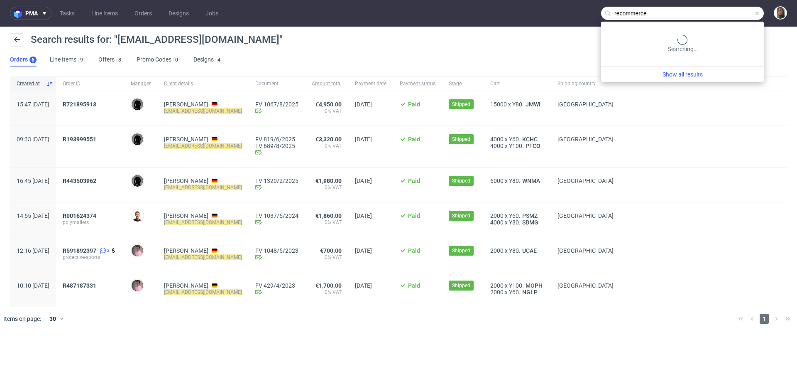
type input "recommerce"
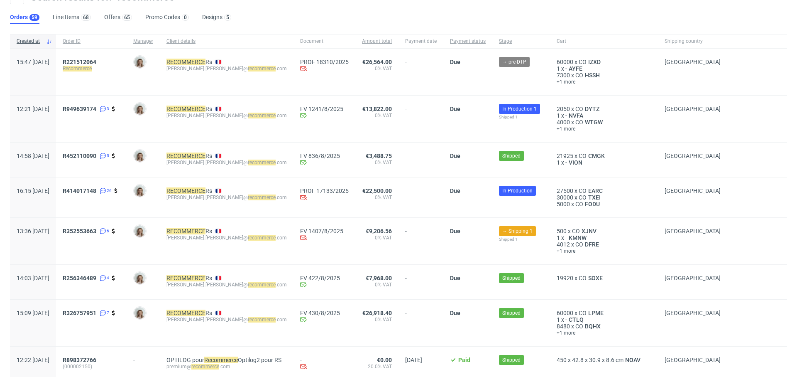
scroll to position [52, 0]
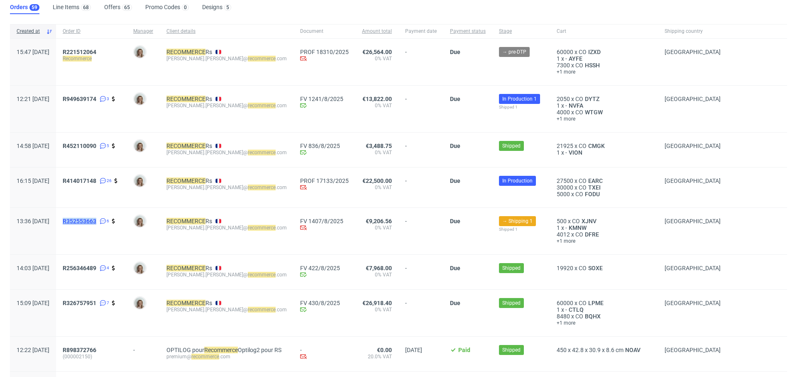
click at [96, 219] on span "R352553663" at bounding box center [80, 221] width 34 height 7
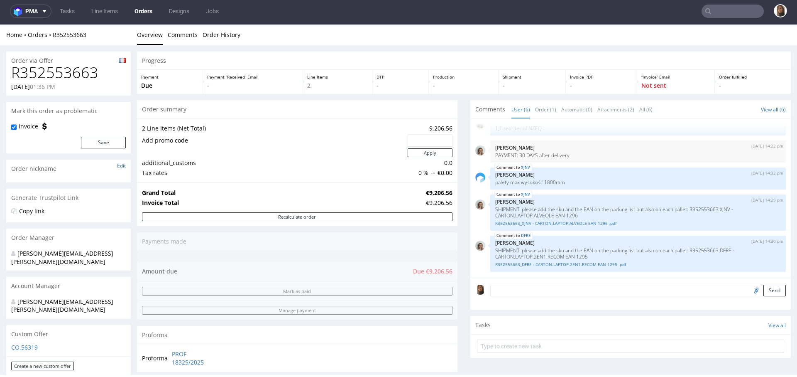
scroll to position [268, 0]
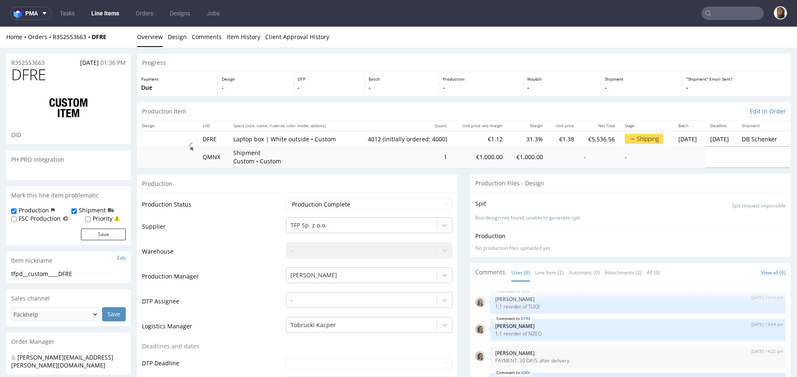
scroll to position [42, 0]
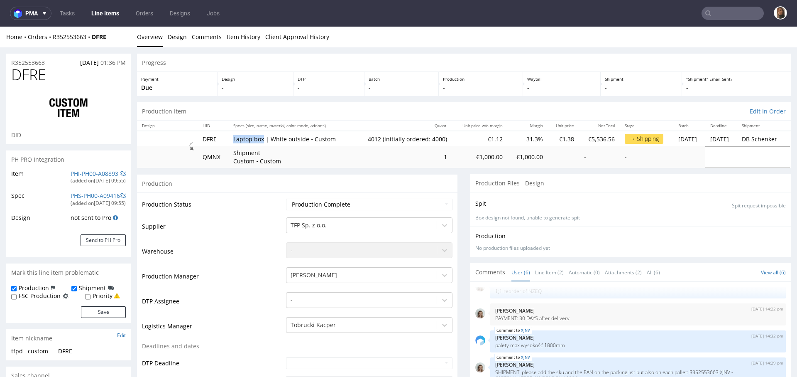
drag, startPoint x: 258, startPoint y: 139, endPoint x: 227, endPoint y: 139, distance: 30.7
click at [233, 139] on p "Laptop box | White outside • Custom" at bounding box center [290, 139] width 115 height 8
copy p "Laptop box"
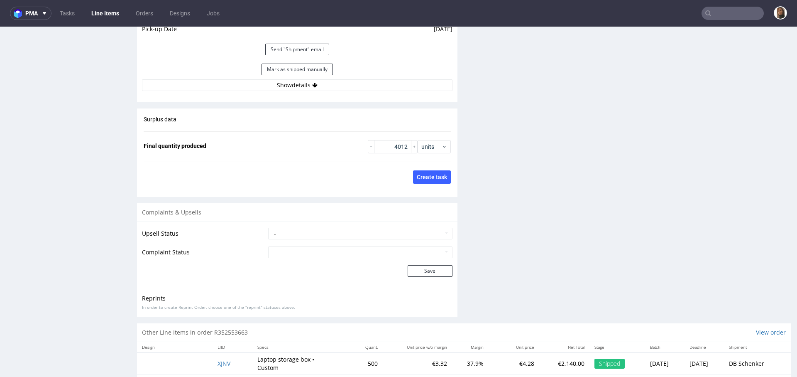
scroll to position [1250, 0]
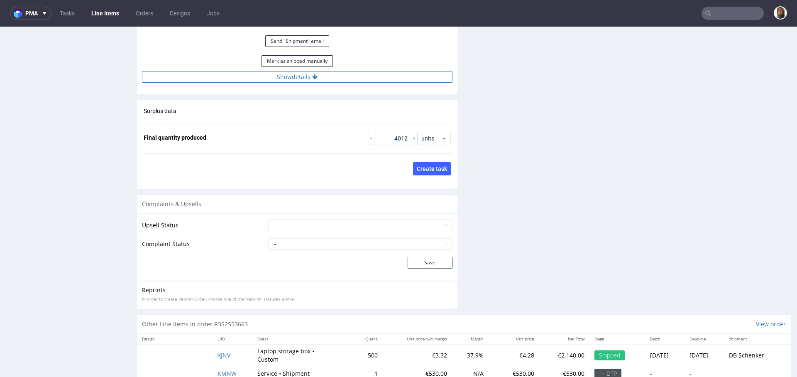
click at [305, 74] on button "Show details" at bounding box center [297, 77] width 311 height 12
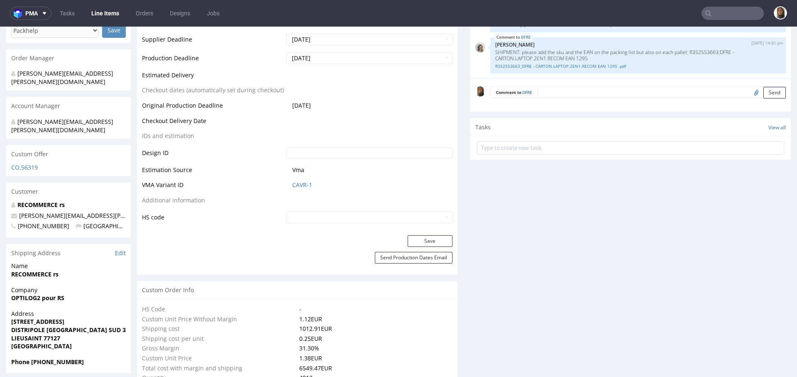
scroll to position [0, 0]
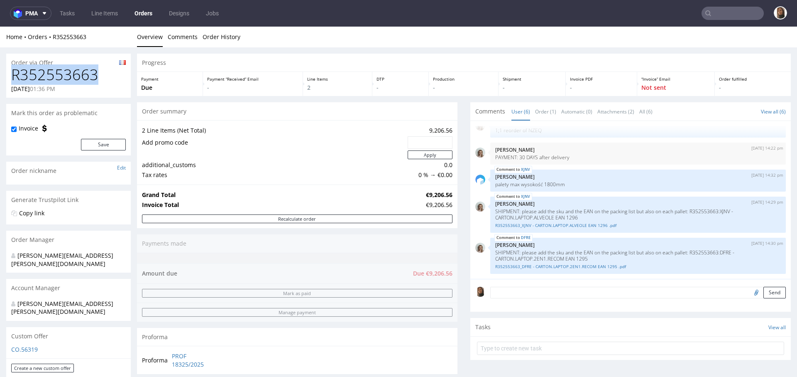
drag, startPoint x: 107, startPoint y: 78, endPoint x: 5, endPoint y: 78, distance: 101.3
copy h1 "R352553663"
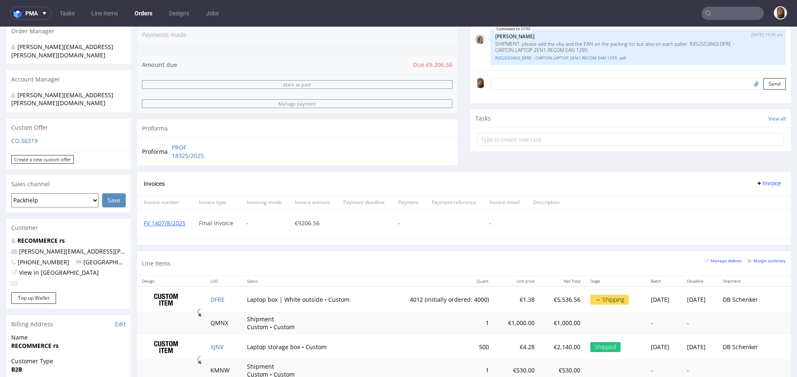
scroll to position [421, 0]
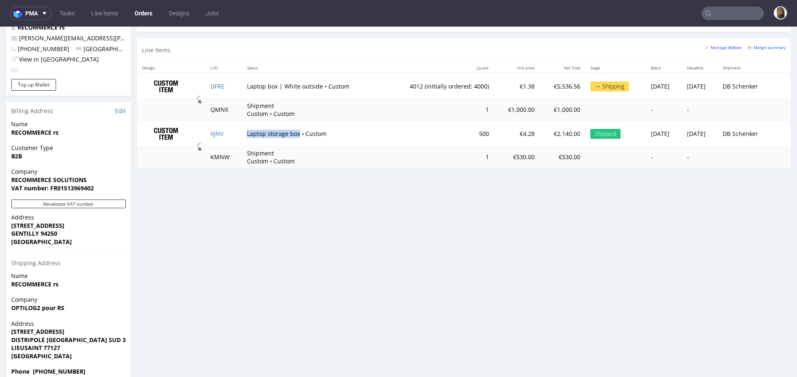
drag, startPoint x: 240, startPoint y: 130, endPoint x: 291, endPoint y: 131, distance: 50.7
click at [291, 131] on td "Laptop storage box • Custom" at bounding box center [312, 133] width 141 height 26
copy td "Laptop storage box"
drag, startPoint x: 270, startPoint y: 83, endPoint x: 239, endPoint y: 83, distance: 30.7
click at [242, 83] on td "Laptop box | White outside • Custom" at bounding box center [312, 86] width 141 height 26
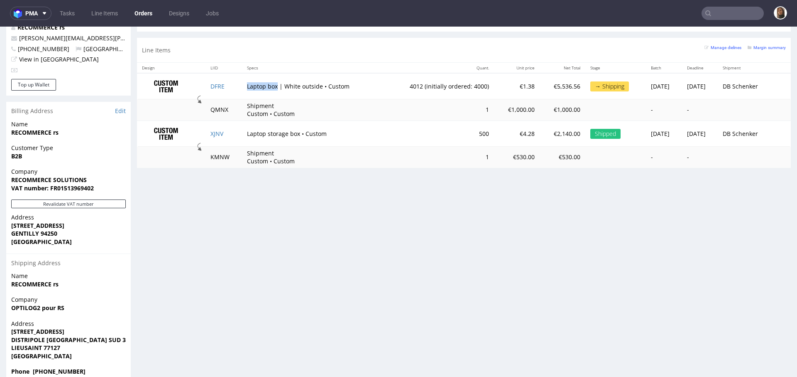
copy td "Laptop box"
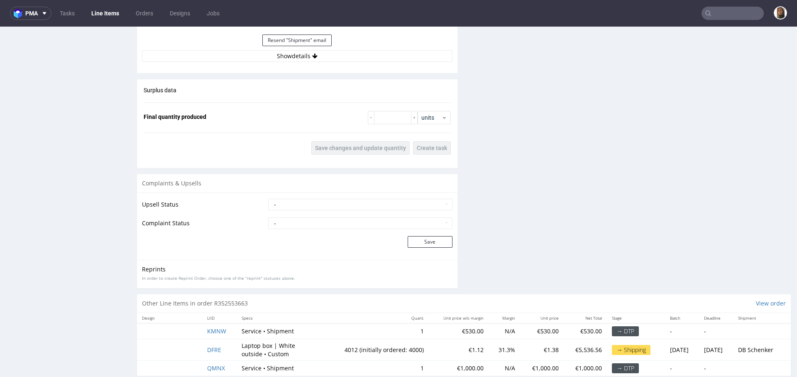
scroll to position [1264, 0]
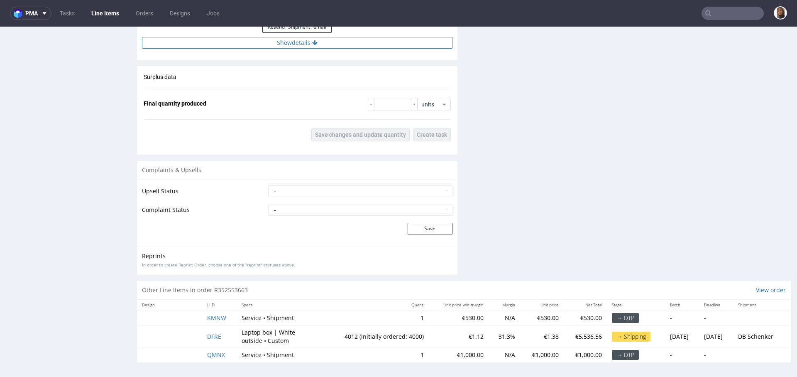
click at [289, 41] on button "Show details" at bounding box center [297, 43] width 311 height 12
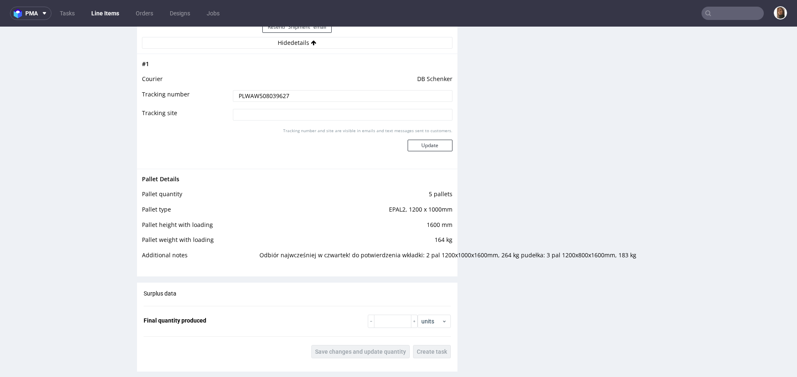
drag, startPoint x: 288, startPoint y: 96, endPoint x: 222, endPoint y: 96, distance: 65.6
click at [222, 96] on tr "Tracking number PLWAW508039627" at bounding box center [297, 98] width 311 height 19
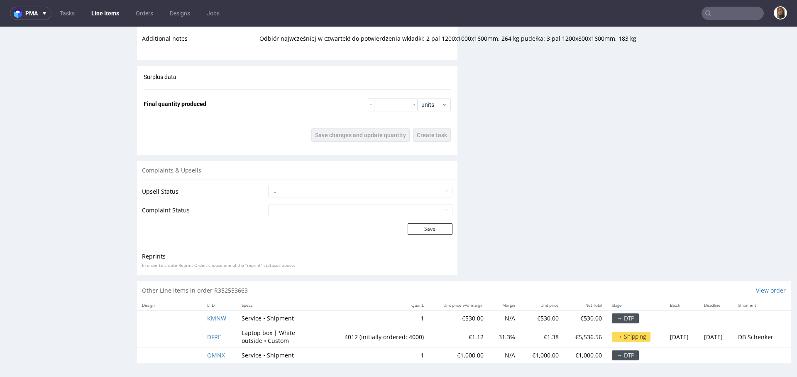
scroll to position [2, 0]
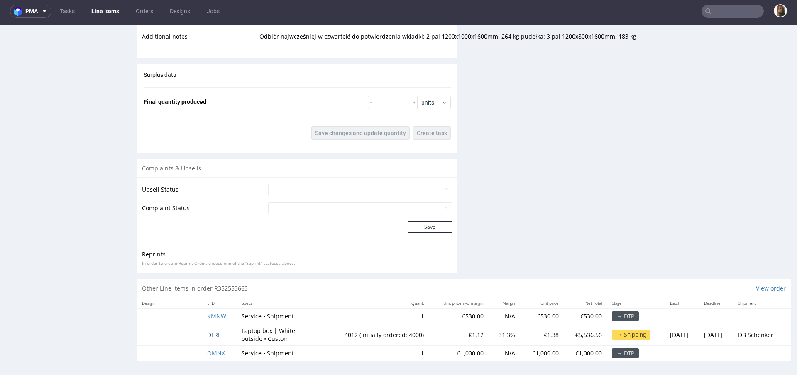
click at [211, 331] on span "DFRE" at bounding box center [214, 335] width 14 height 8
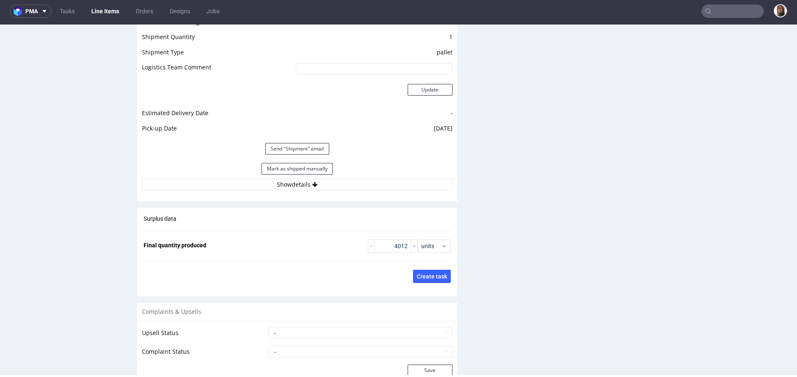
scroll to position [1241, 0]
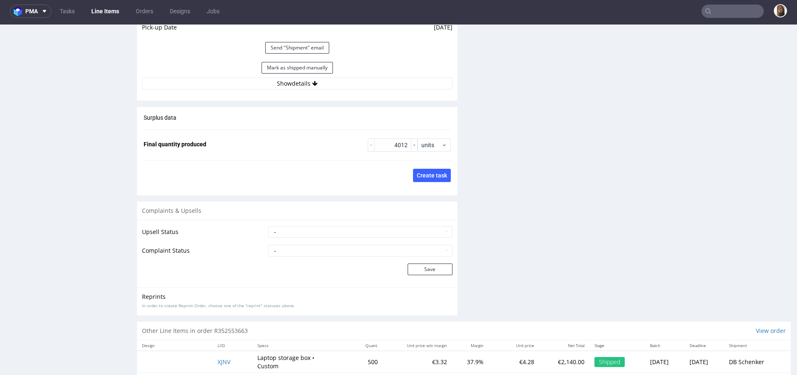
click at [301, 75] on div "Mark as shipped manually" at bounding box center [297, 68] width 311 height 20
click at [304, 80] on button "Show details" at bounding box center [297, 84] width 311 height 12
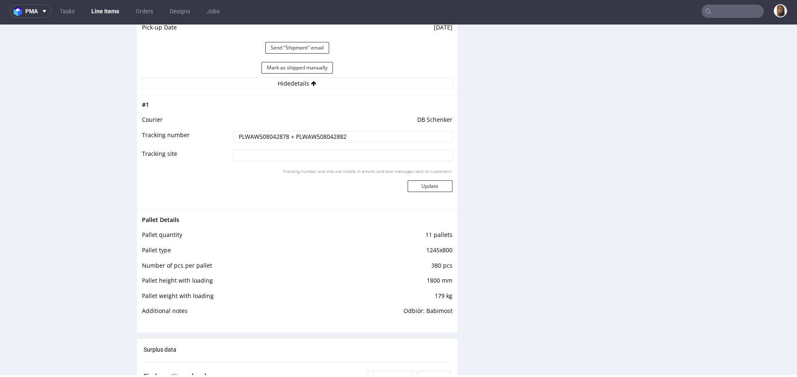
drag, startPoint x: 286, startPoint y: 136, endPoint x: 218, endPoint y: 136, distance: 67.3
click at [218, 136] on tr "Tracking number PLWAW508042878 + PLWAW508042882" at bounding box center [297, 139] width 311 height 19
drag, startPoint x: 293, startPoint y: 134, endPoint x: 368, endPoint y: 134, distance: 74.7
click at [368, 134] on input "PLWAW508042878 + PLWAW508042882" at bounding box center [343, 137] width 220 height 12
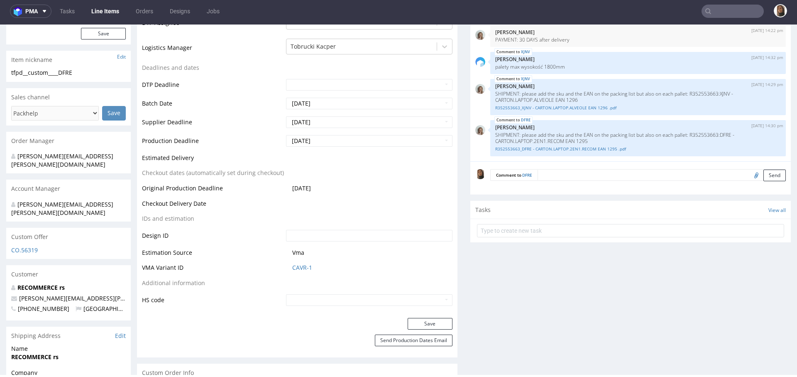
scroll to position [0, 0]
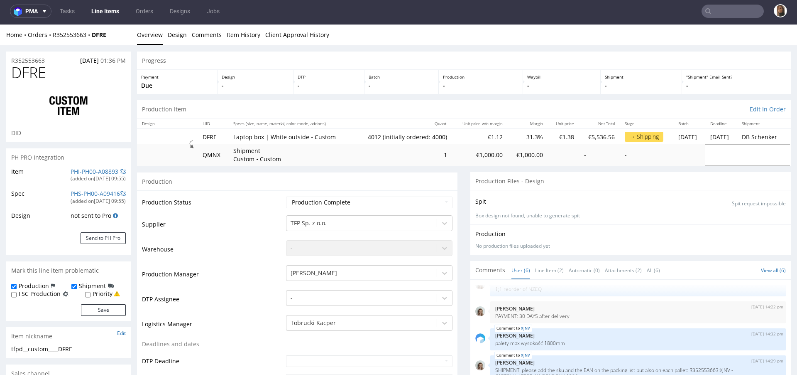
click at [723, 11] on input "text" at bounding box center [733, 11] width 62 height 13
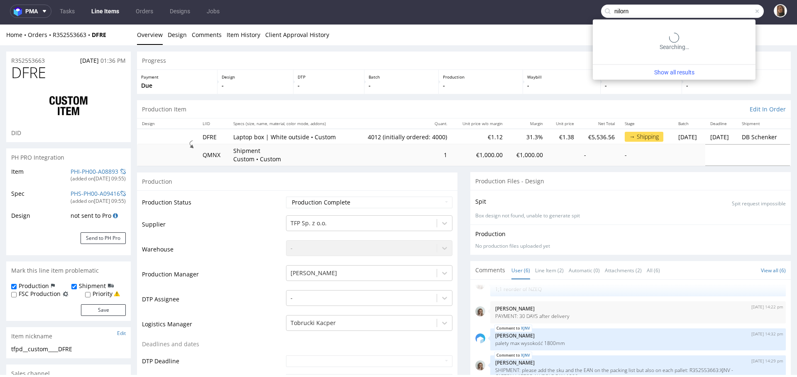
type input "nilorn"
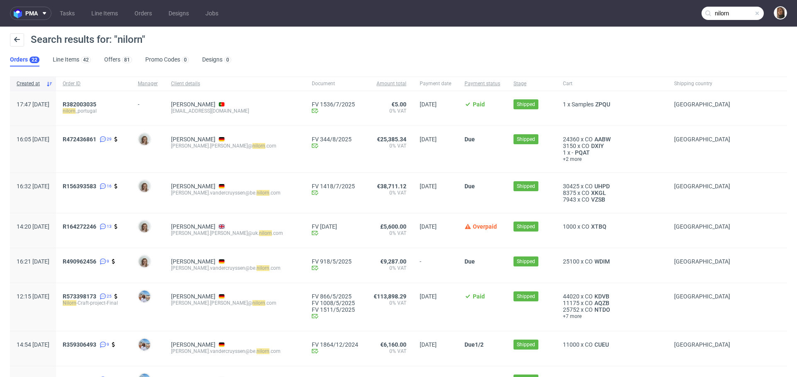
click at [253, 191] on div "myriam.vandercruyssen@be. nilorn .com" at bounding box center [234, 192] width 127 height 7
copy div "myriam.vandercruyssen@be. nilorn .com"
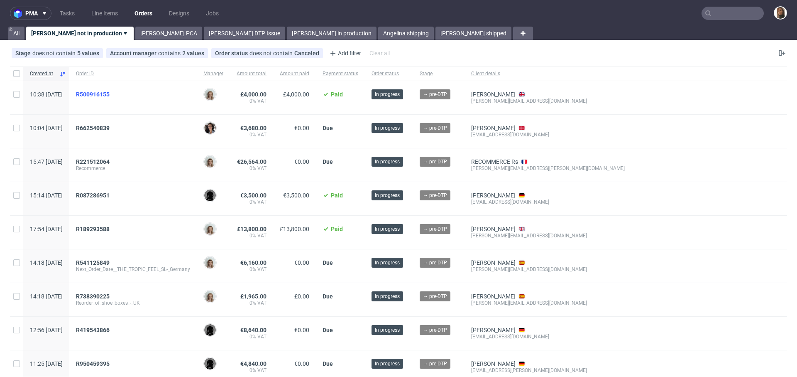
click at [110, 92] on span "R500916155" at bounding box center [93, 94] width 34 height 7
click at [110, 126] on span "R662540839" at bounding box center [93, 128] width 34 height 7
click at [110, 162] on span "R221512064" at bounding box center [93, 161] width 34 height 7
click at [110, 195] on span "R087286951" at bounding box center [93, 195] width 34 height 7
click at [110, 227] on span "R189293588" at bounding box center [93, 228] width 34 height 7
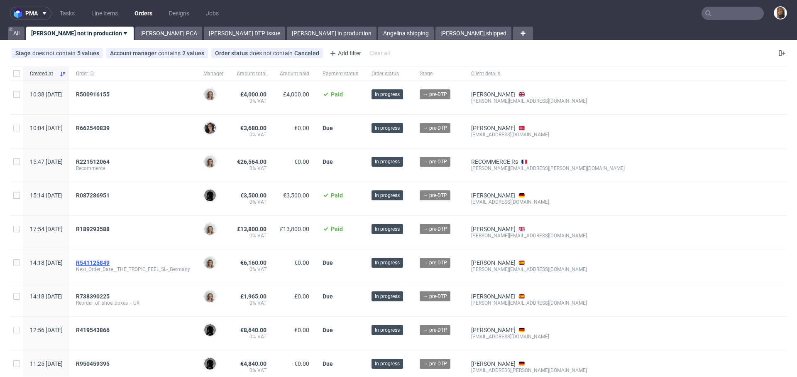
click at [110, 261] on span "R541125849" at bounding box center [93, 262] width 34 height 7
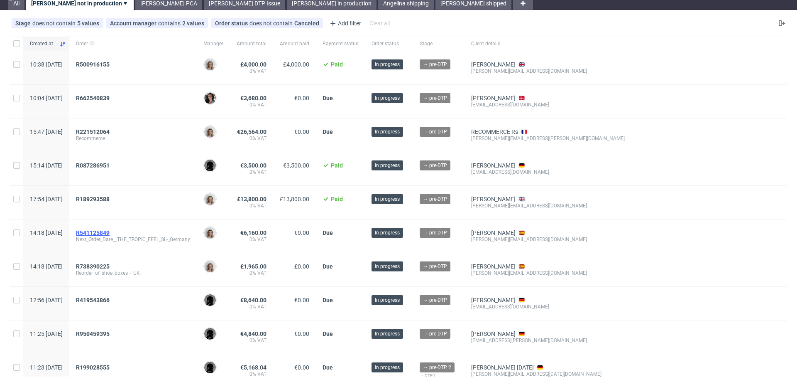
scroll to position [32, 0]
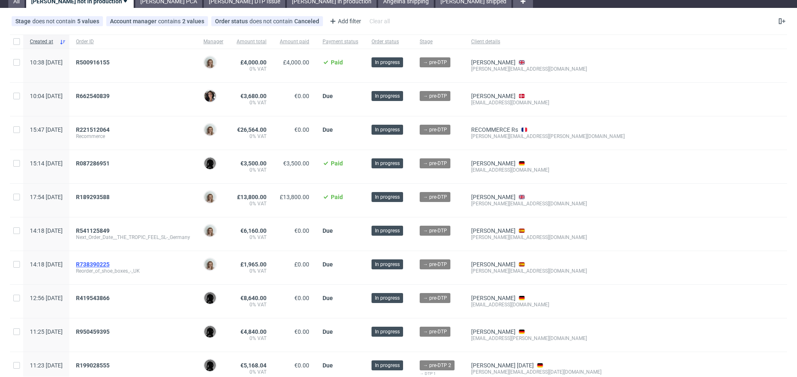
click at [110, 261] on span "R738390225" at bounding box center [93, 264] width 34 height 7
click at [110, 294] on span "R419543866" at bounding box center [93, 297] width 34 height 7
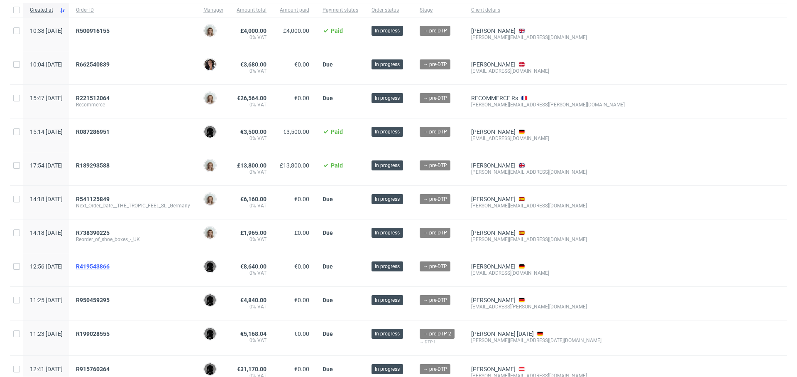
scroll to position [66, 0]
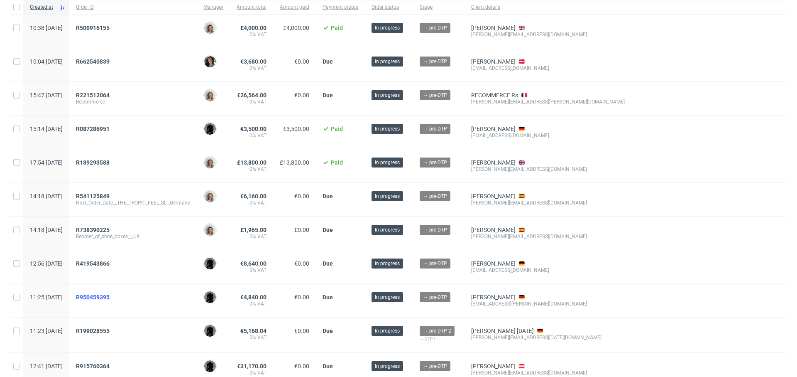
click at [110, 296] on span "R950459395" at bounding box center [93, 297] width 34 height 7
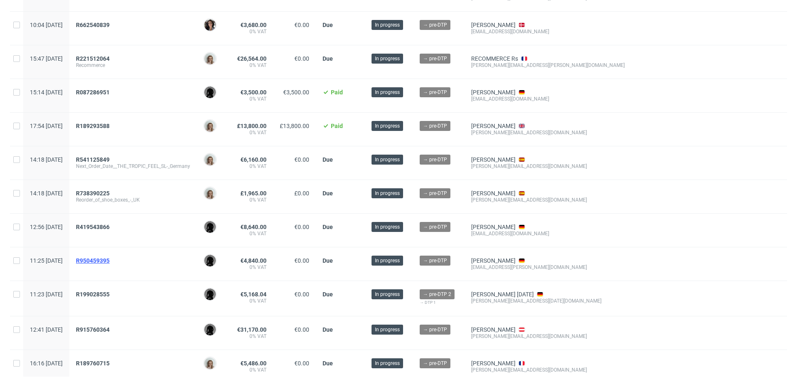
click at [110, 296] on span "R199028555" at bounding box center [93, 294] width 34 height 7
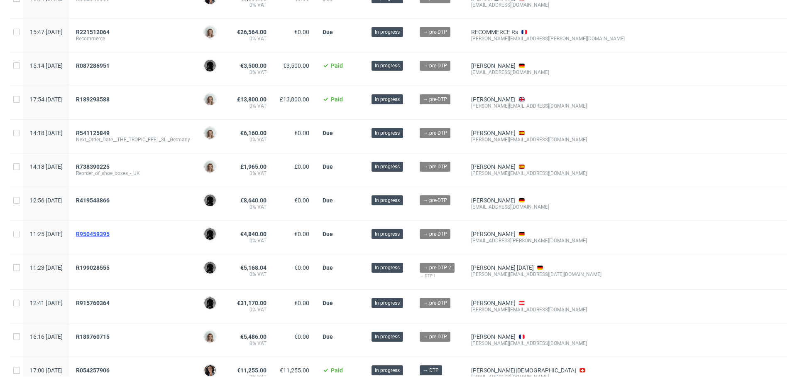
scroll to position [139, 0]
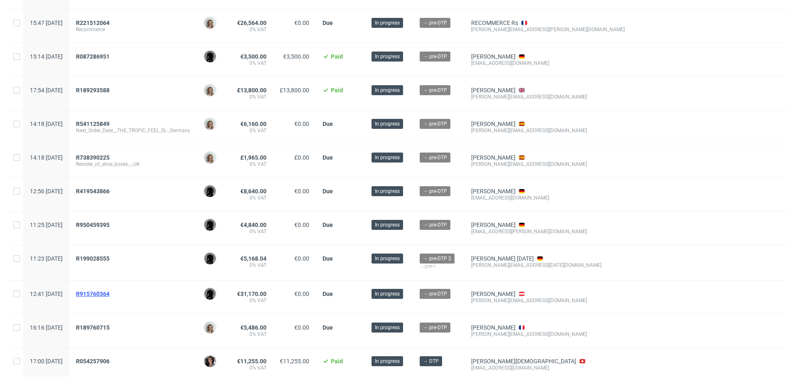
click at [110, 292] on span "R915760364" at bounding box center [93, 293] width 34 height 7
click at [110, 326] on span "R189760715" at bounding box center [93, 327] width 34 height 7
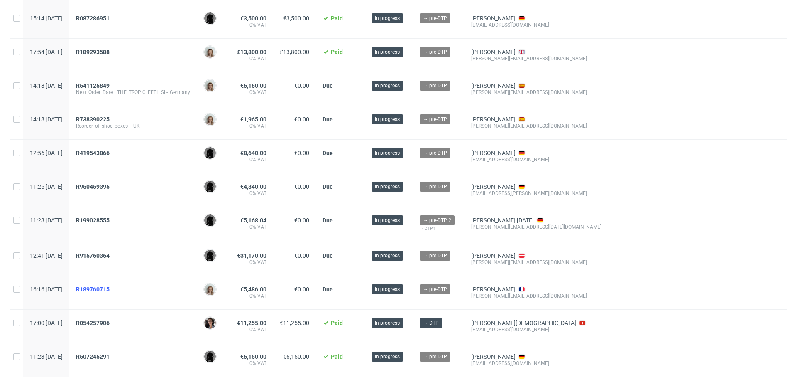
scroll to position [181, 0]
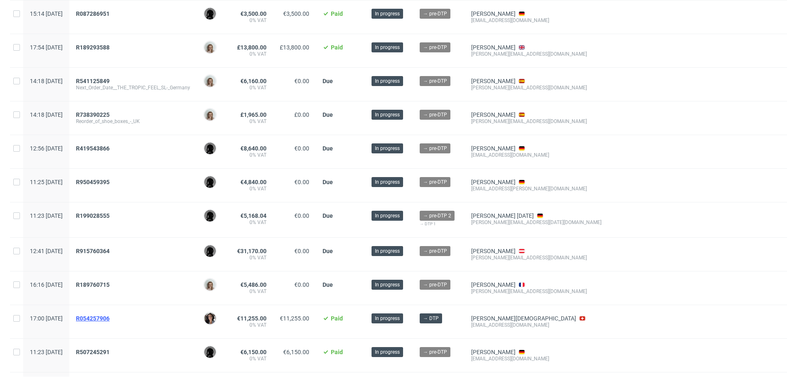
click at [110, 315] on span "R054257906" at bounding box center [93, 318] width 34 height 7
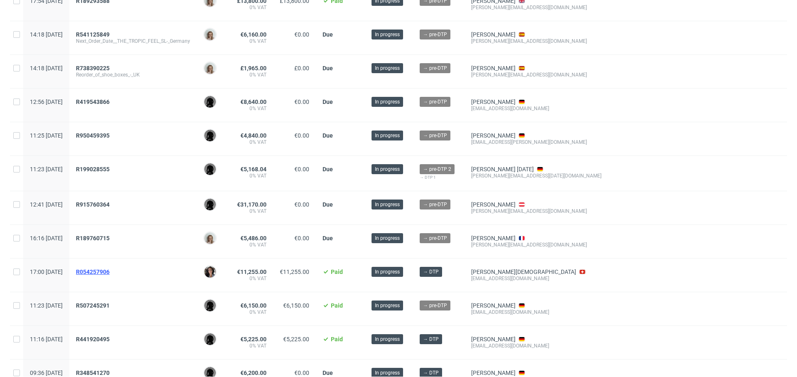
scroll to position [230, 0]
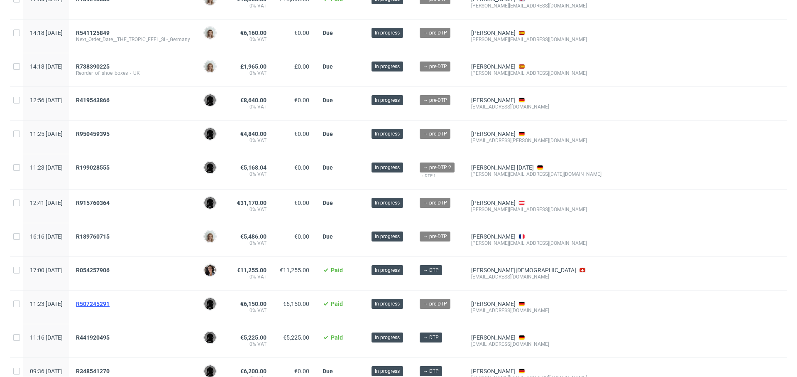
click at [110, 302] on span "R507245291" at bounding box center [93, 303] width 34 height 7
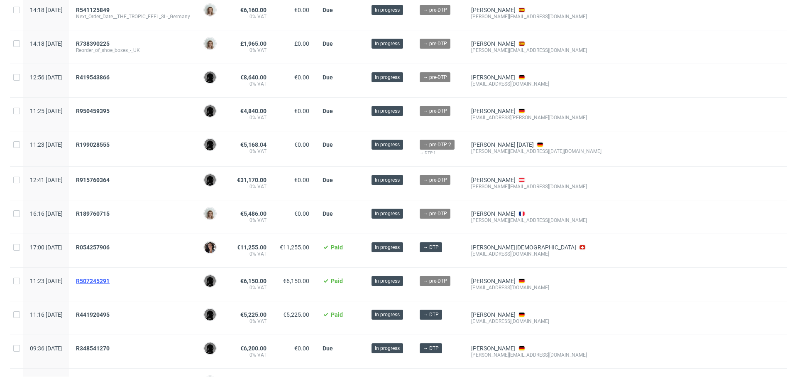
scroll to position [274, 0]
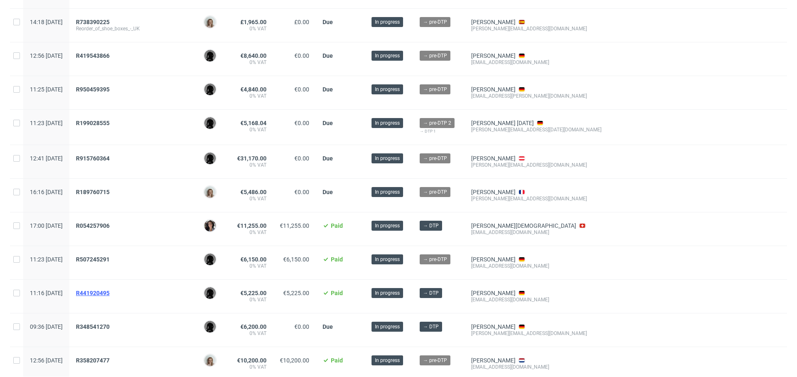
click at [110, 291] on span "R441920495" at bounding box center [93, 292] width 34 height 7
click at [110, 323] on span "R348541270" at bounding box center [93, 326] width 34 height 7
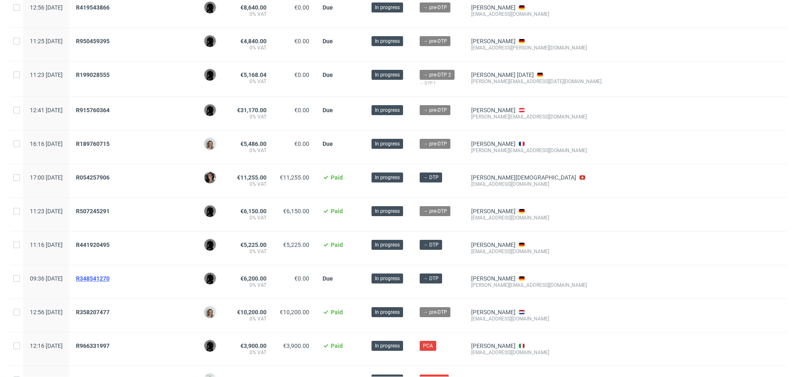
scroll to position [323, 0]
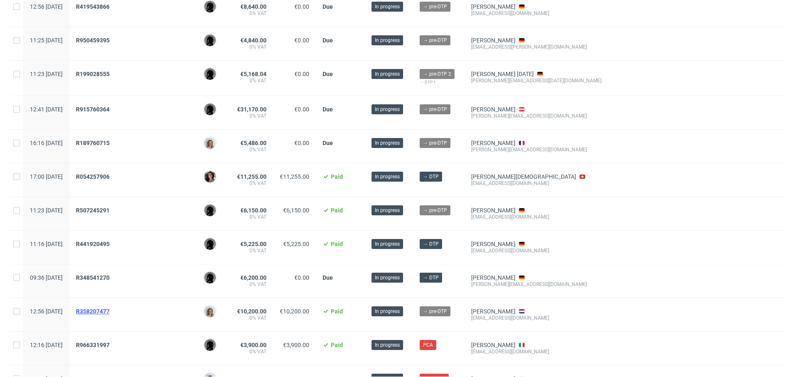
click at [110, 309] on span "R358207477" at bounding box center [93, 311] width 34 height 7
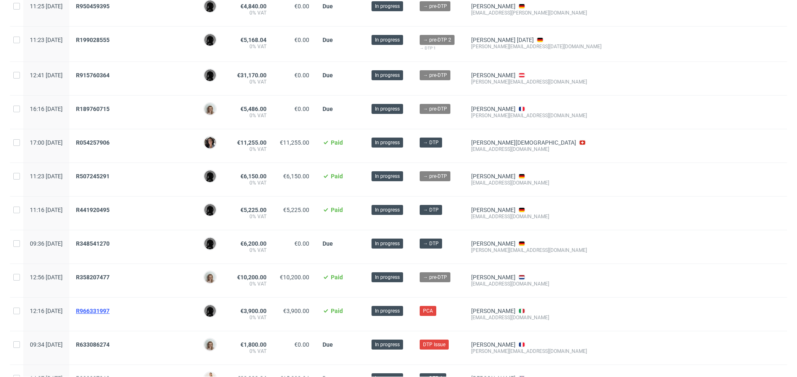
click at [110, 307] on span "R966331997" at bounding box center [93, 310] width 34 height 7
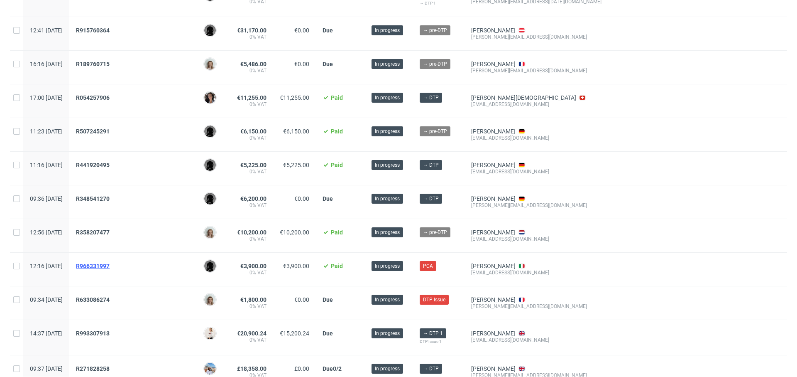
scroll to position [404, 0]
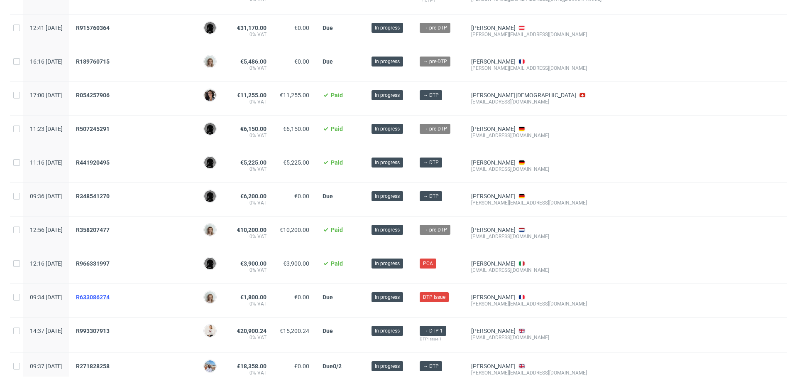
click at [110, 296] on span "R633086274" at bounding box center [93, 297] width 34 height 7
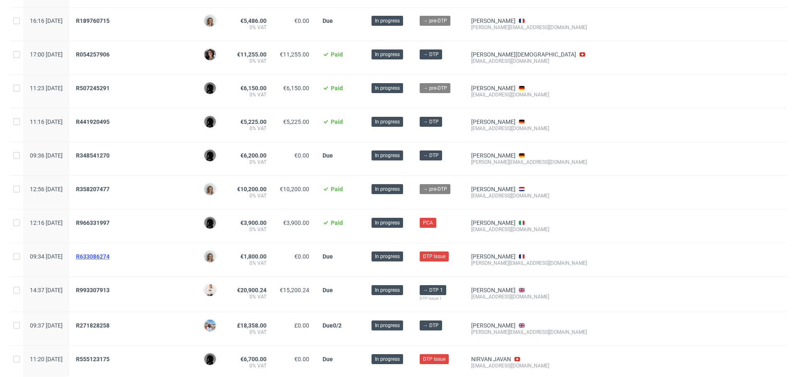
scroll to position [446, 0]
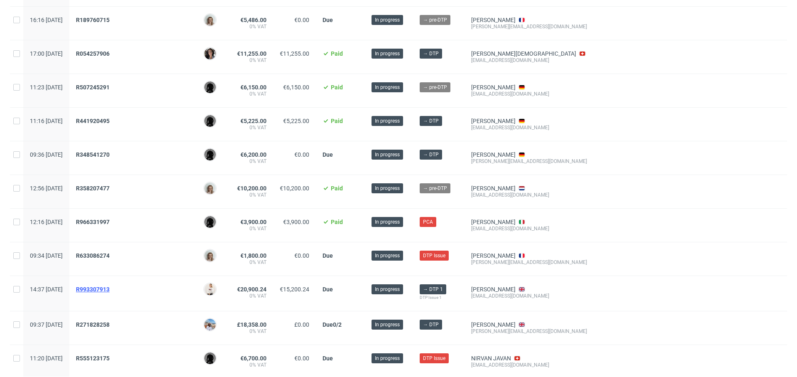
click at [110, 287] on span "R993307913" at bounding box center [93, 289] width 34 height 7
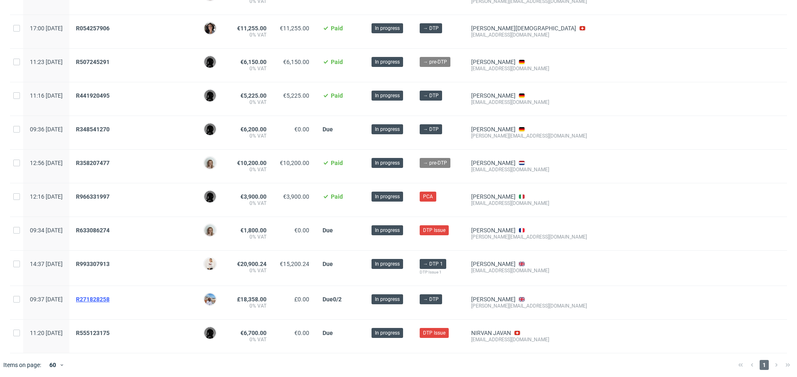
click at [110, 296] on span "R271828258" at bounding box center [93, 299] width 34 height 7
click at [110, 329] on span "R555123175" at bounding box center [93, 332] width 34 height 7
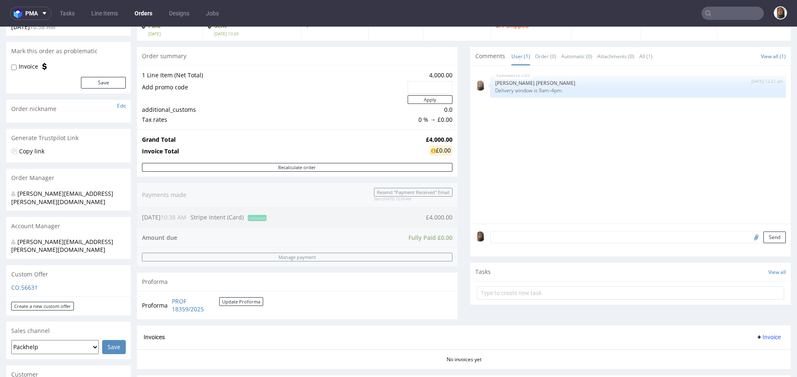
scroll to position [228, 0]
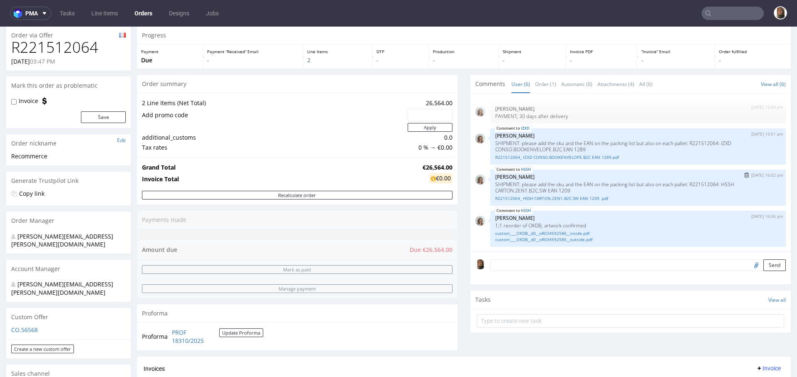
scroll to position [12, 0]
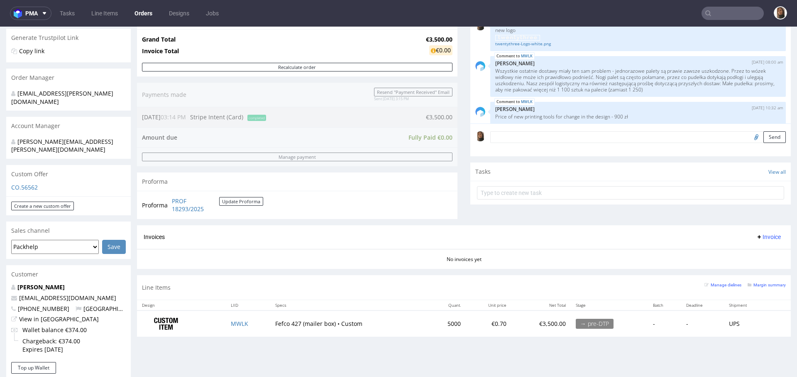
scroll to position [176, 0]
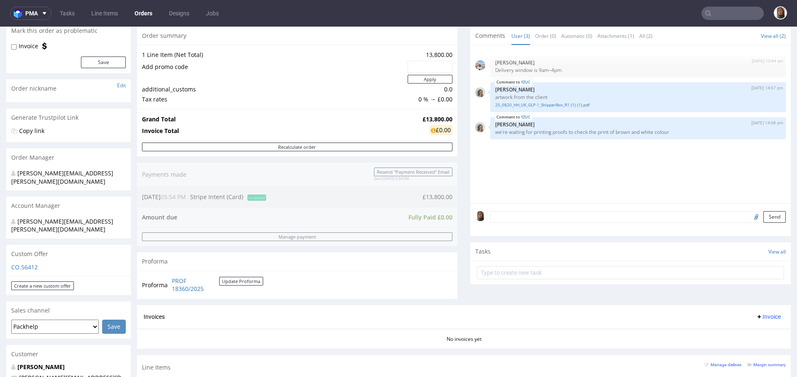
scroll to position [75, 0]
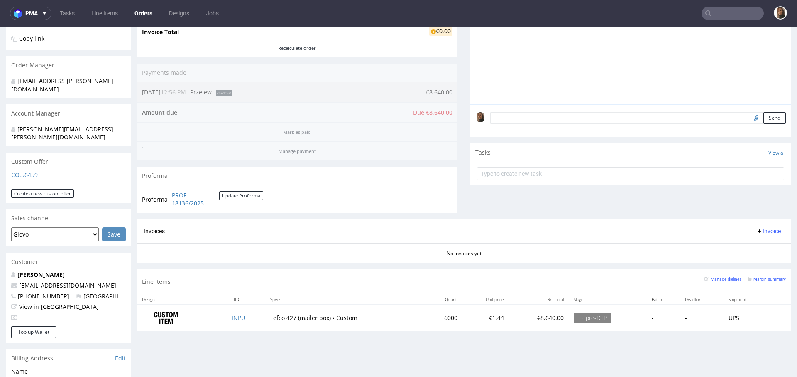
scroll to position [137, 0]
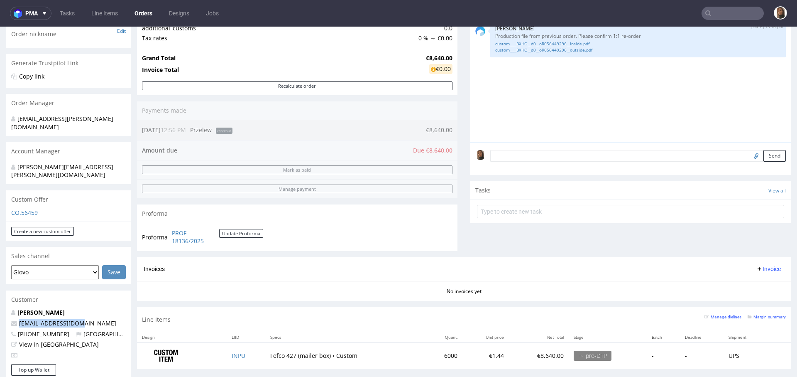
drag, startPoint x: 83, startPoint y: 305, endPoint x: 2, endPoint y: 305, distance: 81.4
click at [2, 305] on div "Order via Offer R419543866 27.08.2025 12:56 PM Mark this order as problematic I…" at bounding box center [398, 297] width 797 height 772
copy span "info@blanketino.com"
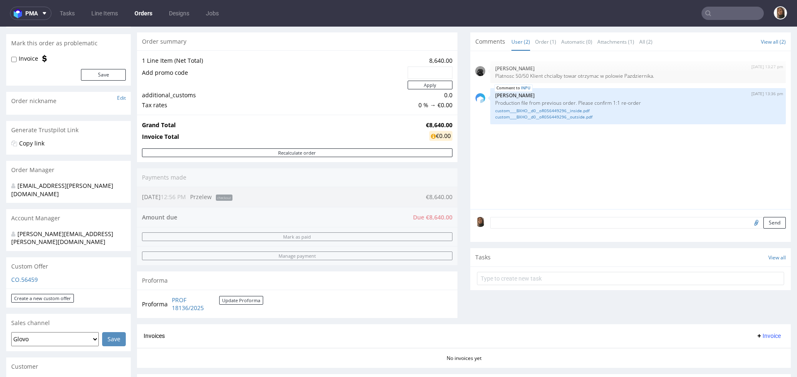
scroll to position [0, 0]
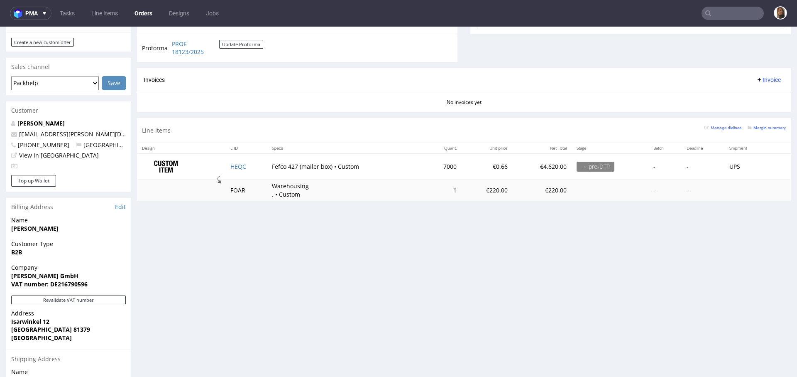
scroll to position [298, 0]
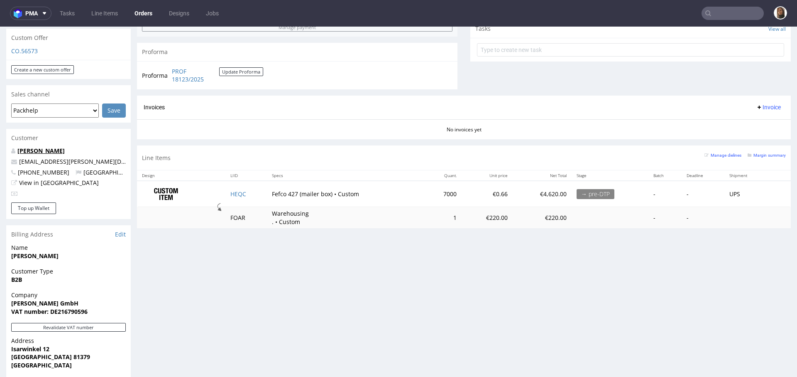
click at [61, 147] on link "[PERSON_NAME]" at bounding box center [40, 151] width 47 height 8
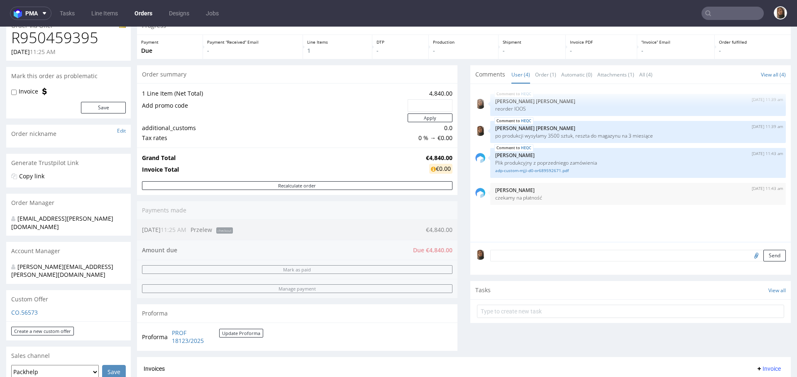
scroll to position [100, 0]
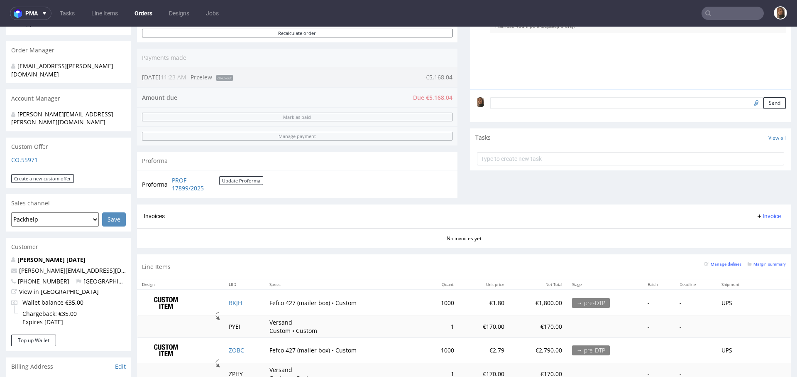
scroll to position [323, 0]
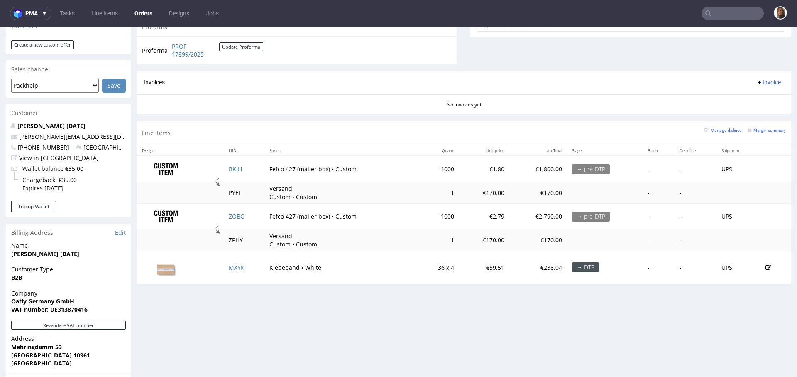
drag, startPoint x: 87, startPoint y: 114, endPoint x: 17, endPoint y: 117, distance: 70.7
click at [17, 122] on div "Stine Olsok stine.olsok@oatly.com +491743283725 Germany View in Hubspot Wallet …" at bounding box center [68, 161] width 125 height 78
drag, startPoint x: 91, startPoint y: 119, endPoint x: 10, endPoint y: 119, distance: 81.4
click at [10, 122] on div "Stine Olsok stine.olsok@oatly.com +491743283725 Germany View in Hubspot Wallet …" at bounding box center [68, 161] width 125 height 78
copy span "stine.olsok@oatly.com"
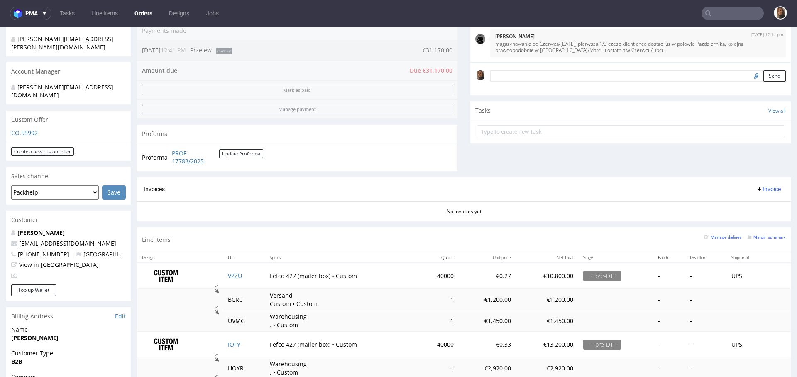
scroll to position [259, 0]
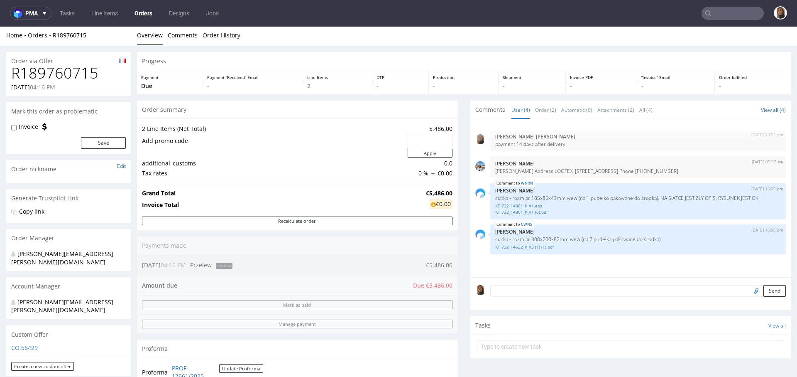
scroll to position [2, 0]
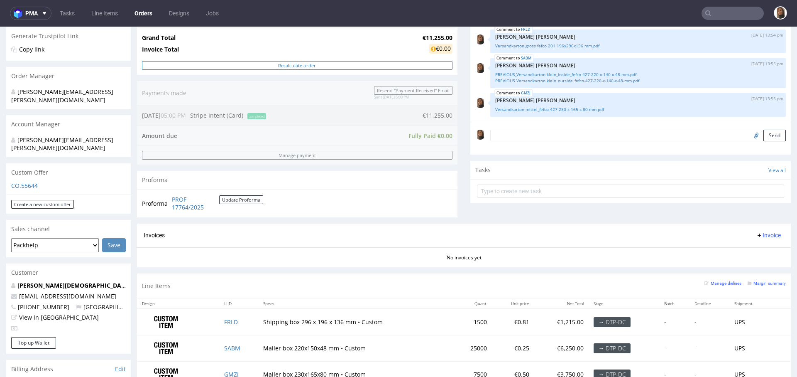
scroll to position [228, 0]
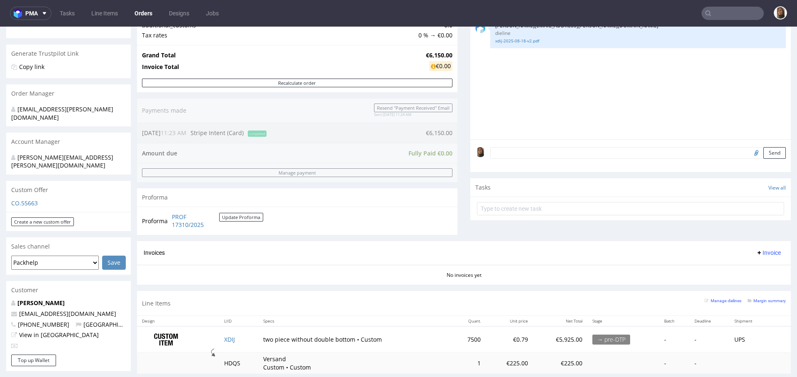
scroll to position [261, 0]
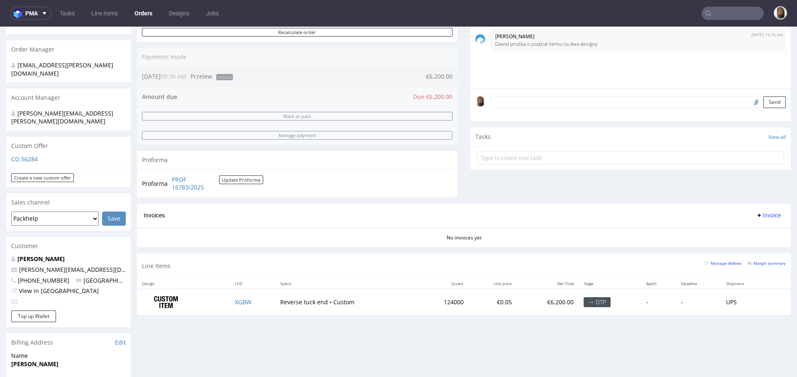
scroll to position [191, 0]
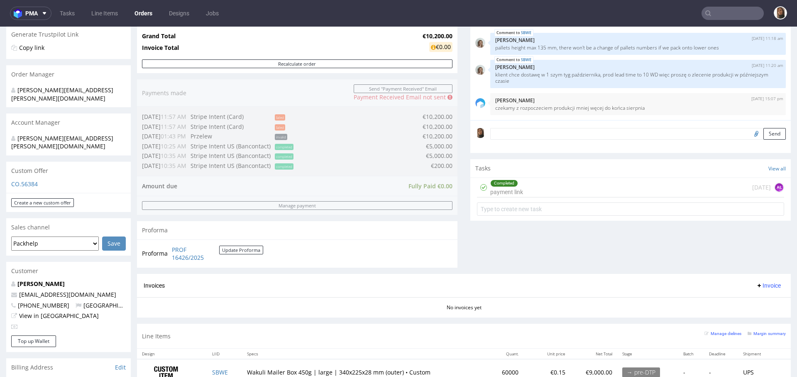
scroll to position [261, 0]
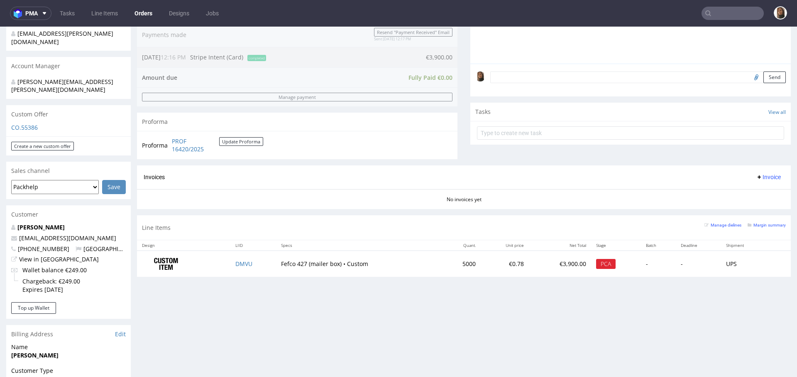
scroll to position [243, 0]
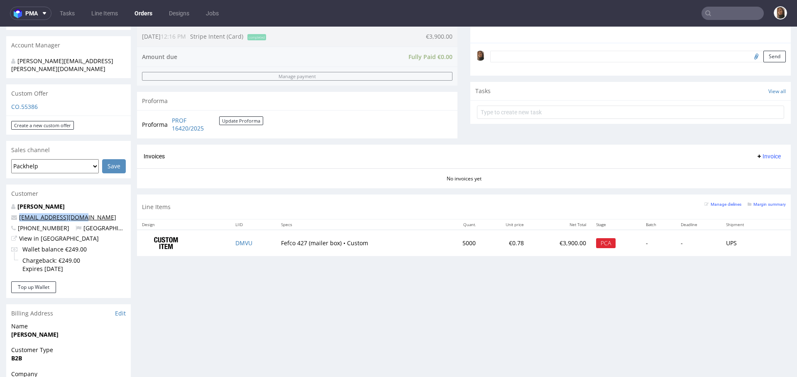
drag, startPoint x: 96, startPoint y: 201, endPoint x: 20, endPoint y: 201, distance: 76.4
click at [19, 213] on p "matteocs95@gmail.com" at bounding box center [68, 217] width 115 height 8
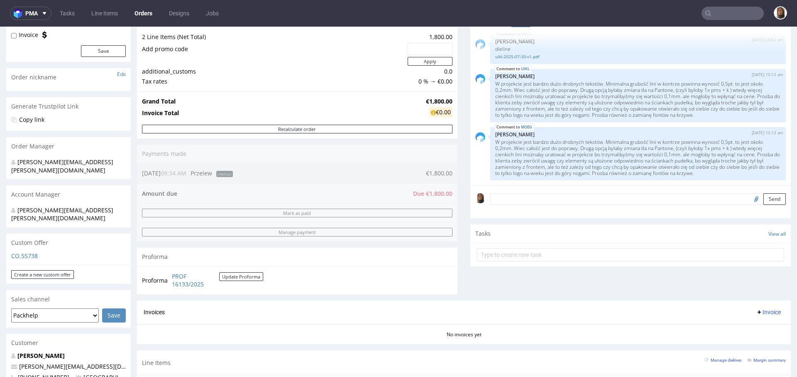
scroll to position [284, 0]
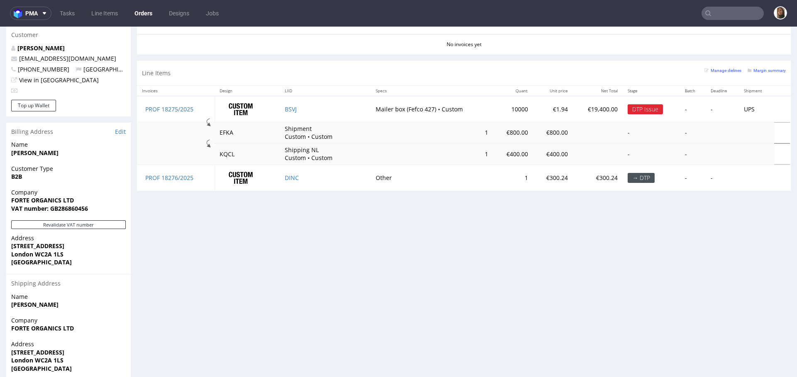
scroll to position [389, 0]
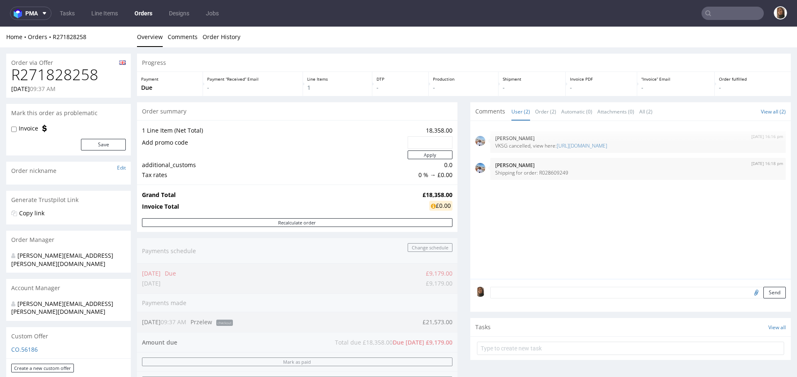
scroll to position [278, 0]
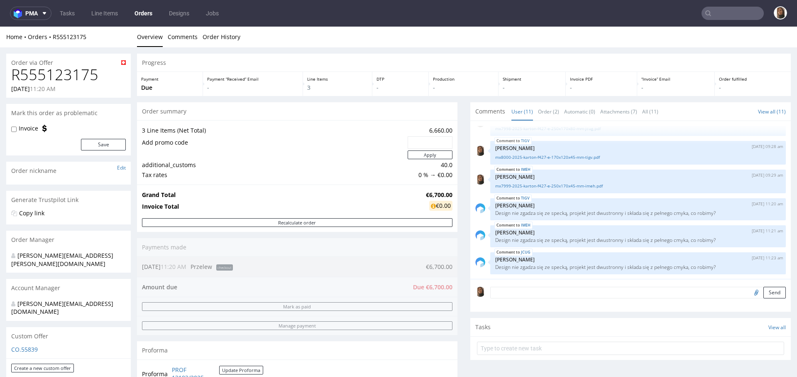
scroll to position [271, 0]
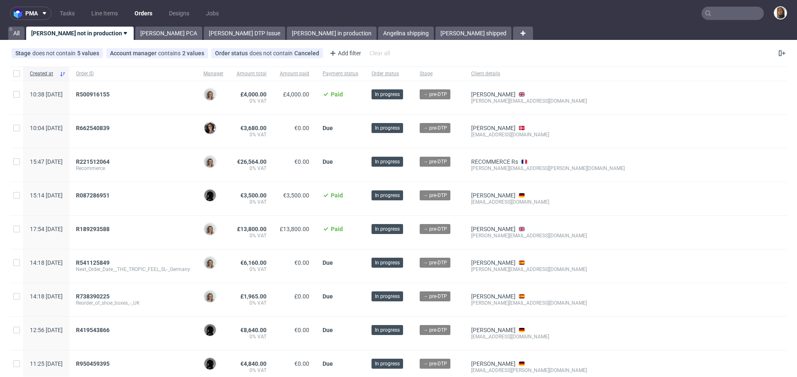
scroll to position [471, 0]
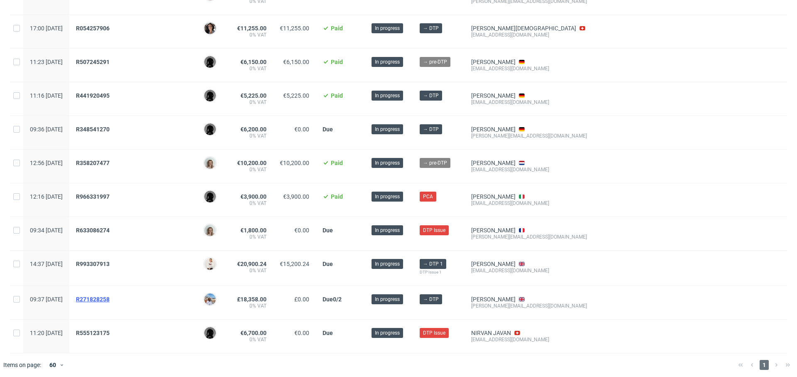
click at [110, 296] on span "R271828258" at bounding box center [93, 299] width 34 height 7
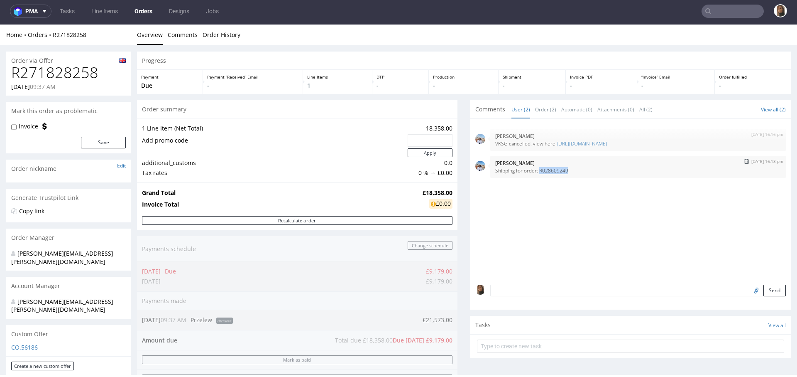
drag, startPoint x: 532, startPoint y: 167, endPoint x: 583, endPoint y: 168, distance: 50.7
click at [583, 168] on p "Shipping for order: R028609249" at bounding box center [638, 170] width 286 height 6
copy p "R028609249"
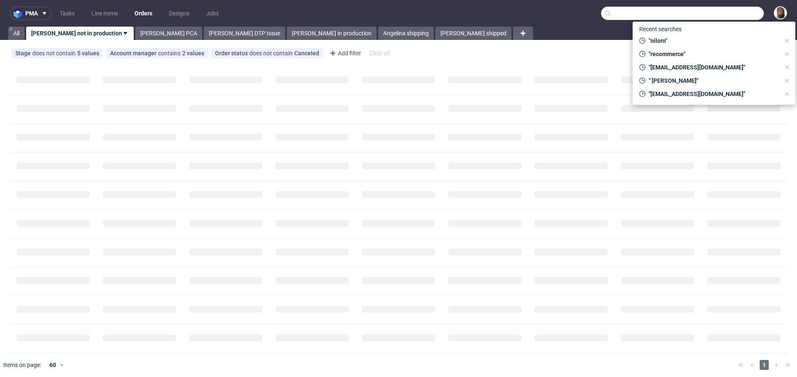
click at [730, 9] on input "text" at bounding box center [682, 13] width 163 height 13
paste input "R028609249"
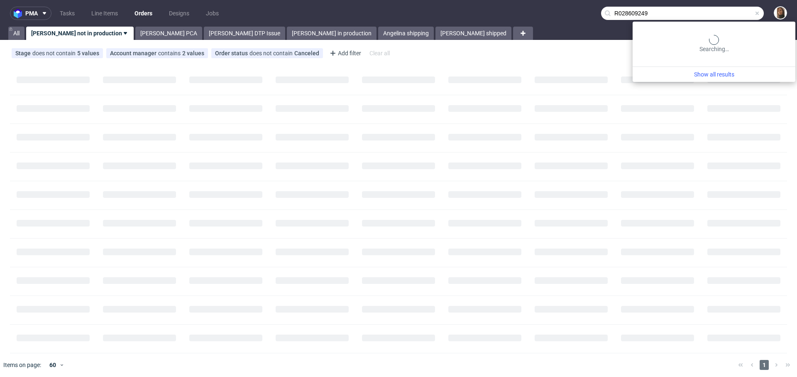
type input "R028609249"
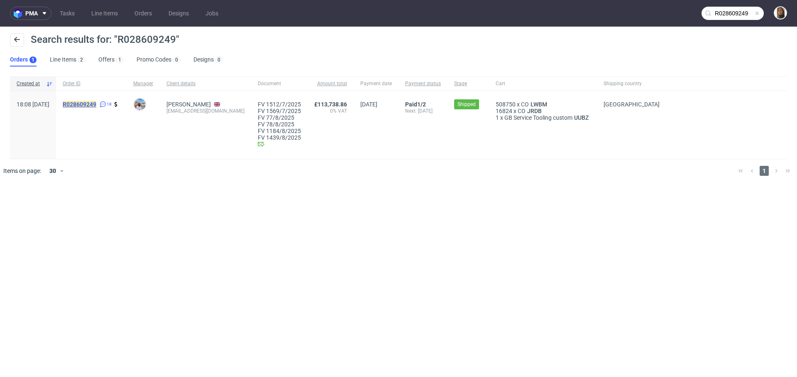
click at [96, 102] on mark "R028609249" at bounding box center [80, 104] width 34 height 7
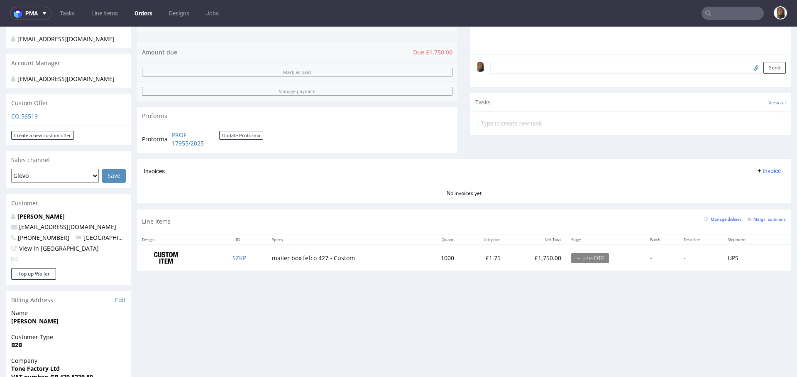
scroll to position [245, 0]
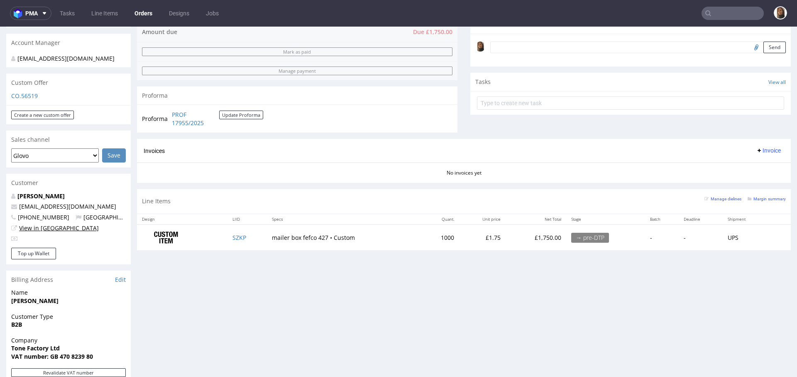
click at [40, 232] on link "View in [GEOGRAPHIC_DATA]" at bounding box center [59, 228] width 80 height 8
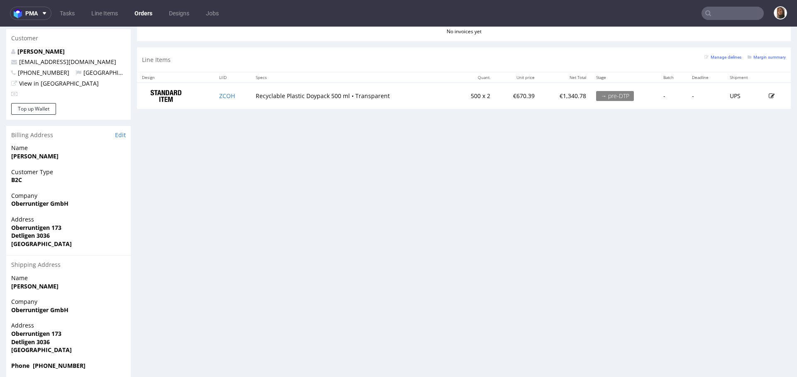
scroll to position [367, 0]
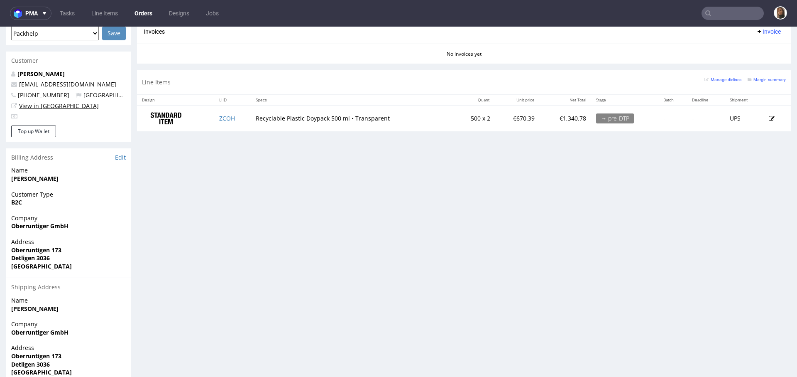
click at [50, 107] on link "View in [GEOGRAPHIC_DATA]" at bounding box center [59, 106] width 80 height 8
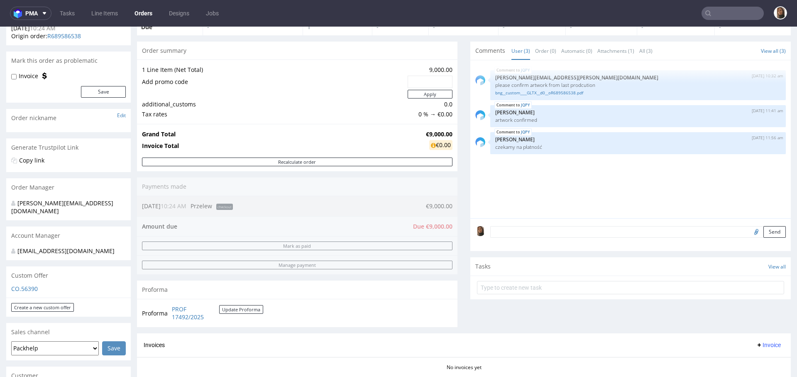
scroll to position [160, 0]
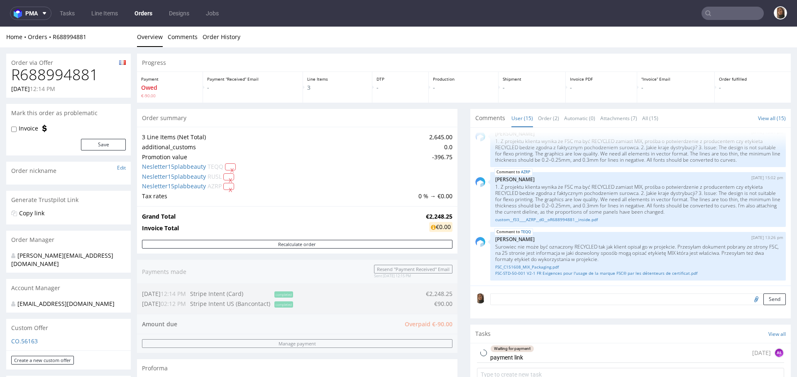
scroll to position [118, 0]
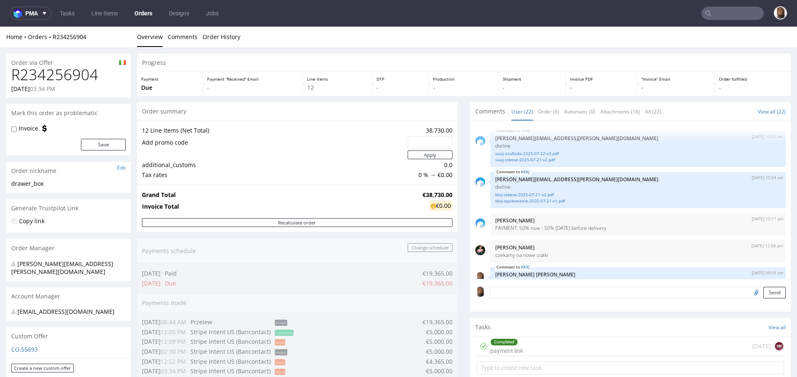
scroll to position [616, 0]
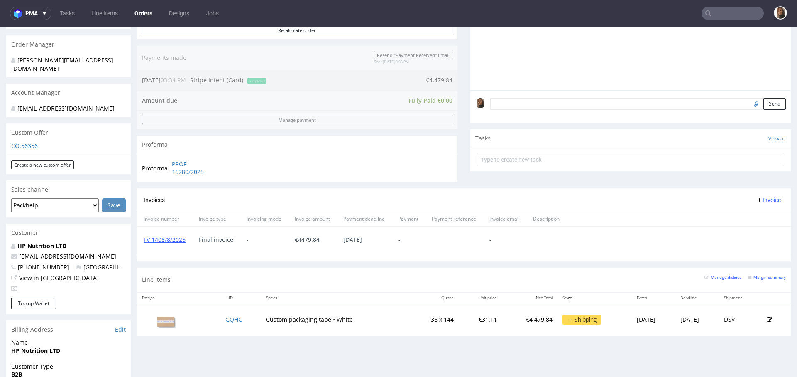
scroll to position [213, 0]
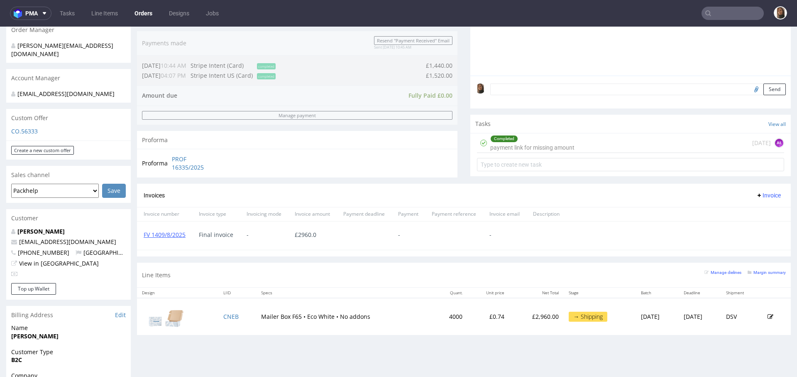
scroll to position [246, 0]
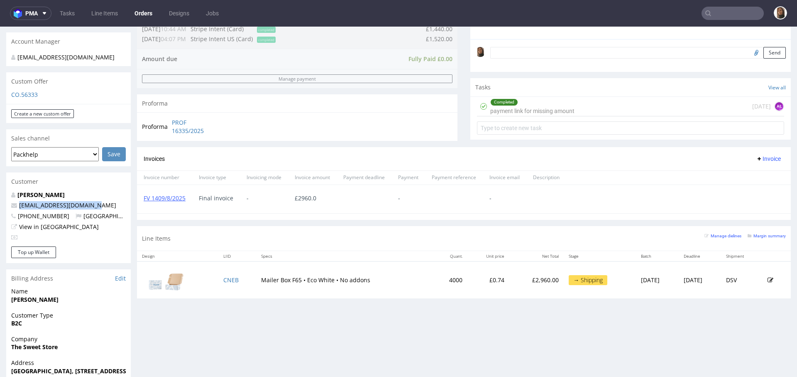
drag, startPoint x: 108, startPoint y: 205, endPoint x: 10, endPoint y: 206, distance: 98.8
click at [10, 206] on div "Freddy Sheppard info@thesweetstore.co.uk +447824161990 United Kingdom View in H…" at bounding box center [68, 219] width 125 height 56
copy span "info@thesweetstore.co.uk"
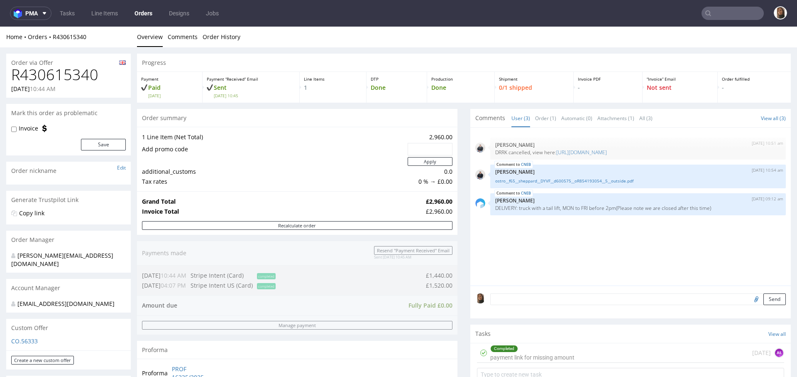
click at [62, 71] on h1 "R430615340" at bounding box center [68, 74] width 115 height 17
copy h1 "R430615340"
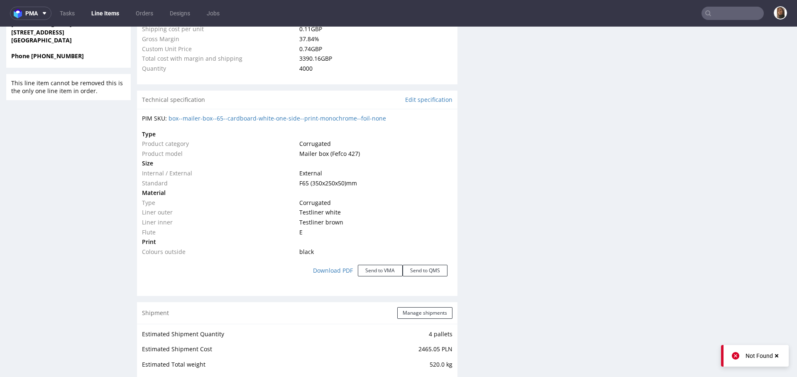
scroll to position [1010, 0]
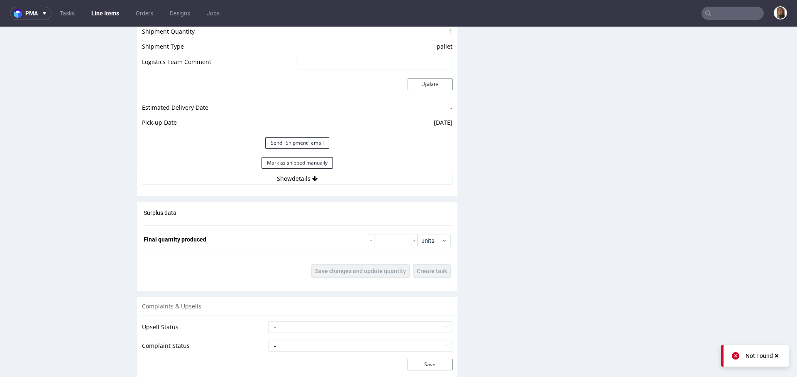
click at [287, 171] on div "Mark as shipped manually" at bounding box center [297, 163] width 311 height 20
click at [287, 176] on button "Show details" at bounding box center [297, 179] width 311 height 12
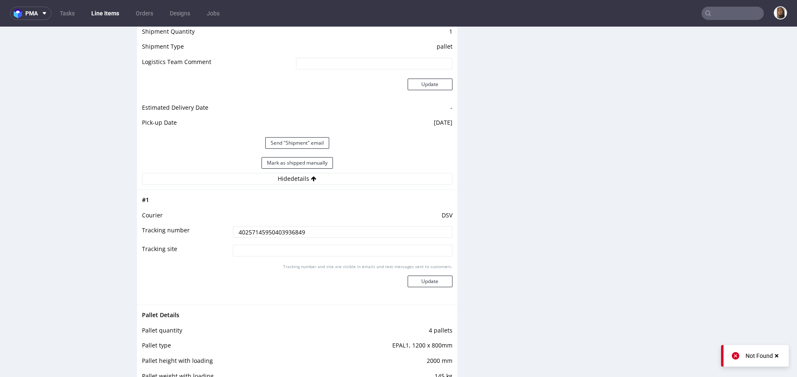
drag, startPoint x: 311, startPoint y: 228, endPoint x: 196, endPoint y: 231, distance: 115.5
click at [196, 231] on tr "Tracking number 40257145950403936849" at bounding box center [297, 234] width 311 height 19
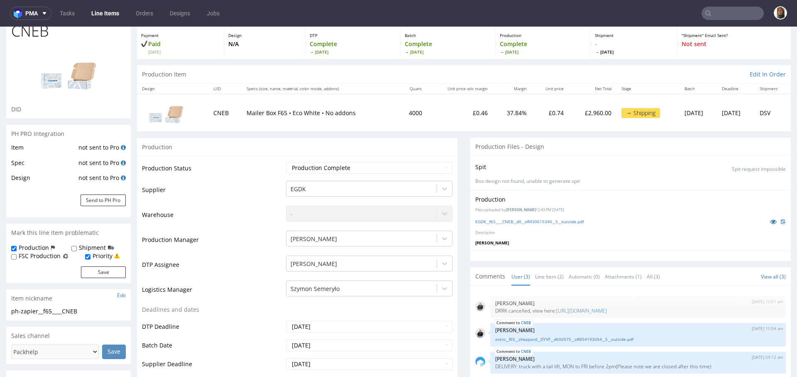
scroll to position [0, 0]
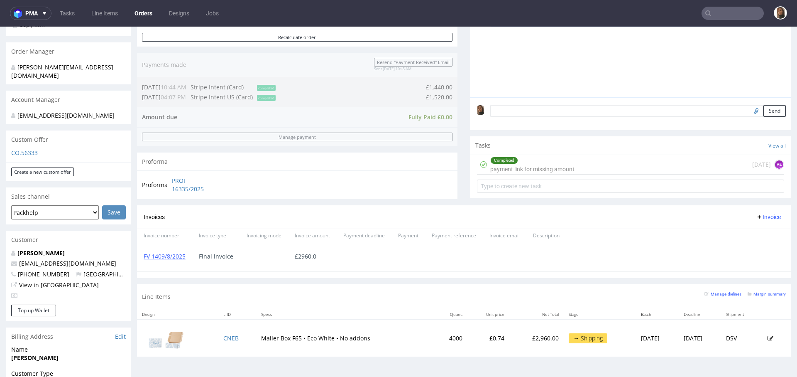
scroll to position [363, 0]
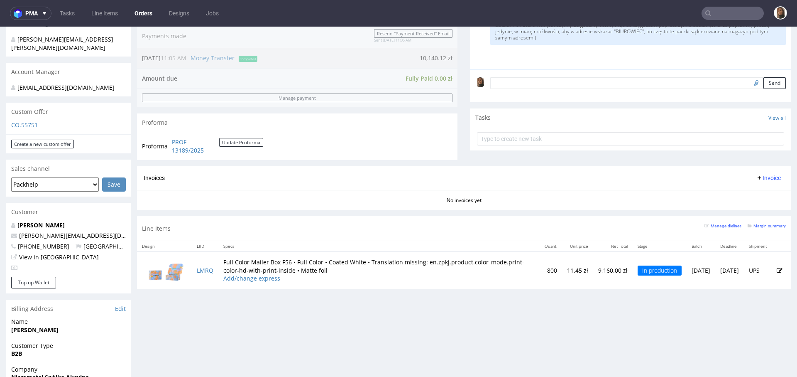
scroll to position [218, 0]
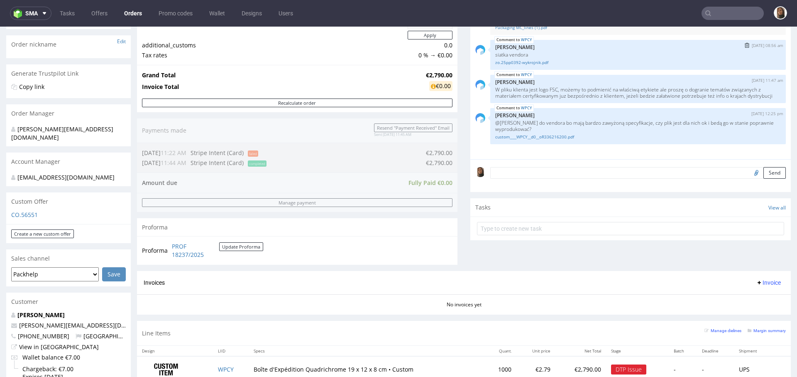
scroll to position [198, 0]
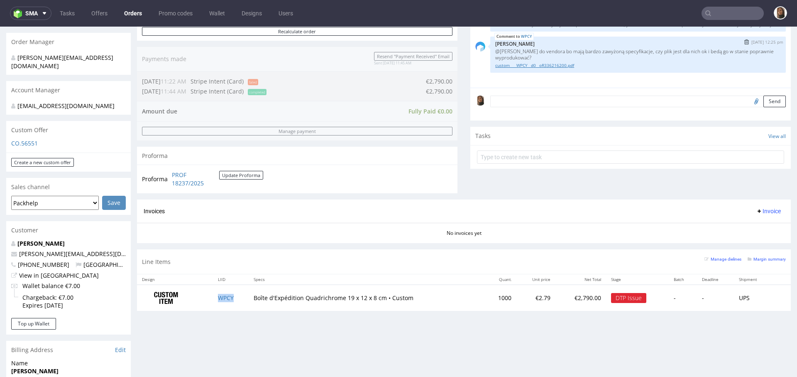
click at [515, 69] on link "custom____WPCY__d0__oR336216200.pdf" at bounding box center [638, 65] width 286 height 6
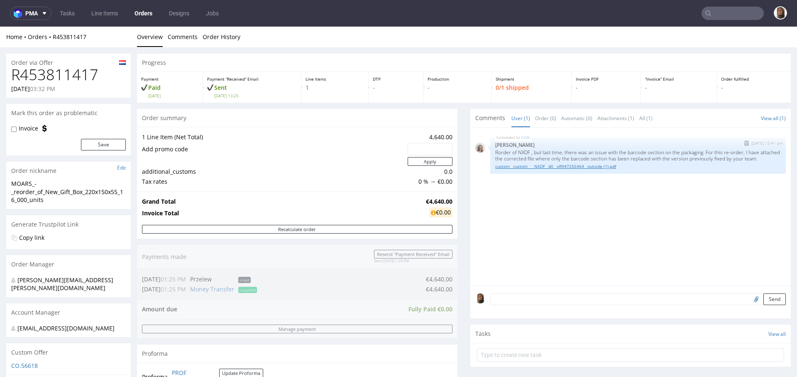
click at [512, 169] on link "custom__custom____NXDF__d0__oR947255464__outside (1).pdf" at bounding box center [638, 166] width 286 height 6
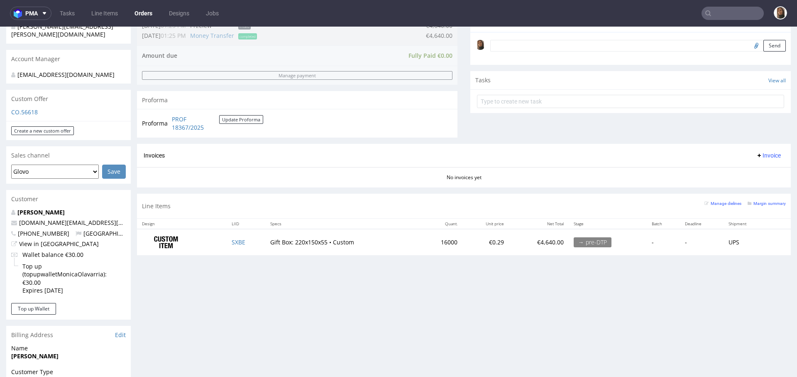
scroll to position [310, 0]
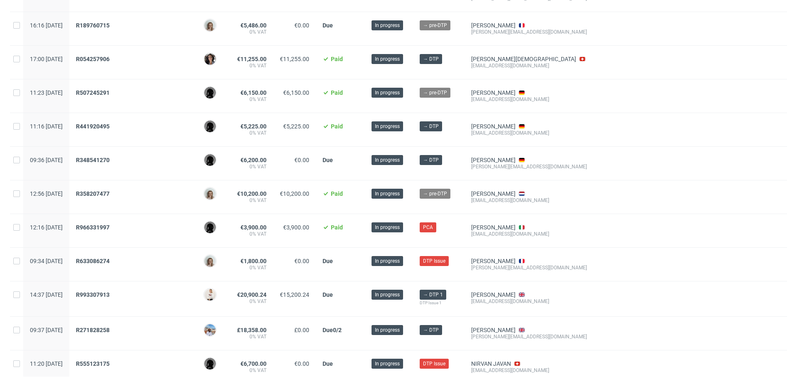
scroll to position [434, 0]
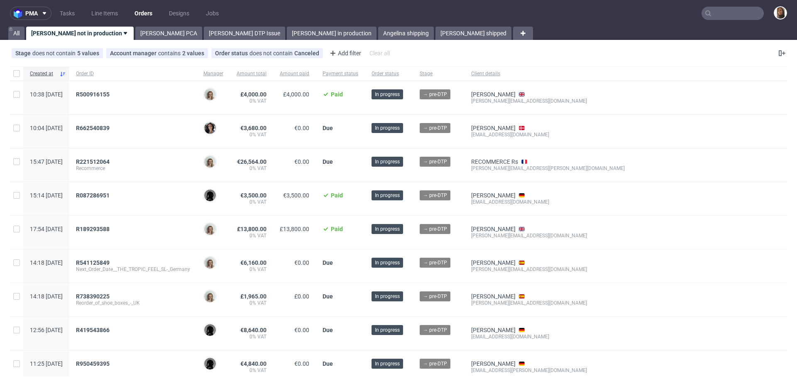
click at [714, 13] on input "text" at bounding box center [733, 13] width 62 height 13
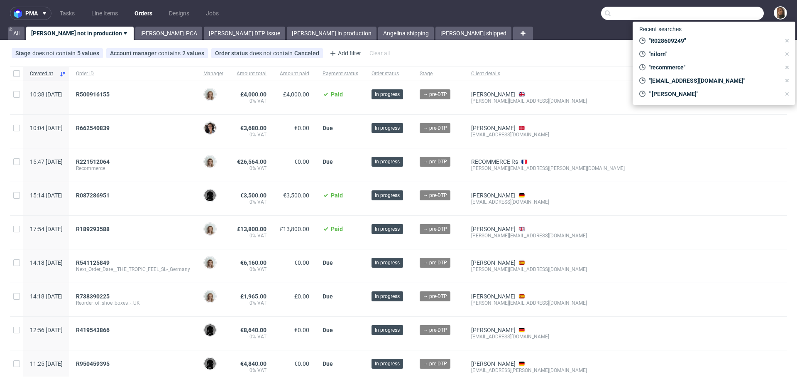
paste input "[EMAIL_ADDRESS][DOMAIN_NAME]"
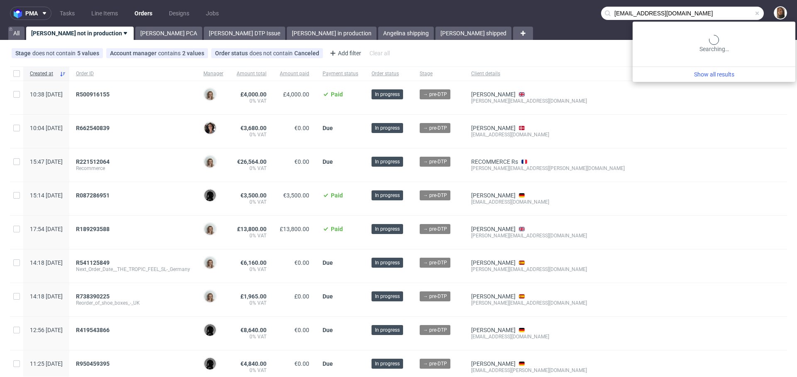
type input "[EMAIL_ADDRESS][DOMAIN_NAME]"
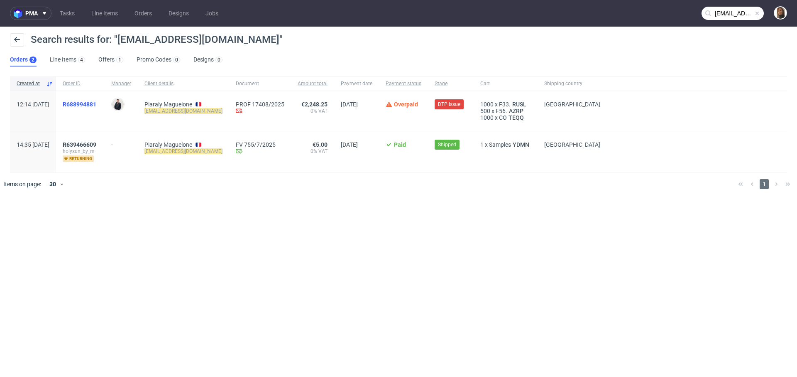
click at [96, 101] on span "R688994881" at bounding box center [80, 104] width 34 height 7
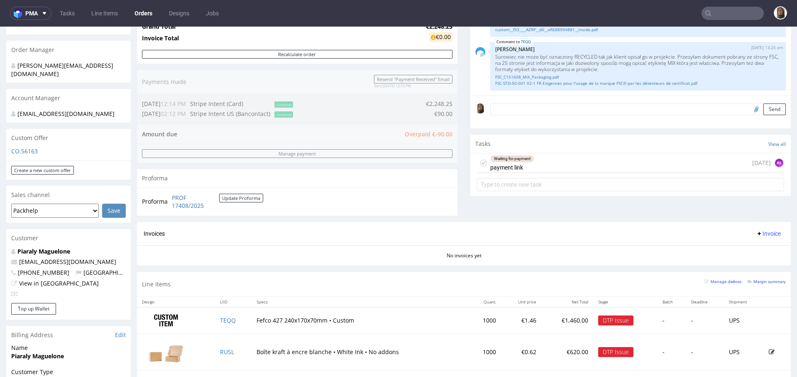
scroll to position [366, 0]
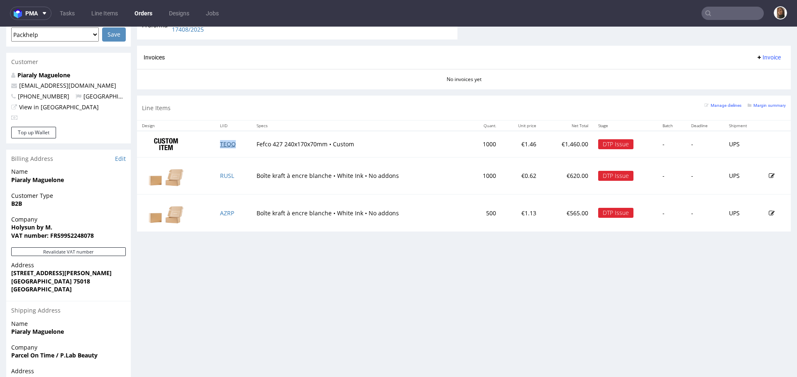
click at [229, 142] on link "TEQQ" at bounding box center [228, 144] width 16 height 8
click at [228, 174] on link "RUSL" at bounding box center [227, 176] width 14 height 8
click at [225, 211] on link "AZRP" at bounding box center [227, 213] width 14 height 8
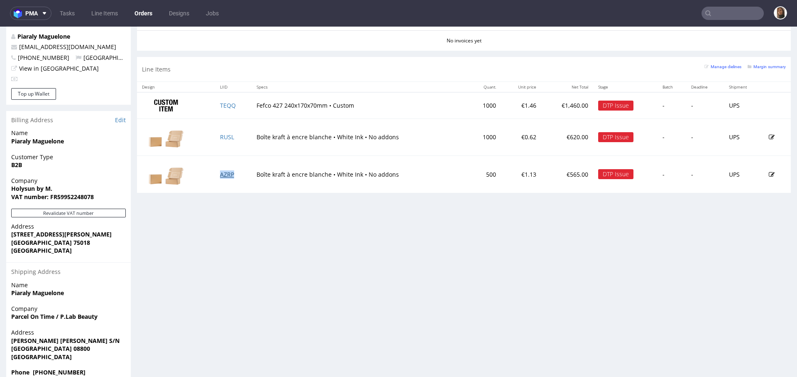
scroll to position [421, 0]
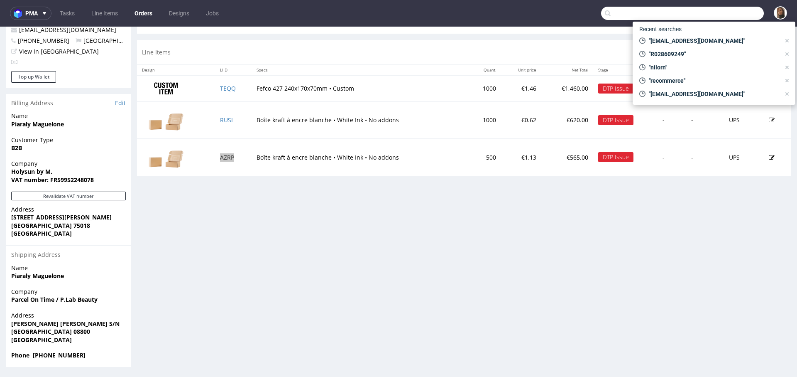
click at [737, 10] on input "text" at bounding box center [682, 13] width 163 height 13
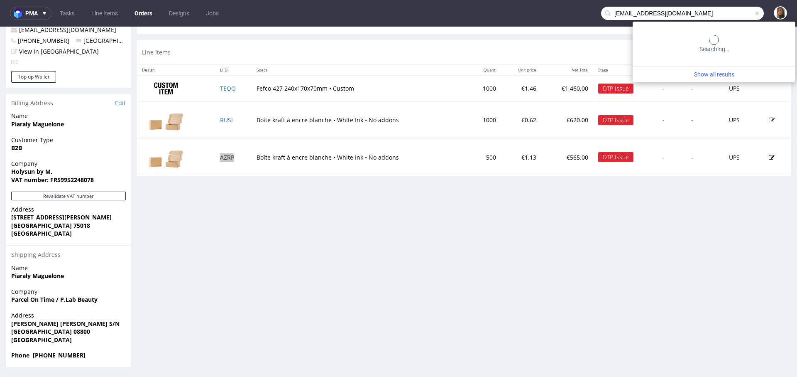
type input "iforte@ireneforteskincare.com"
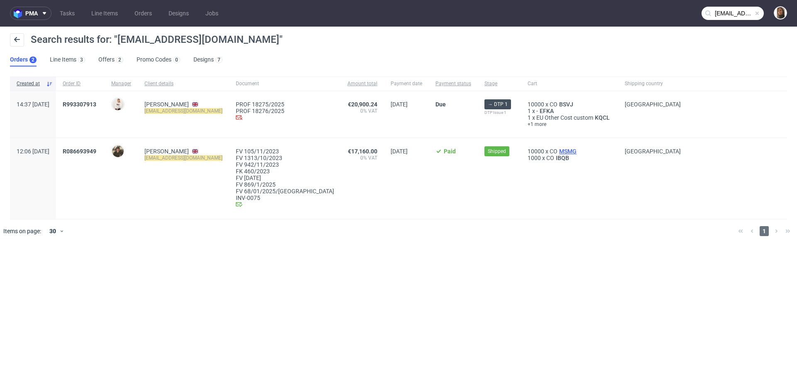
click at [558, 152] on span "MSMG" at bounding box center [568, 151] width 21 height 7
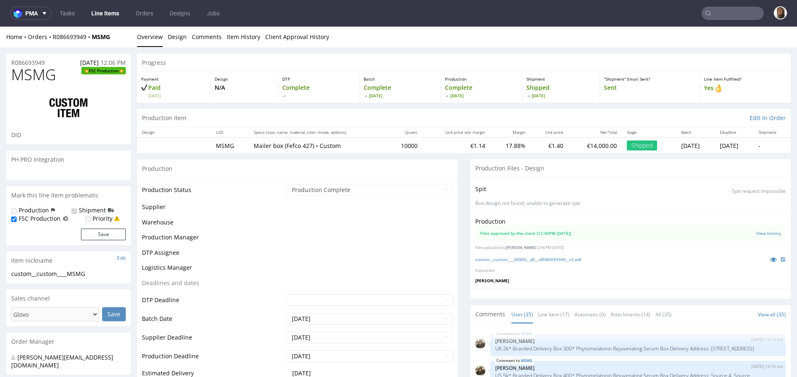
scroll to position [1188, 0]
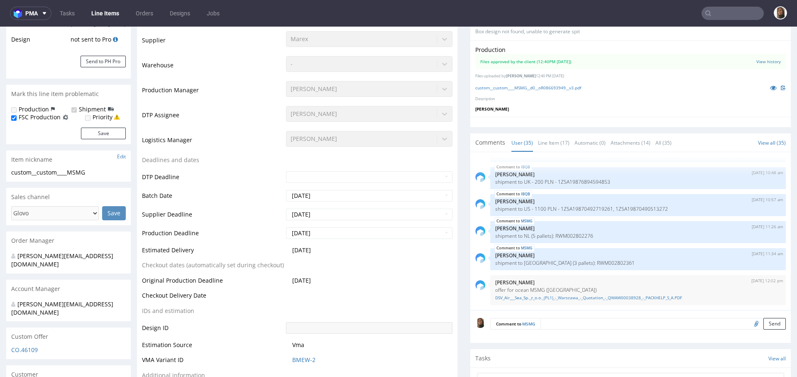
select select "in_progress"
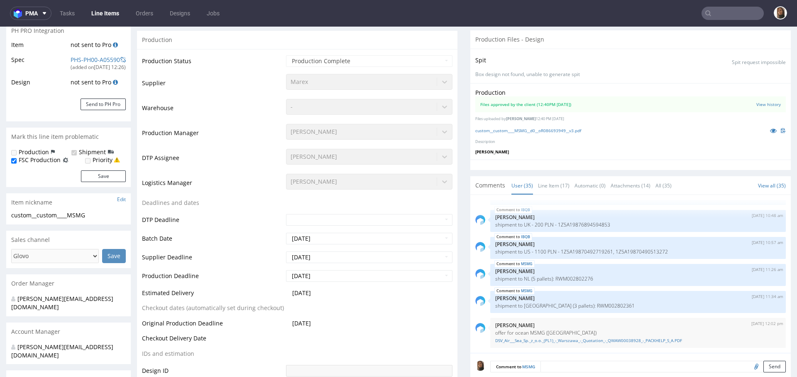
scroll to position [288, 0]
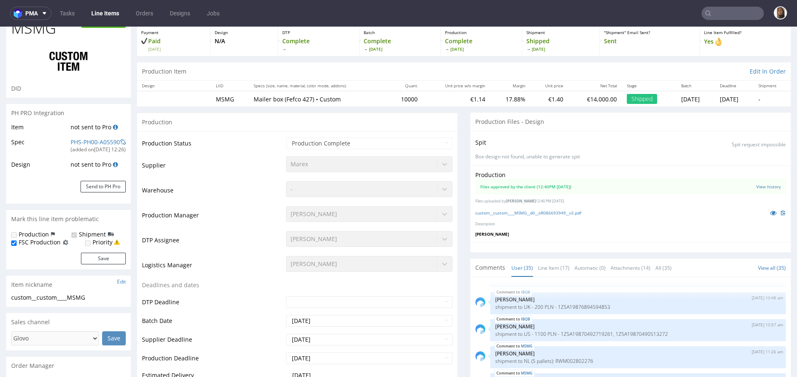
scroll to position [162, 0]
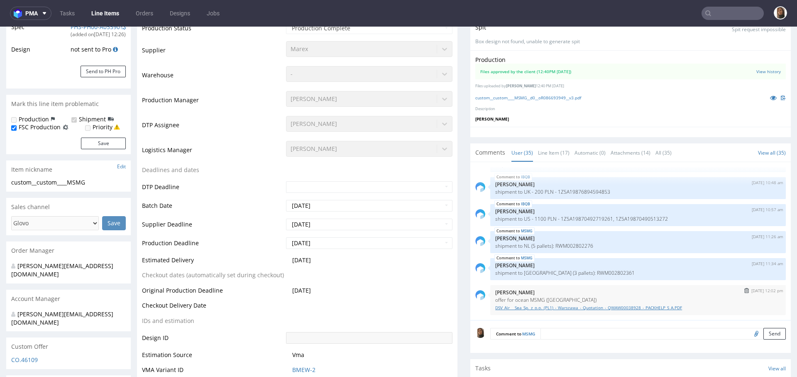
click at [521, 307] on link "DSV_Air___Sea_Sp._z_o.o._(PL1)_-_Warszawa_-_Quotation_-_QWAW00038928_-_PACKHELP…" at bounding box center [638, 307] width 286 height 6
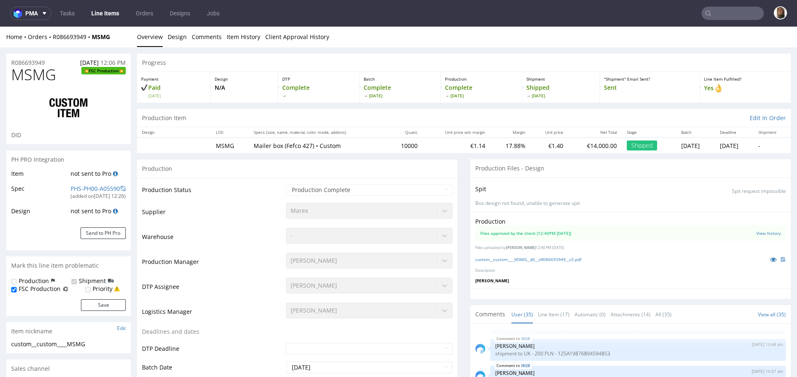
scroll to position [321, 0]
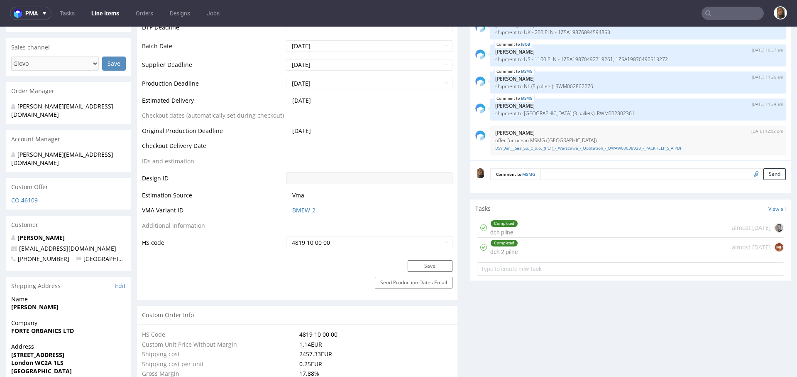
click at [35, 216] on div "Customer" at bounding box center [68, 225] width 125 height 18
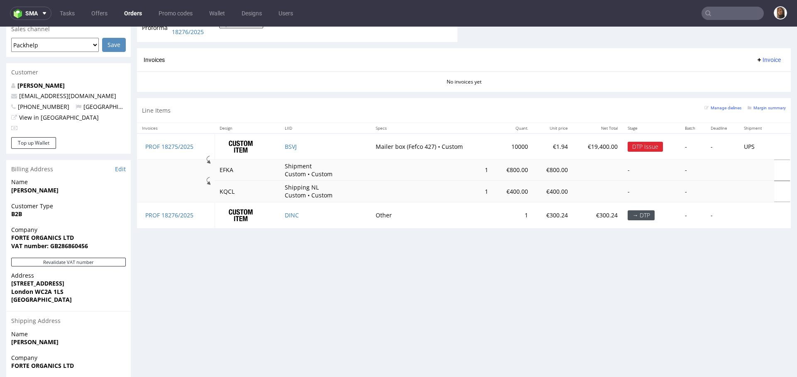
scroll to position [319, 0]
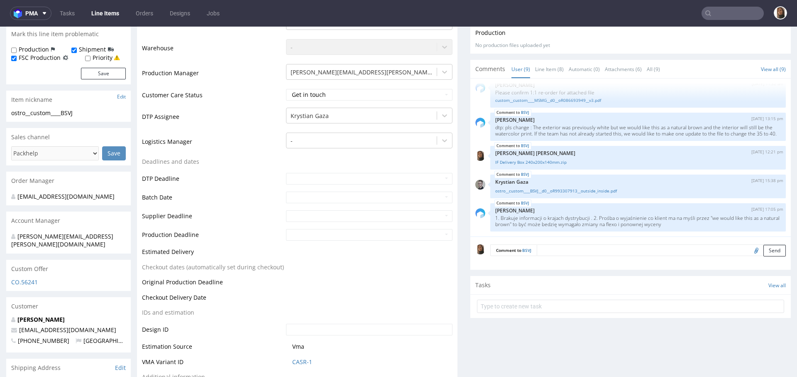
scroll to position [154, 0]
click at [544, 194] on link "ostro__custom____BSVJ__d0__oR993307913__outside_inside.pdf" at bounding box center [638, 191] width 286 height 6
click at [140, 11] on link "Orders" at bounding box center [144, 13] width 27 height 13
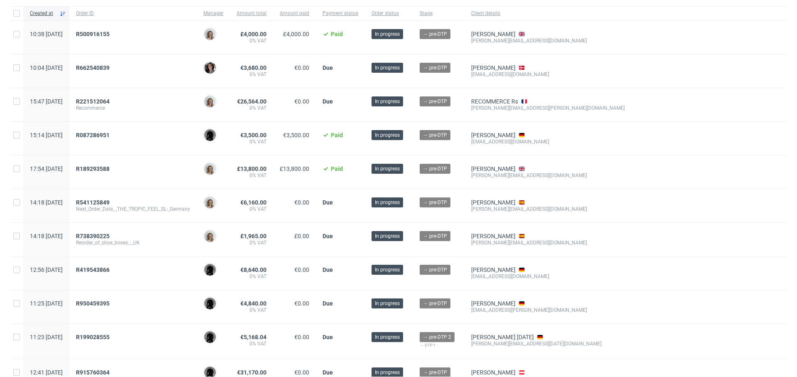
scroll to position [59, 0]
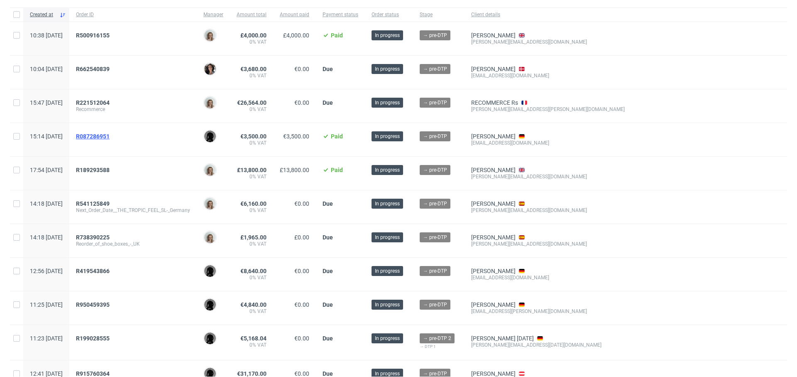
click at [110, 136] on span "R087286951" at bounding box center [93, 136] width 34 height 7
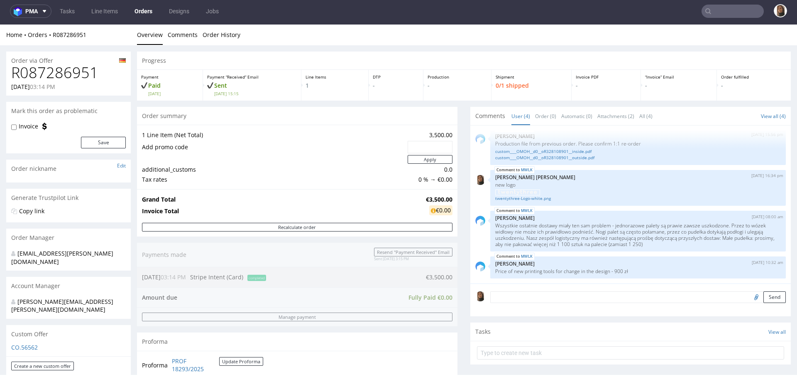
scroll to position [351, 0]
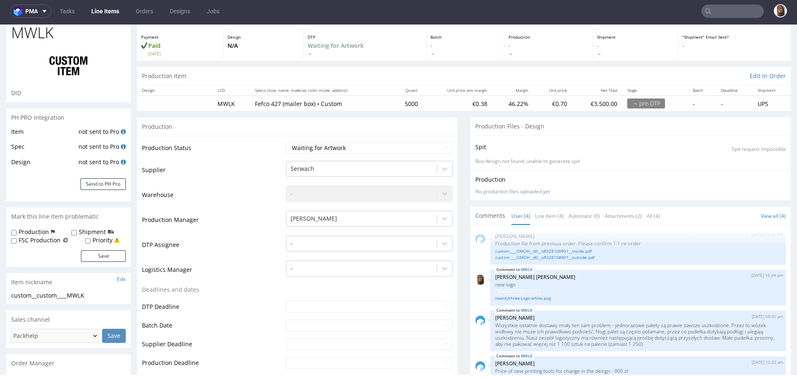
scroll to position [167, 0]
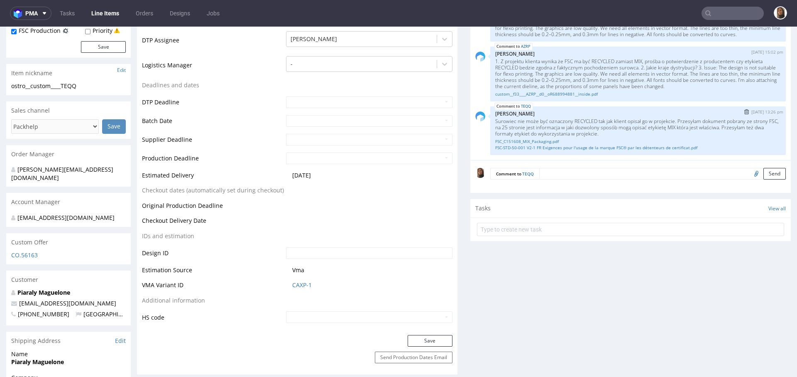
scroll to position [225, 0]
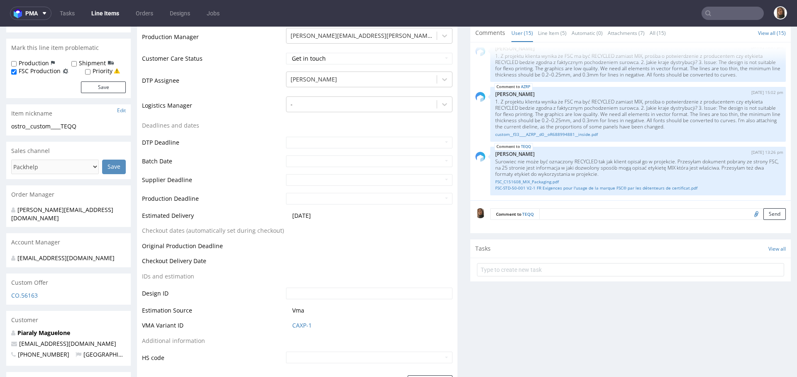
click at [547, 211] on textarea at bounding box center [662, 214] width 247 height 12
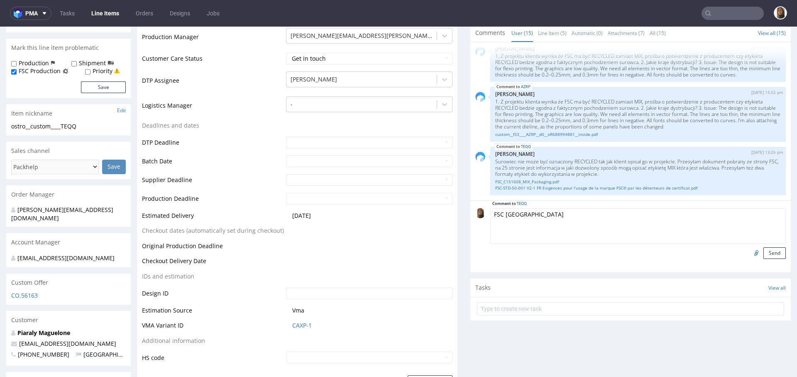
drag, startPoint x: 547, startPoint y: 218, endPoint x: 463, endPoint y: 212, distance: 84.5
click at [470, 212] on div "Comment to TEQQ FSC Spain Send" at bounding box center [630, 236] width 321 height 72
type textarea "FSC [GEOGRAPHIC_DATA]"
click at [764, 251] on button "Send" at bounding box center [775, 253] width 22 height 12
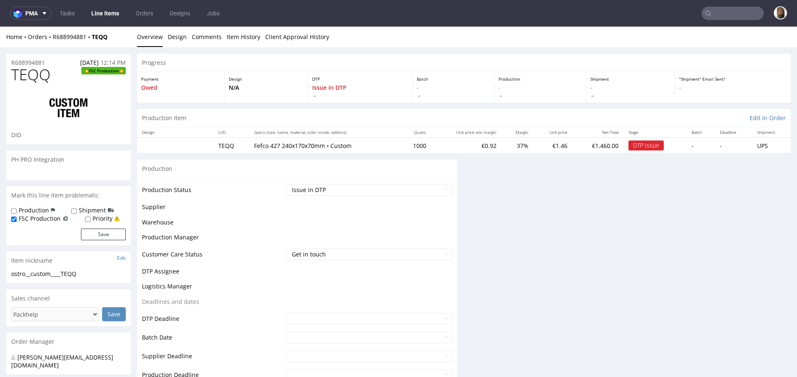
scroll to position [0, 0]
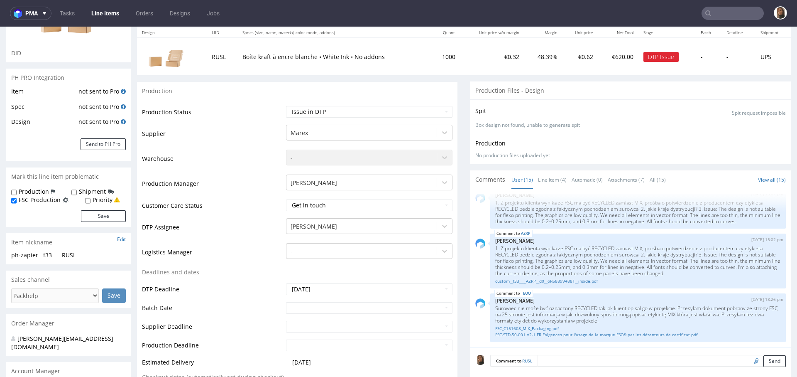
scroll to position [236, 0]
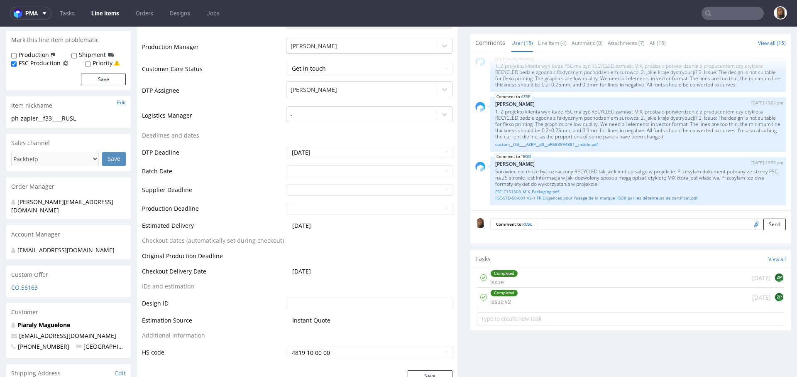
click at [566, 225] on textarea at bounding box center [662, 224] width 248 height 12
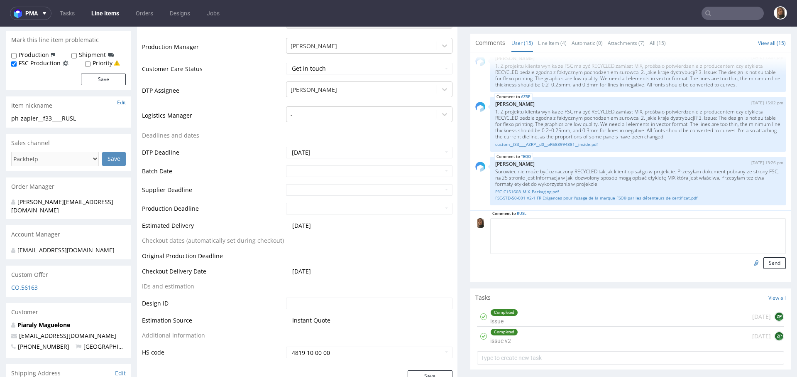
paste textarea "FSC [GEOGRAPHIC_DATA]"
type textarea "FSC [GEOGRAPHIC_DATA]"
click at [764, 265] on button "Send" at bounding box center [775, 263] width 22 height 12
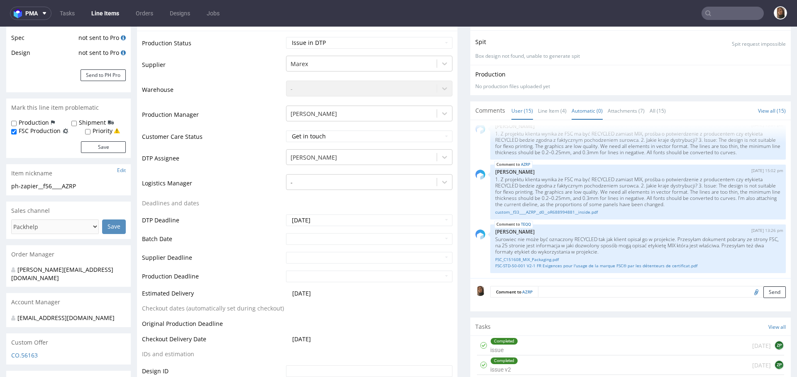
scroll to position [250, 0]
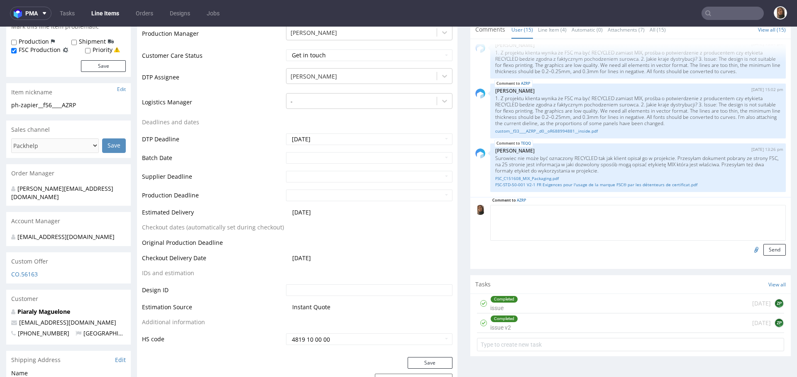
click at [566, 215] on textarea at bounding box center [638, 223] width 296 height 36
paste textarea "FSC [GEOGRAPHIC_DATA]"
type textarea "FSC [GEOGRAPHIC_DATA]"
click at [764, 250] on button "Send" at bounding box center [775, 250] width 22 height 12
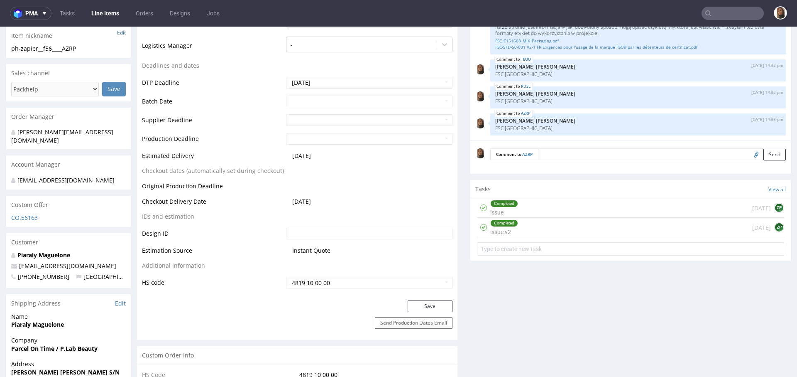
scroll to position [708, 0]
